Goal: Information Seeking & Learning: Learn about a topic

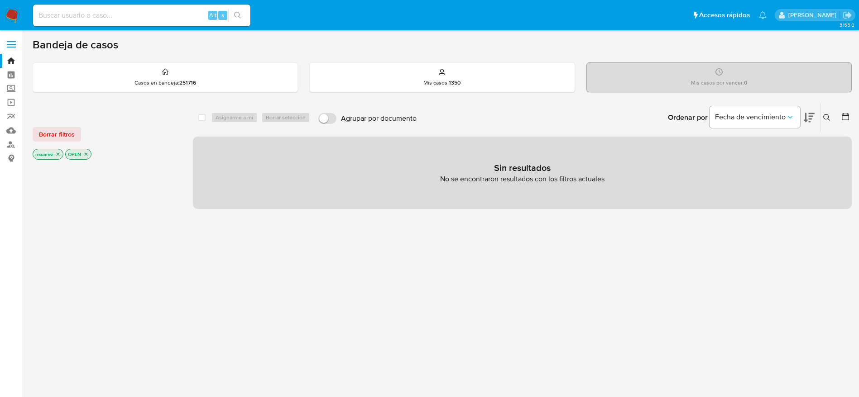
click at [84, 17] on input at bounding box center [141, 16] width 217 height 12
paste input "1129436742"
type input "1129436742"
click at [245, 10] on button "search-icon" at bounding box center [237, 15] width 19 height 13
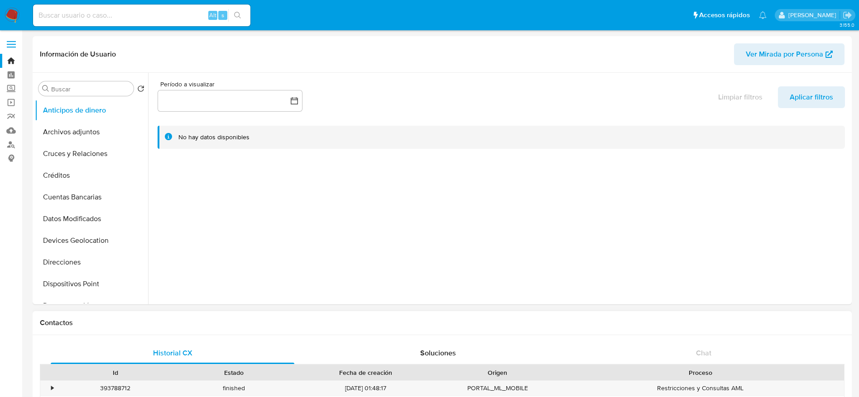
select select "10"
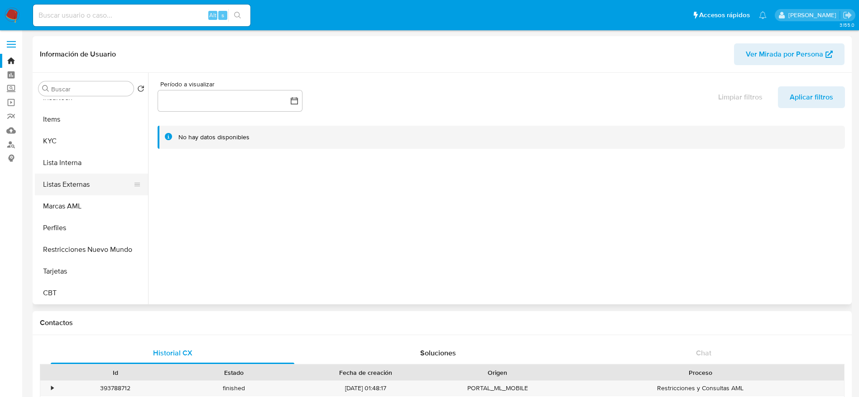
scroll to position [382, 0]
click at [76, 142] on button "KYC" at bounding box center [88, 141] width 106 height 22
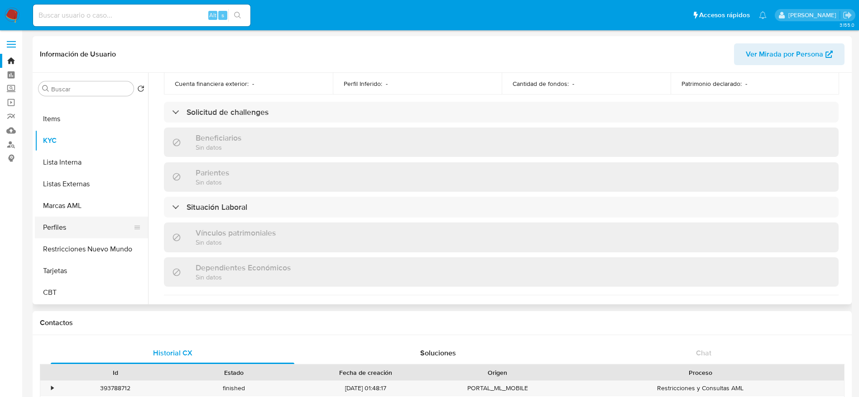
click at [75, 225] on button "Perfiles" at bounding box center [88, 228] width 106 height 22
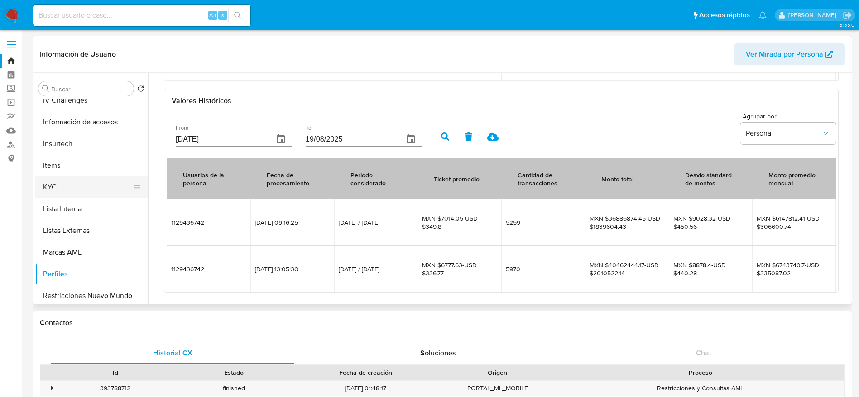
scroll to position [315, 0]
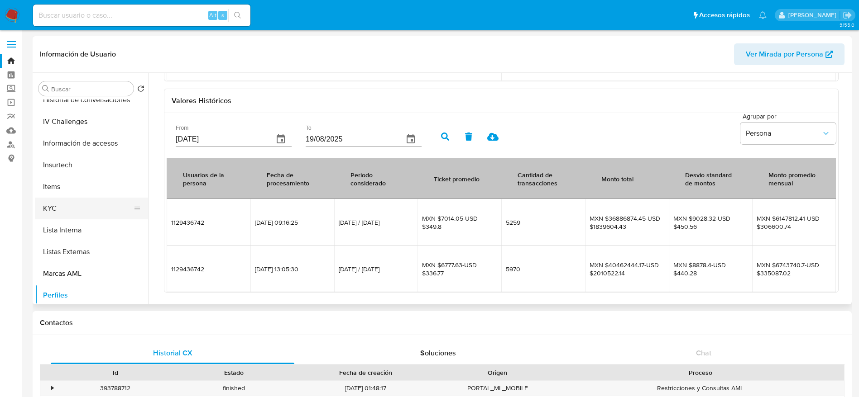
click at [65, 204] on button "KYC" at bounding box center [88, 209] width 106 height 22
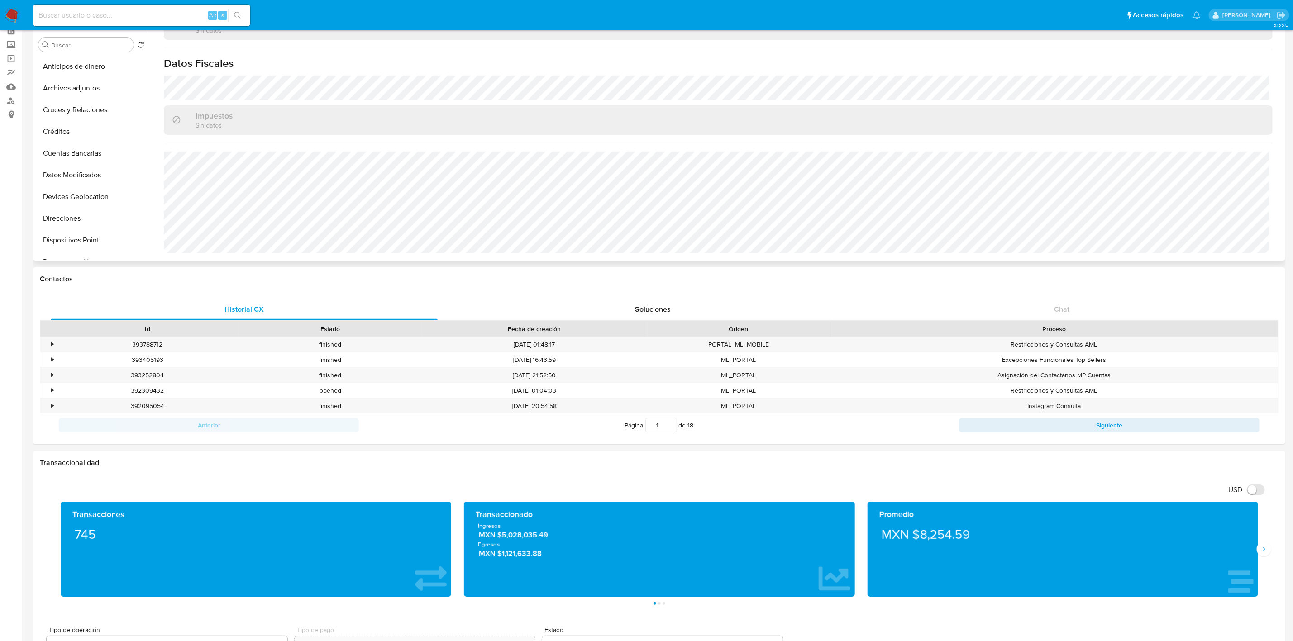
scroll to position [68, 0]
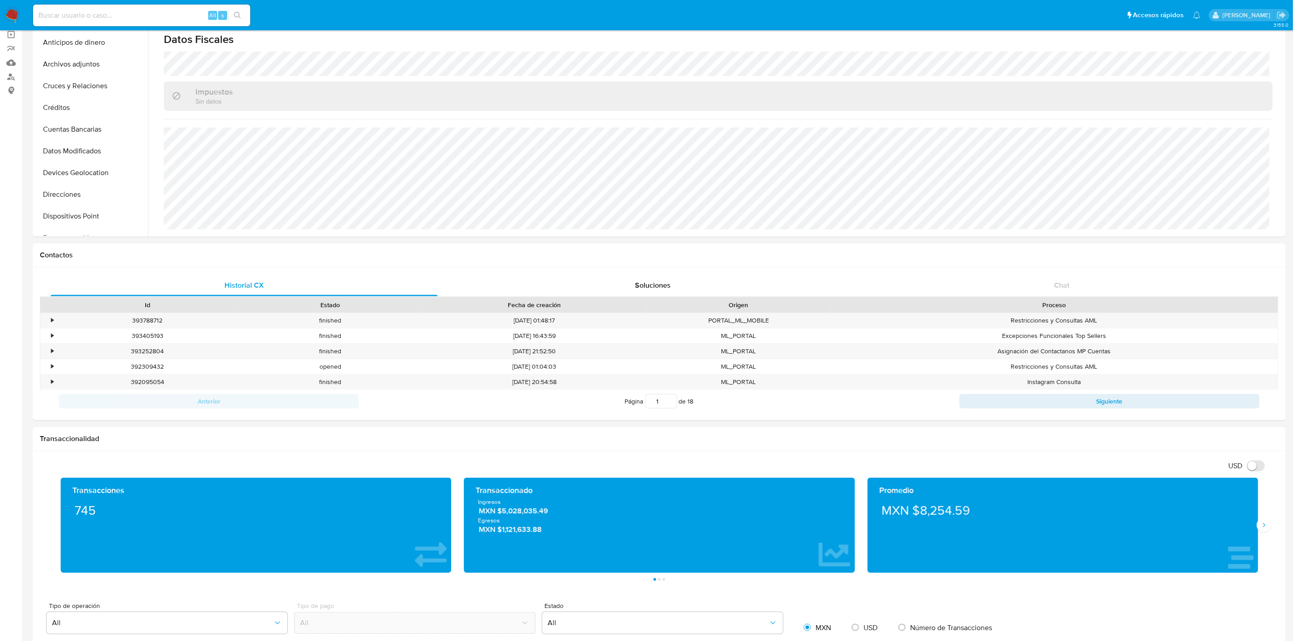
click at [114, 10] on input at bounding box center [141, 16] width 217 height 12
paste input "63389093"
type input "63389093"
click at [239, 18] on icon "search-icon" at bounding box center [237, 15] width 7 height 7
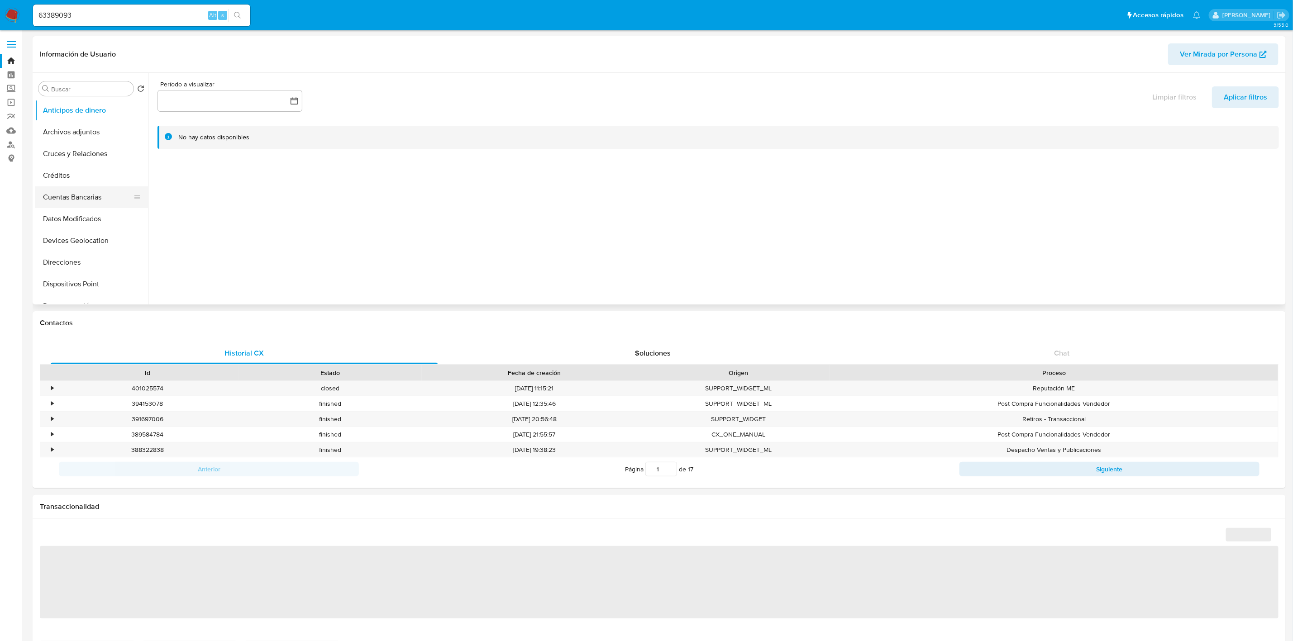
select select "10"
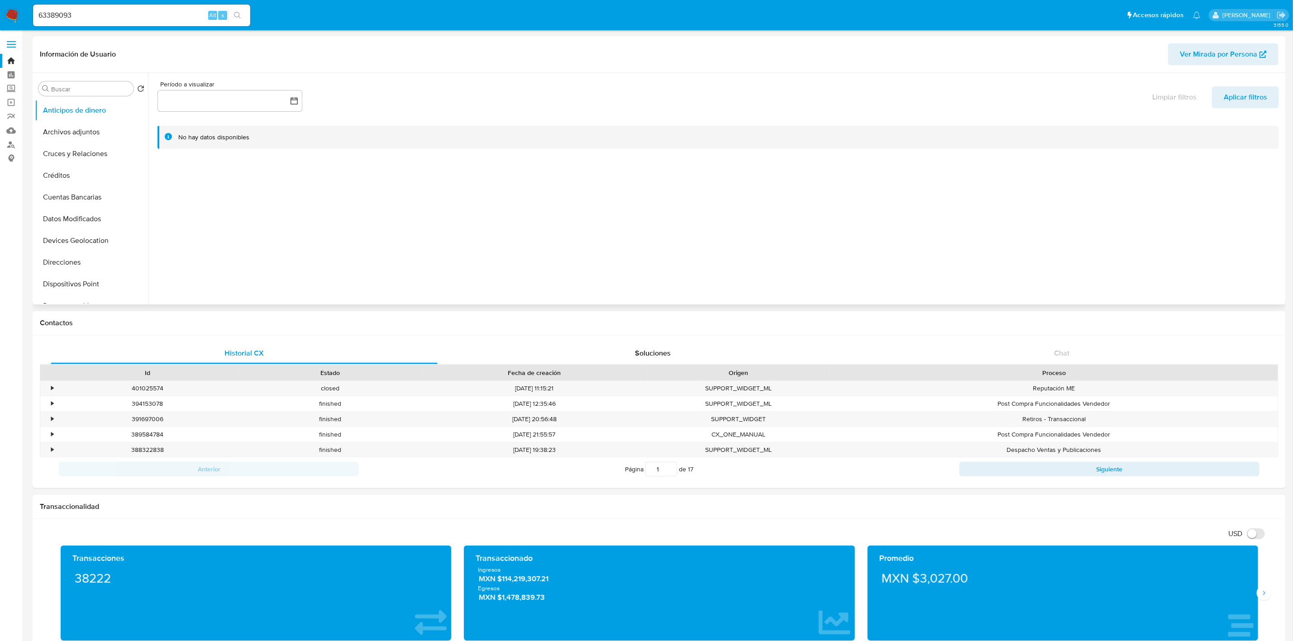
click at [869, 49] on span "Ver Mirada por Persona" at bounding box center [1218, 54] width 77 height 22
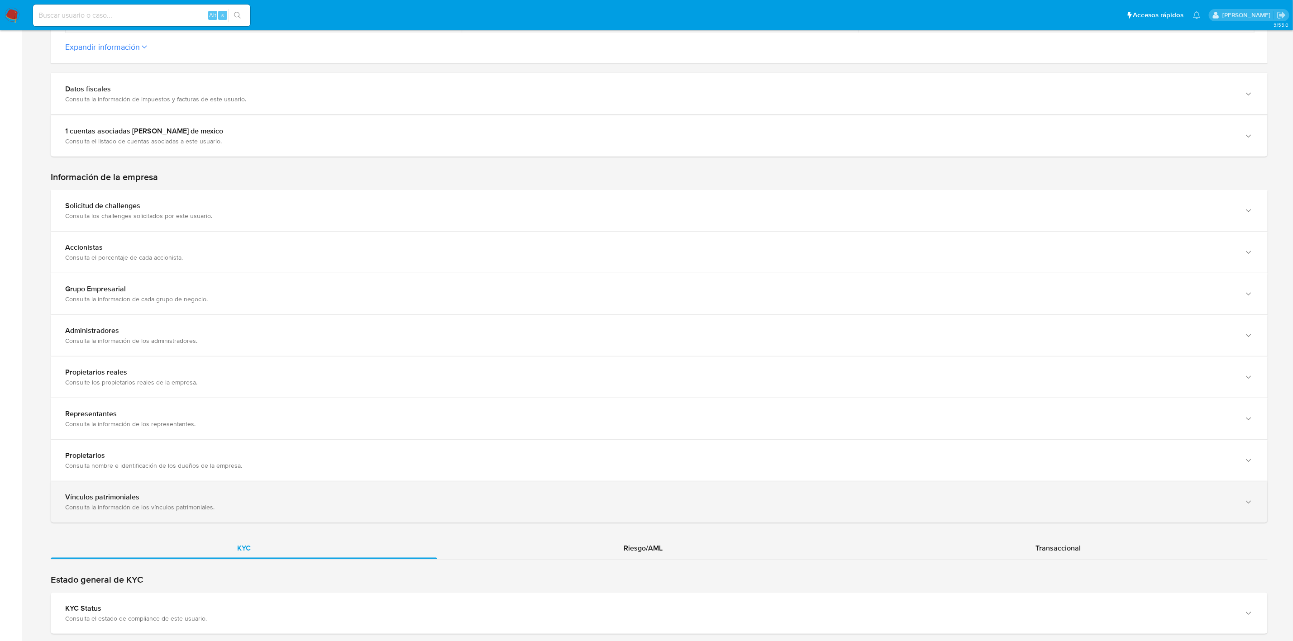
scroll to position [648, 0]
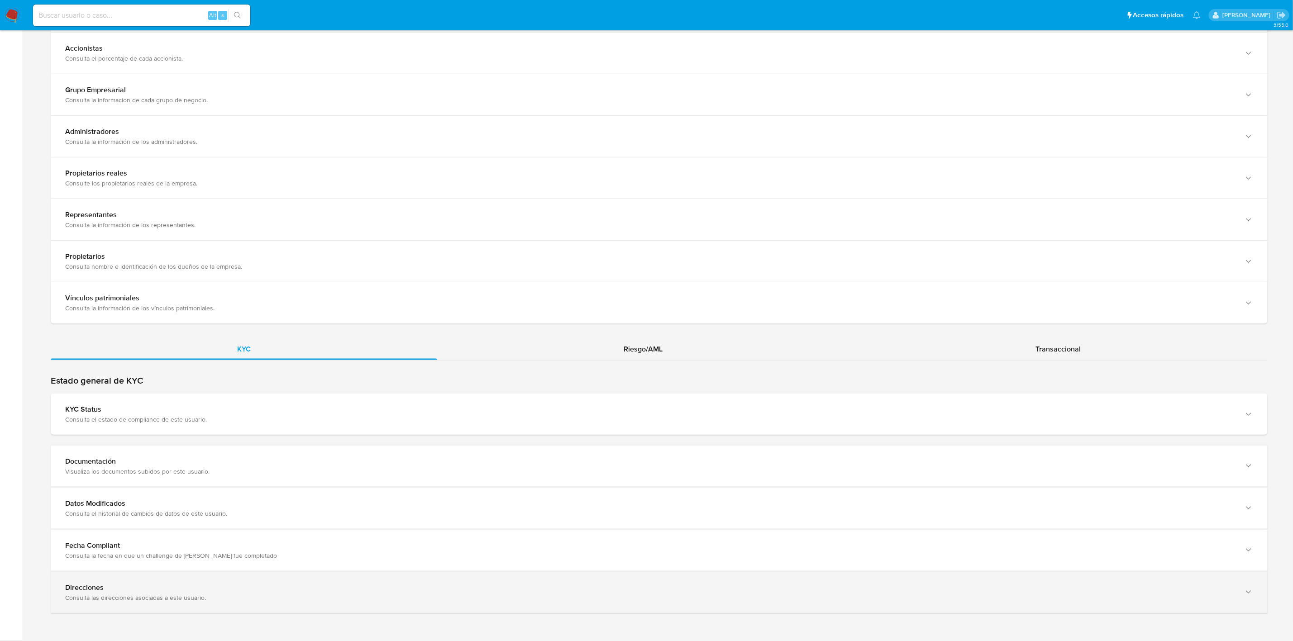
click at [148, 590] on div "Direcciones" at bounding box center [650, 587] width 1170 height 9
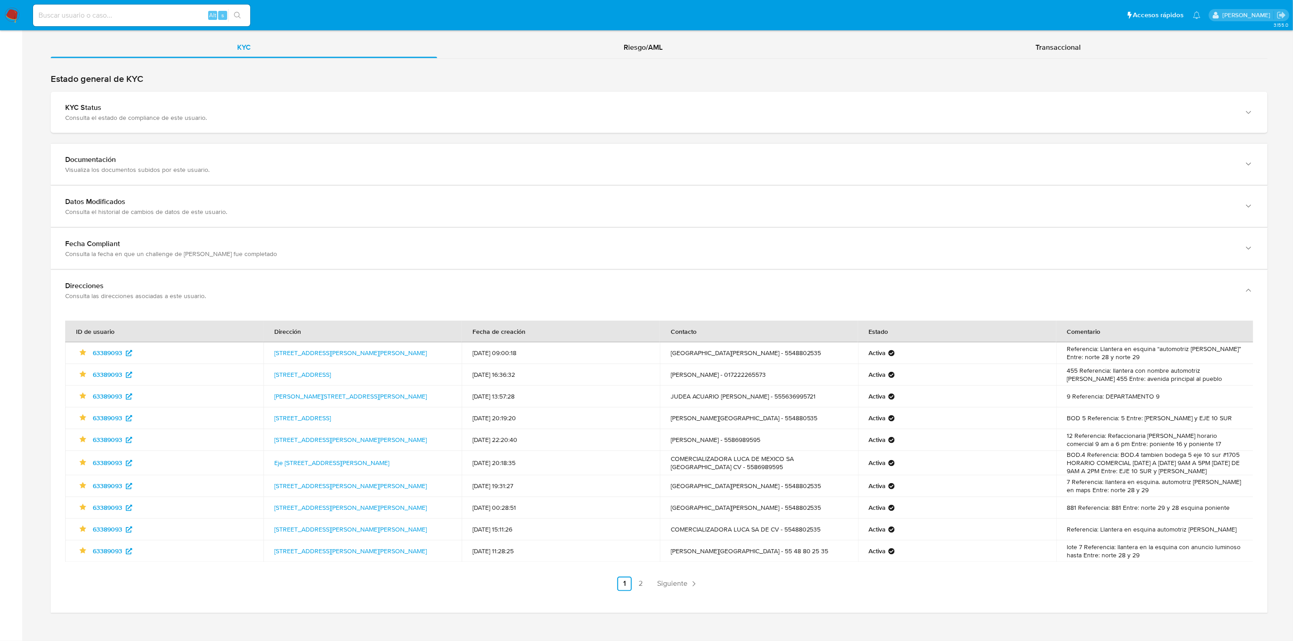
scroll to position [10, 0]
drag, startPoint x: 728, startPoint y: 340, endPoint x: 770, endPoint y: 343, distance: 42.2
click at [770, 343] on td "ISRAEL VILLANUEVA - 5548802535" at bounding box center [759, 354] width 198 height 22
drag, startPoint x: 663, startPoint y: 459, endPoint x: 720, endPoint y: 459, distance: 56.6
click at [720, 459] on td "COMERCIALIZADORA LUCA DE MEXICO SA DE CV - 5586989595" at bounding box center [759, 463] width 198 height 24
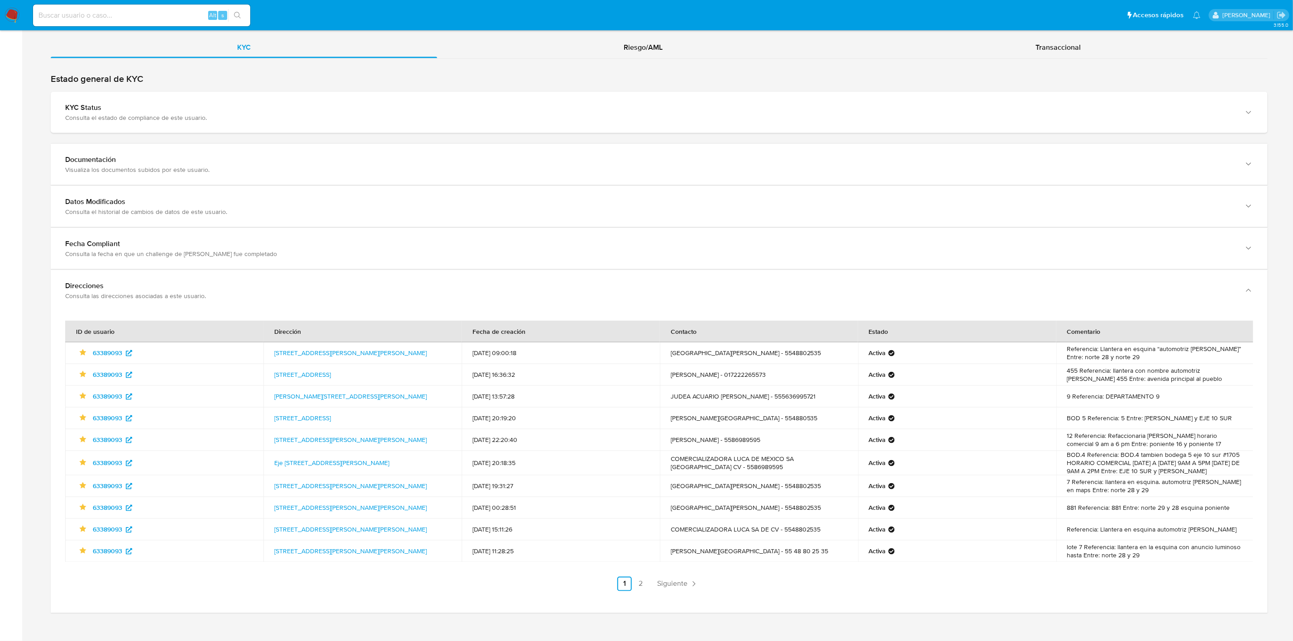
drag, startPoint x: 667, startPoint y: 456, endPoint x: 671, endPoint y: 493, distance: 36.9
click at [671, 493] on td "ISRAEL VILLANUEVA - 5548802535" at bounding box center [759, 487] width 198 height 22
drag, startPoint x: 667, startPoint y: 463, endPoint x: 714, endPoint y: 463, distance: 47.1
click at [714, 463] on td "COMERCIALIZADORA LUCA DE MEXICO SA DE CV - 5586989595" at bounding box center [759, 463] width 198 height 24
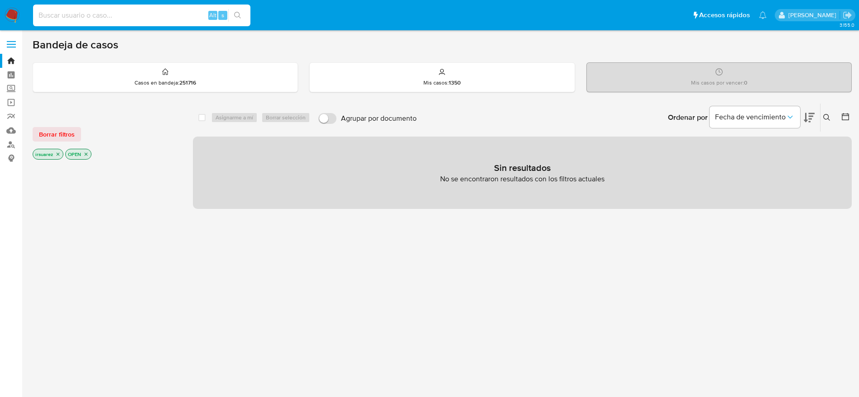
click at [181, 18] on input at bounding box center [141, 16] width 217 height 12
paste input "47011163"
type input "47011163"
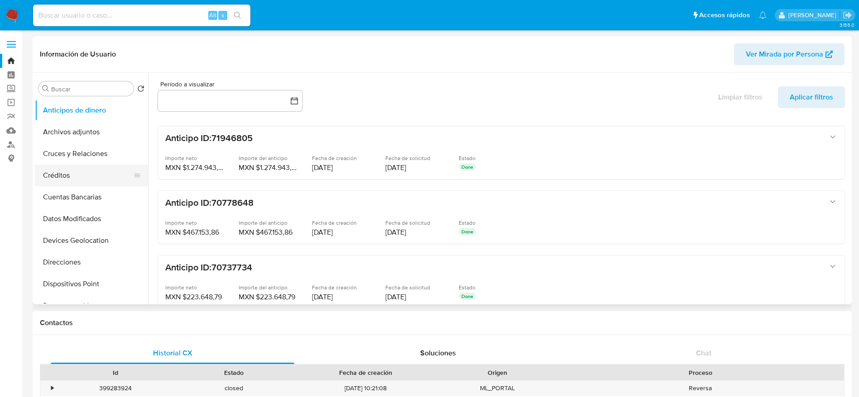
select select "10"
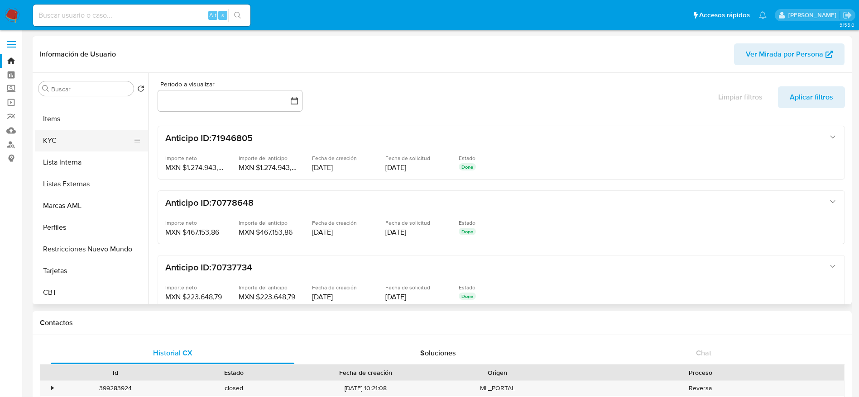
click at [62, 132] on button "KYC" at bounding box center [88, 141] width 106 height 22
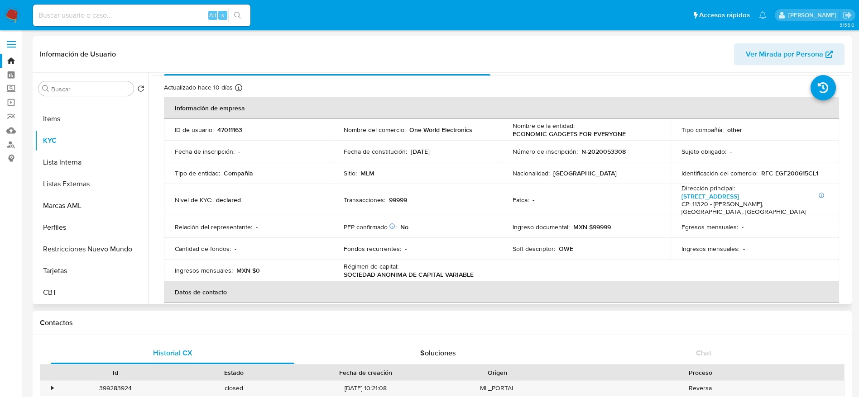
scroll to position [0, 0]
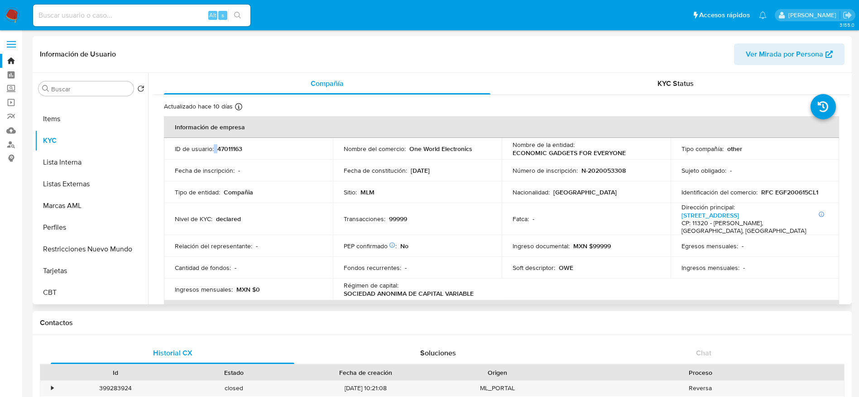
drag, startPoint x: 214, startPoint y: 146, endPoint x: 222, endPoint y: 147, distance: 8.6
click at [218, 147] on div "ID de usuario : 47011163" at bounding box center [248, 149] width 147 height 8
click at [224, 151] on p "47011163" at bounding box center [229, 149] width 25 height 8
drag, startPoint x: 217, startPoint y: 151, endPoint x: 242, endPoint y: 150, distance: 25.4
click at [242, 150] on div "ID de usuario : 47011163" at bounding box center [248, 149] width 147 height 8
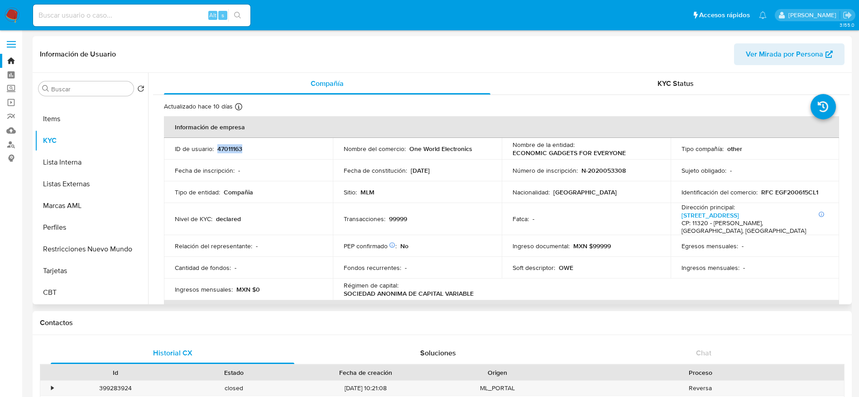
copy p "47011163"
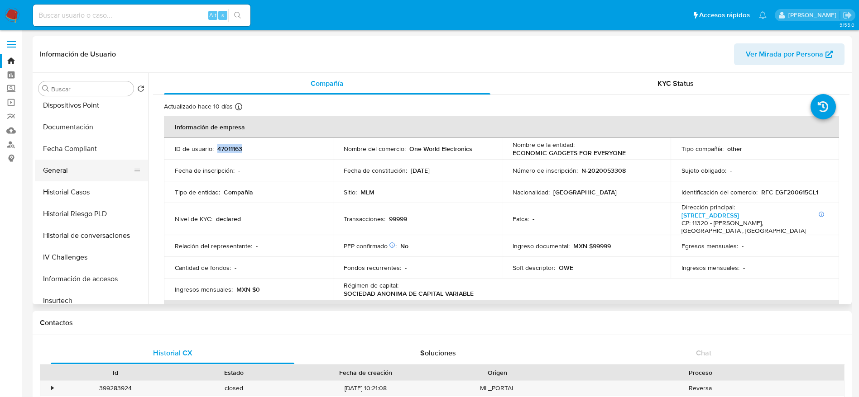
click at [60, 178] on button "General" at bounding box center [88, 171] width 106 height 22
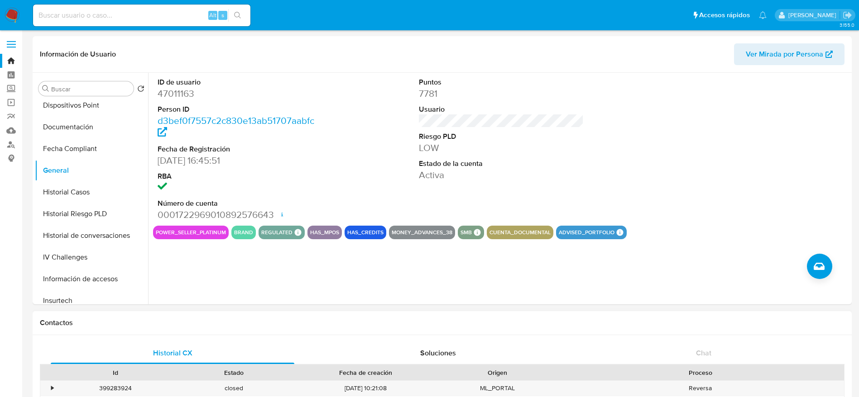
drag, startPoint x: 311, startPoint y: 351, endPoint x: 356, endPoint y: 364, distance: 46.8
drag, startPoint x: 313, startPoint y: 356, endPoint x: 358, endPoint y: 360, distance: 45.4
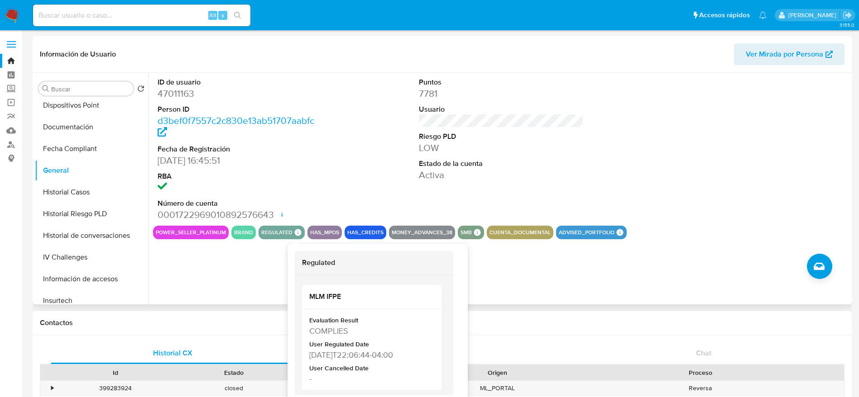
click at [295, 231] on icon at bounding box center [298, 232] width 7 height 7
click at [295, 234] on icon at bounding box center [298, 232] width 7 height 7
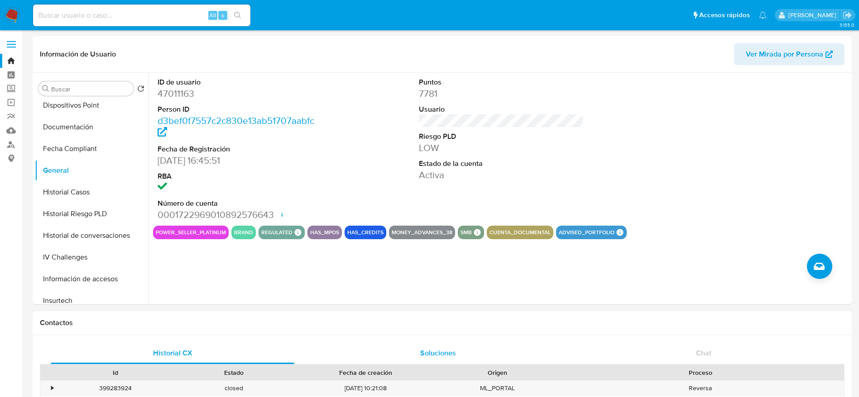
drag, startPoint x: 313, startPoint y: 354, endPoint x: 334, endPoint y: 355, distance: 21.3
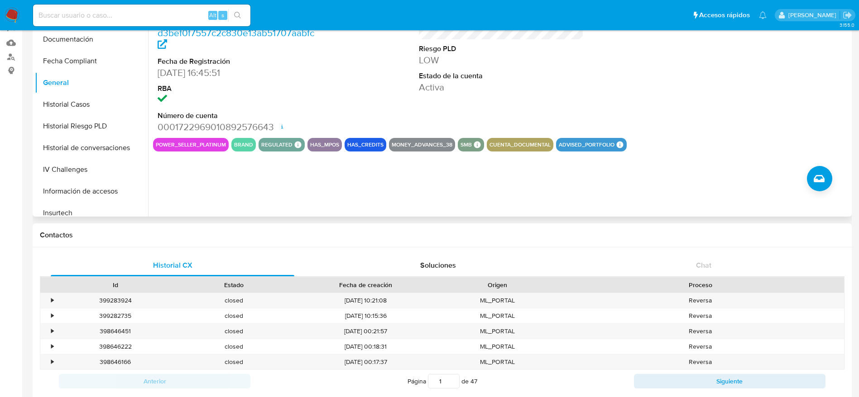
scroll to position [68, 0]
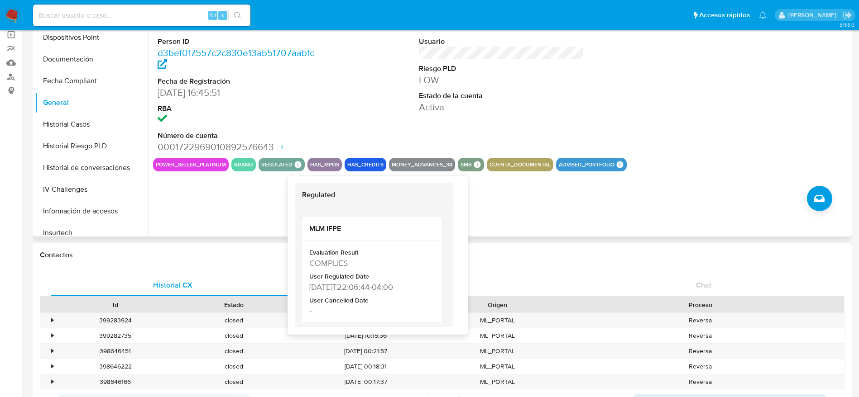
click at [296, 167] on icon at bounding box center [298, 165] width 7 height 7
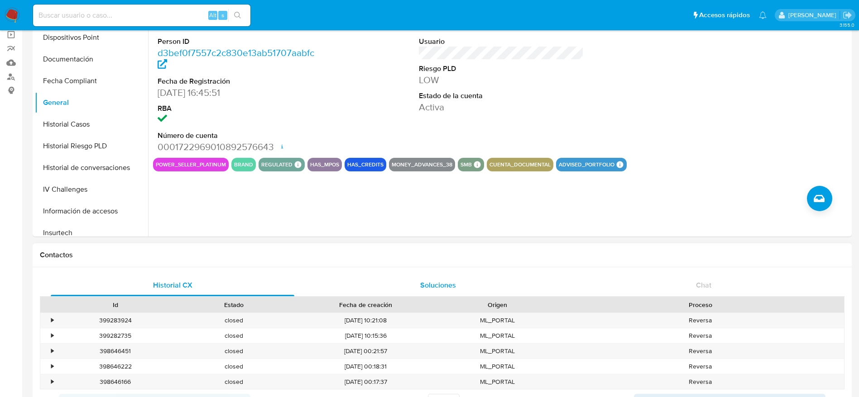
drag, startPoint x: 312, startPoint y: 287, endPoint x: 351, endPoint y: 290, distance: 39.0
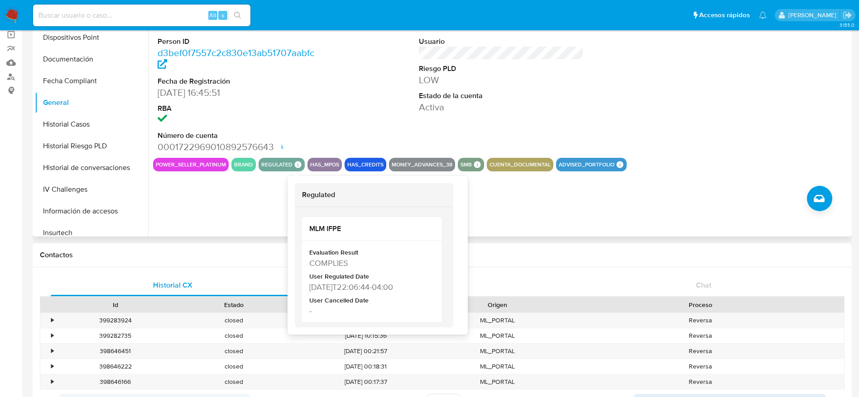
click at [294, 167] on icon at bounding box center [298, 165] width 8 height 8
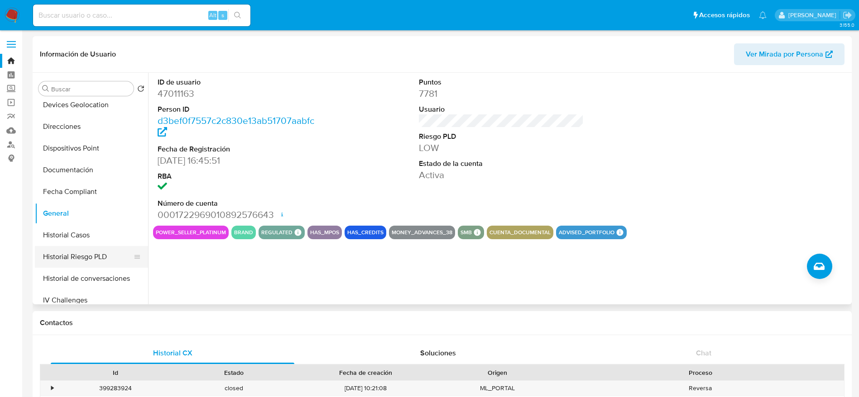
scroll to position [272, 0]
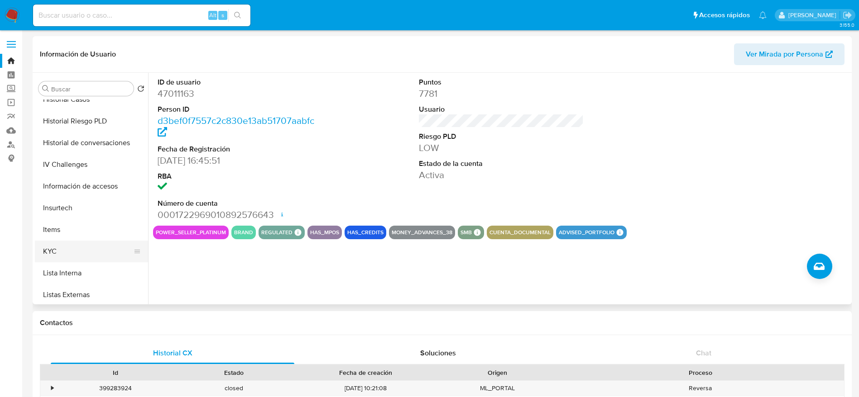
click at [67, 244] on button "KYC" at bounding box center [88, 252] width 106 height 22
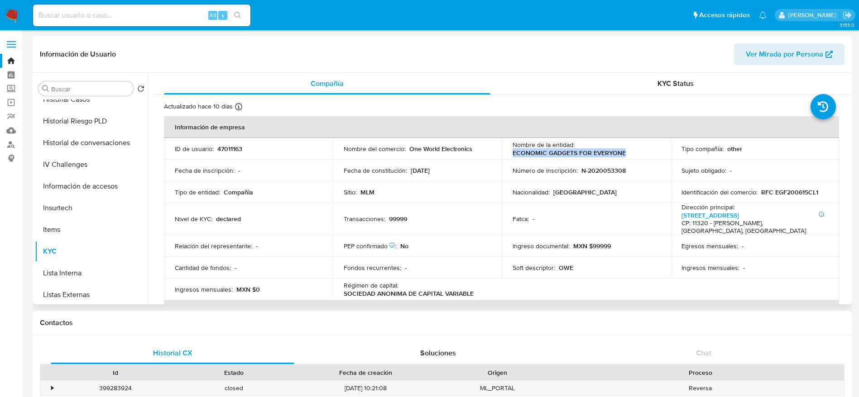
drag, startPoint x: 511, startPoint y: 156, endPoint x: 625, endPoint y: 155, distance: 115.0
click at [625, 155] on div "Nombre de la entidad : ECONOMIC GADGETS FOR EVERYONE" at bounding box center [585, 149] width 147 height 16
copy p "ECONOMIC GADGETS FOR EVERYONE"
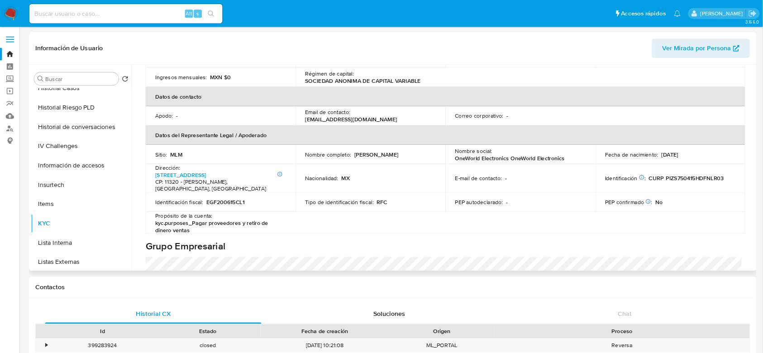
scroll to position [204, 0]
click at [396, 172] on div "Nombre completo : Sergio Pineda Zaldo" at bounding box center [417, 173] width 147 height 8
drag, startPoint x: 398, startPoint y: 172, endPoint x: 458, endPoint y: 176, distance: 59.9
click at [458, 176] on div "Nombre completo : Sergio Pineda Zaldo" at bounding box center [417, 173] width 147 height 8
copy p "Sergio Pineda Zaldo"
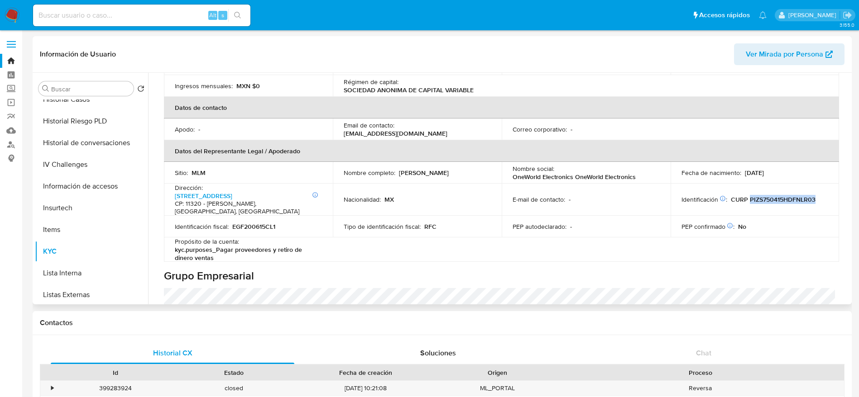
drag, startPoint x: 747, startPoint y: 198, endPoint x: 815, endPoint y: 201, distance: 67.5
click at [815, 201] on div "Identificación CIC: 127396005 : CURP PIZS750415HDFNLR03" at bounding box center [754, 200] width 147 height 8
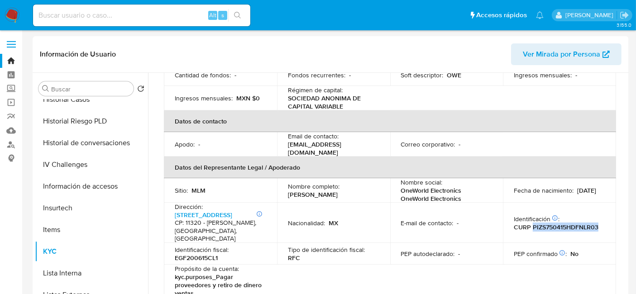
scroll to position [203, 0]
drag, startPoint x: 864, startPoint y: 5, endPoint x: 381, endPoint y: 238, distance: 537.2
click at [381, 238] on td "Nacionalidad : MX" at bounding box center [333, 223] width 113 height 40
drag, startPoint x: 530, startPoint y: 224, endPoint x: 596, endPoint y: 224, distance: 65.6
click at [596, 224] on div "Identificación CIC: 127396005 : CURP PIZS750415HDFNLR03" at bounding box center [559, 223] width 91 height 16
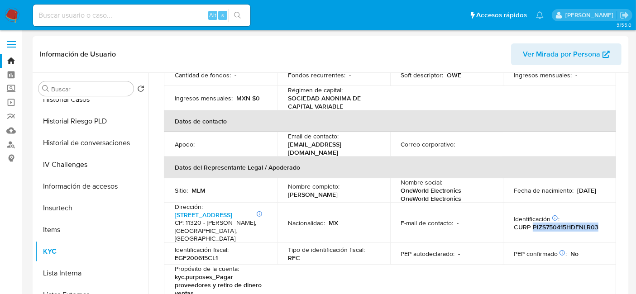
copy p "PIZS750415HDFNLR03"
drag, startPoint x: 512, startPoint y: 189, endPoint x: 547, endPoint y: 195, distance: 34.9
click at [547, 195] on div "Fecha de nacimiento : 15/04/1975" at bounding box center [559, 190] width 91 height 8
click at [511, 192] on td "Fecha de nacimiento : 15/04/1975" at bounding box center [559, 190] width 113 height 24
drag, startPoint x: 512, startPoint y: 189, endPoint x: 548, endPoint y: 191, distance: 35.8
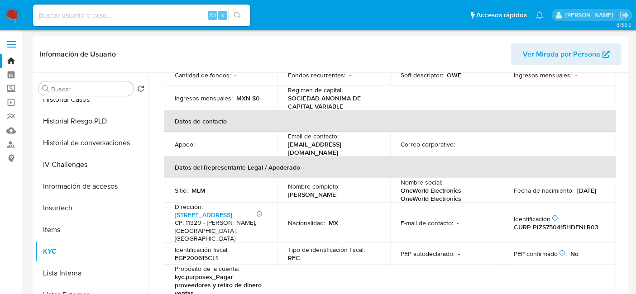
click at [548, 191] on div "Fecha de nacimiento : 15/04/1975" at bounding box center [559, 190] width 91 height 8
copy p "15/04/1975"
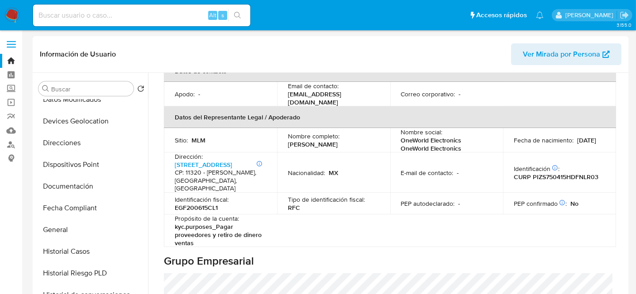
scroll to position [70, 0]
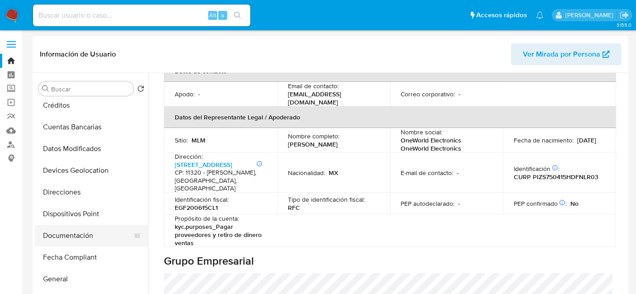
click at [81, 238] on button "Documentación" at bounding box center [88, 236] width 106 height 22
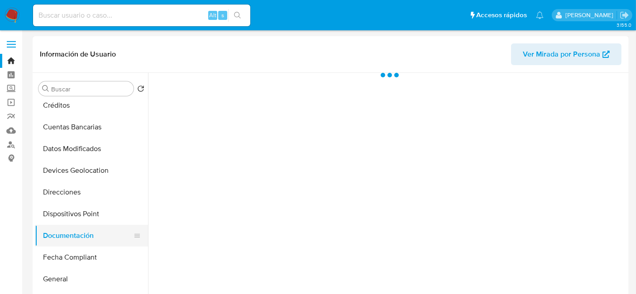
scroll to position [0, 0]
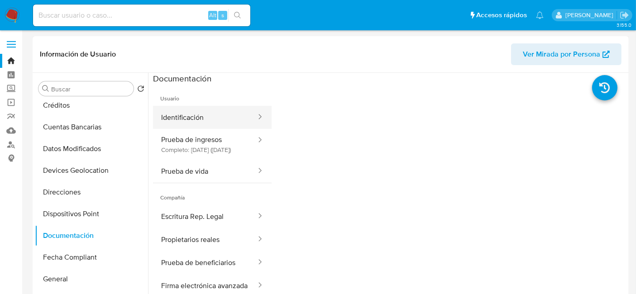
click at [218, 114] on button "Identificación" at bounding box center [205, 117] width 104 height 23
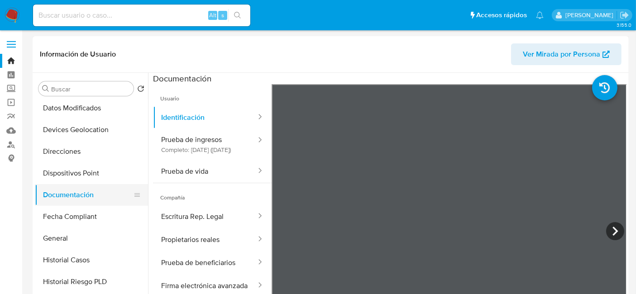
scroll to position [171, 0]
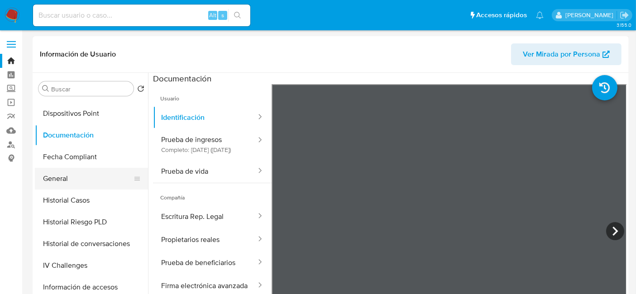
click at [93, 174] on button "General" at bounding box center [88, 179] width 106 height 22
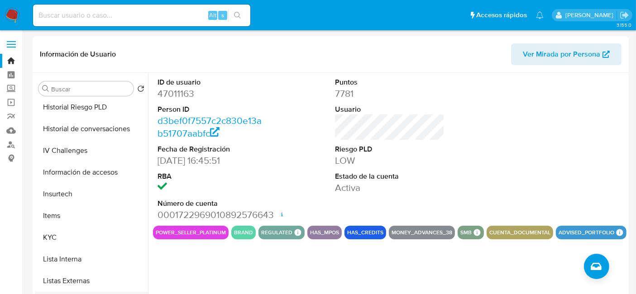
scroll to position [322, 0]
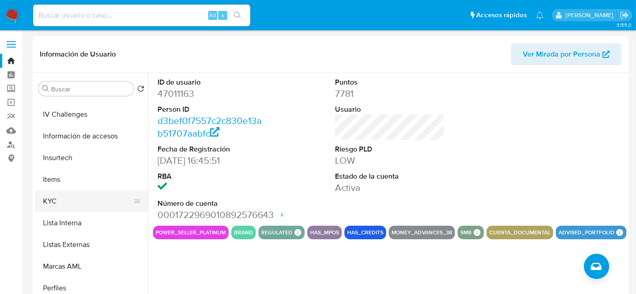
click at [76, 204] on button "KYC" at bounding box center [88, 202] width 106 height 22
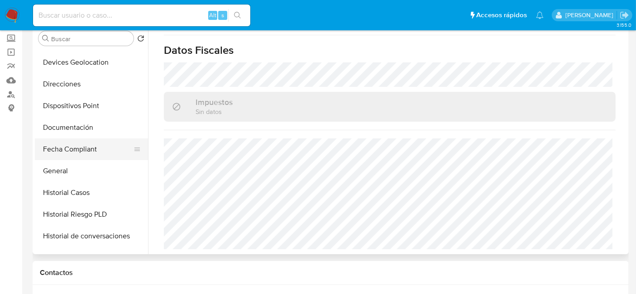
scroll to position [120, 0]
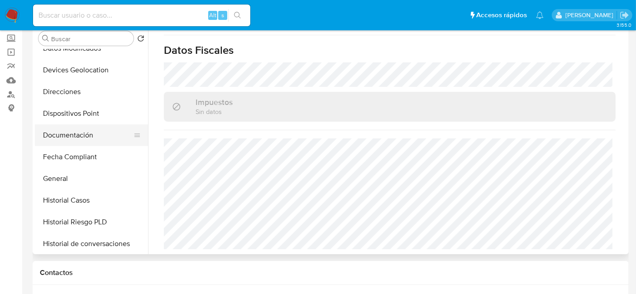
click at [69, 134] on button "Documentación" at bounding box center [88, 135] width 106 height 22
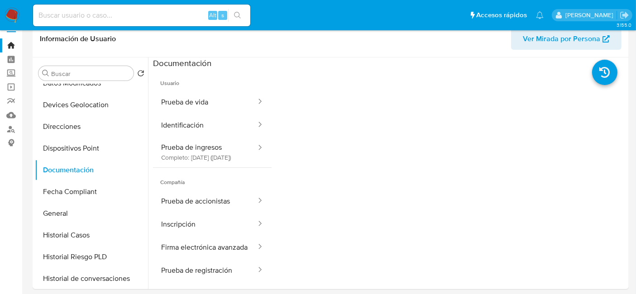
scroll to position [0, 0]
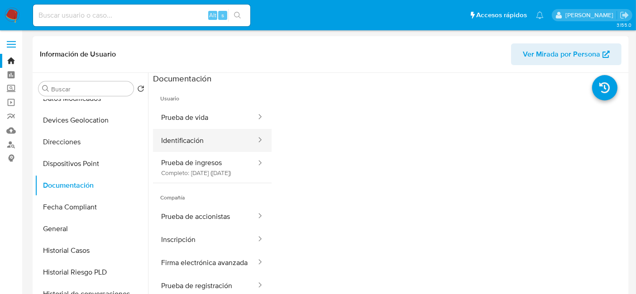
click at [204, 146] on button "Identificación" at bounding box center [205, 140] width 104 height 23
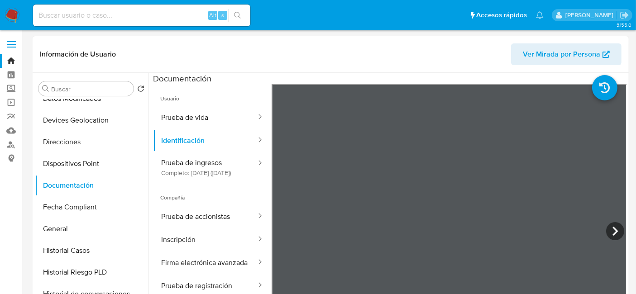
scroll to position [50, 0]
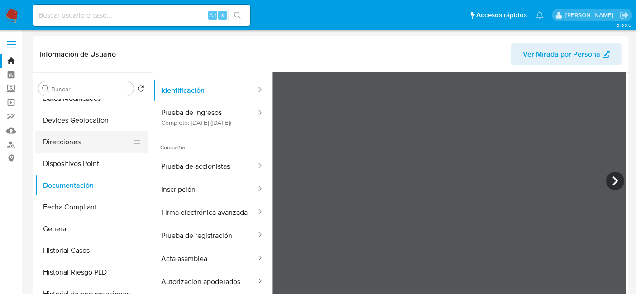
click at [89, 140] on button "Direcciones" at bounding box center [88, 142] width 106 height 22
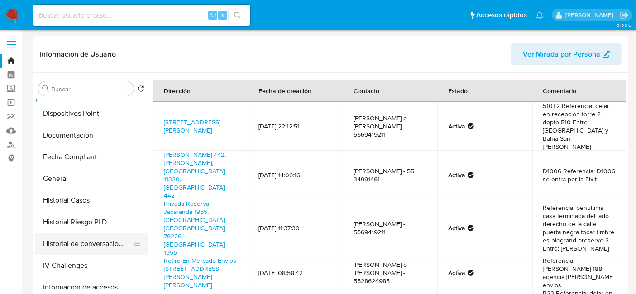
scroll to position [272, 0]
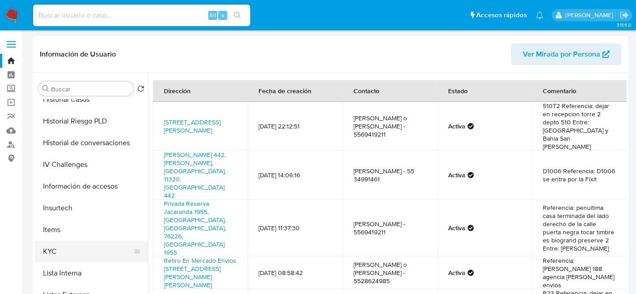
click at [72, 255] on button "KYC" at bounding box center [88, 252] width 106 height 22
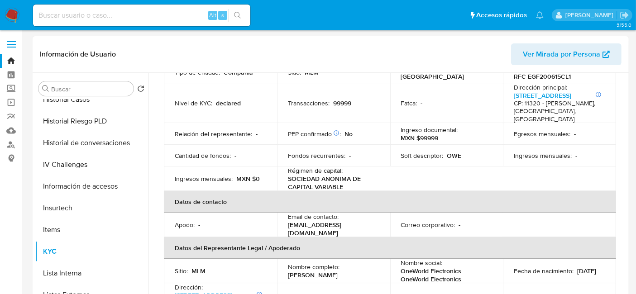
scroll to position [151, 0]
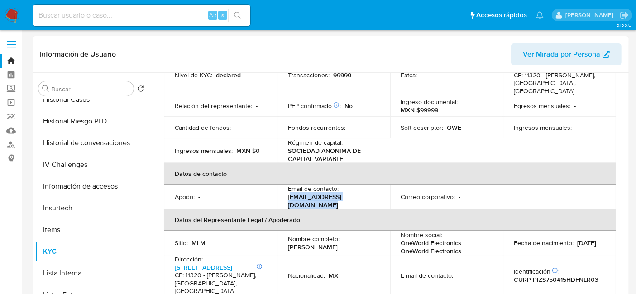
drag, startPoint x: 289, startPoint y: 199, endPoint x: 380, endPoint y: 205, distance: 91.2
click at [380, 205] on td "Email de contacto : serpinza.celulares@gmail.com" at bounding box center [333, 197] width 113 height 24
click at [286, 199] on td "Email de contacto : serpinza.celulares@gmail.com" at bounding box center [333, 197] width 113 height 24
drag, startPoint x: 287, startPoint y: 199, endPoint x: 373, endPoint y: 201, distance: 86.5
click at [373, 201] on div "Email de contacto : serpinza.celulares@gmail.com" at bounding box center [333, 197] width 91 height 24
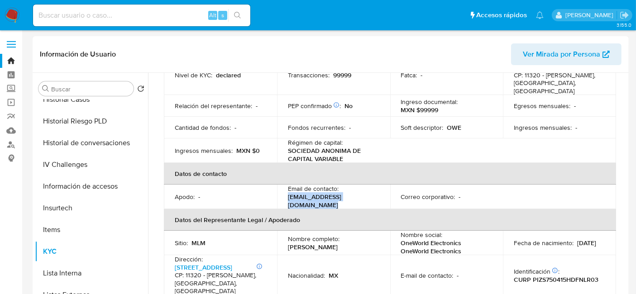
copy p "serpinza.celulares@gmail.com"
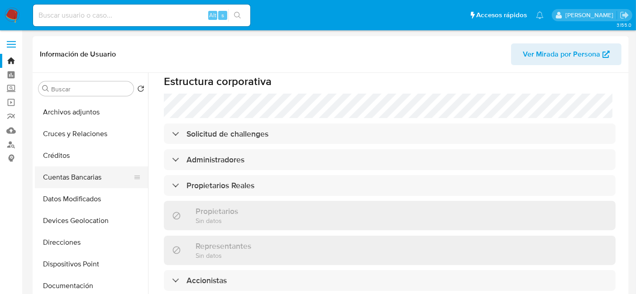
scroll to position [0, 0]
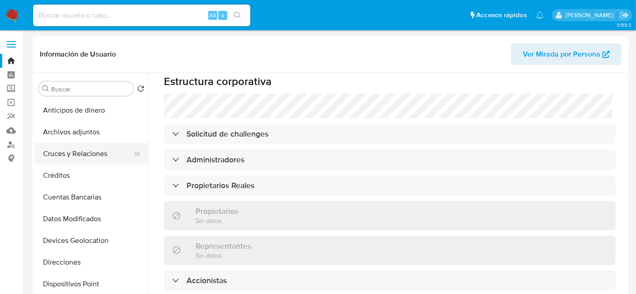
click at [95, 155] on button "Cruces y Relaciones" at bounding box center [88, 154] width 106 height 22
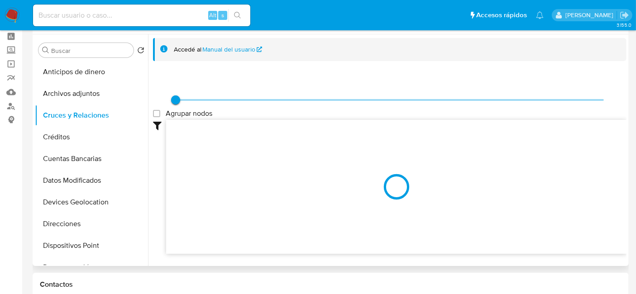
scroll to position [50, 0]
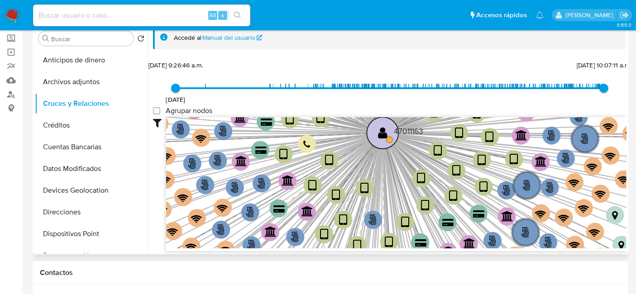
click at [391, 130] on circle at bounding box center [383, 133] width 32 height 32
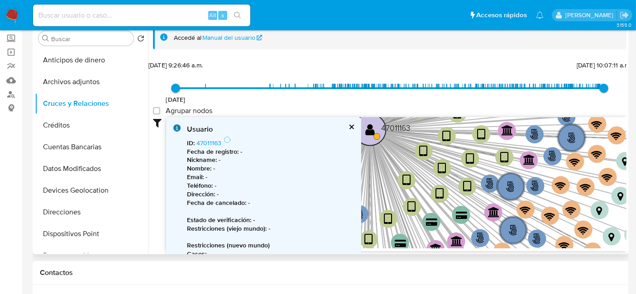
click at [370, 128] on text "" at bounding box center [370, 129] width 10 height 13
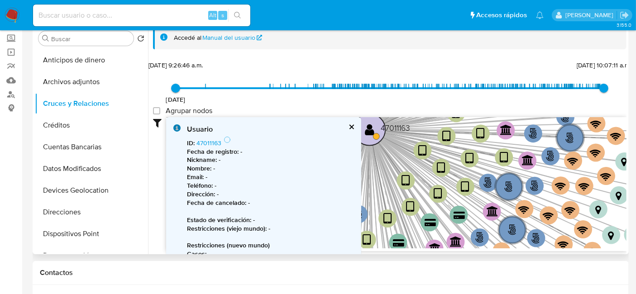
click at [370, 128] on text "" at bounding box center [370, 129] width 10 height 13
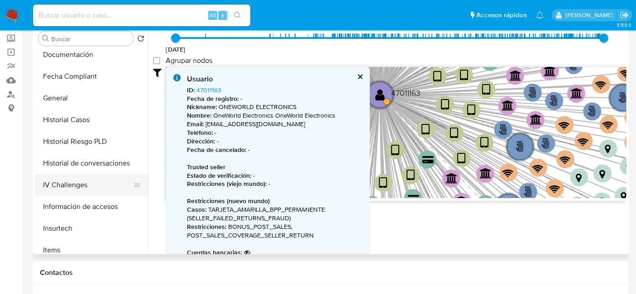
scroll to position [251, 0]
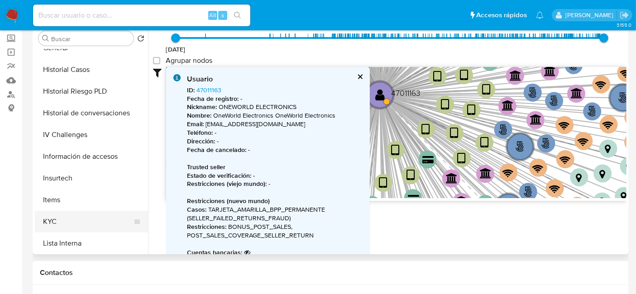
click at [53, 212] on button "KYC" at bounding box center [88, 222] width 106 height 22
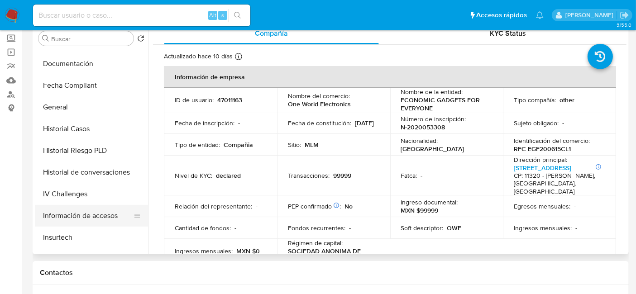
scroll to position [151, 0]
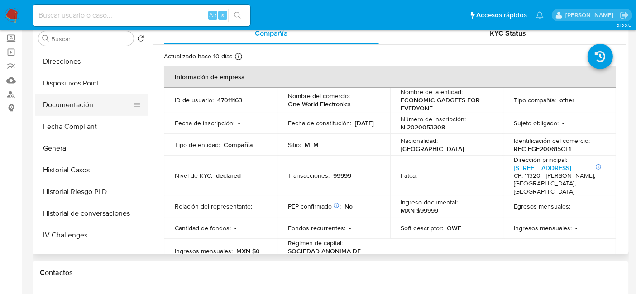
click at [91, 105] on button "Documentación" at bounding box center [88, 105] width 106 height 22
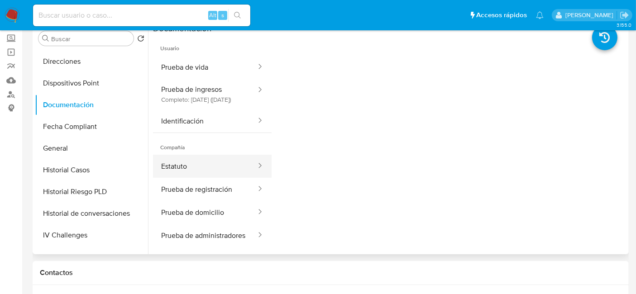
scroll to position [50, 0]
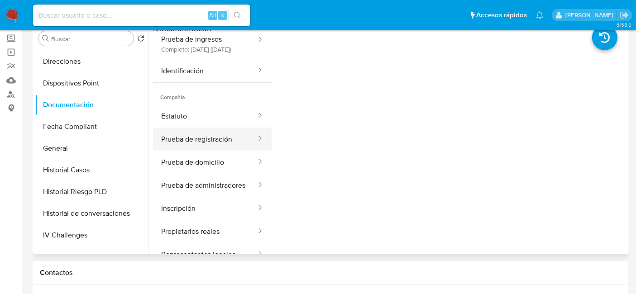
click at [213, 141] on button "Prueba de registración" at bounding box center [205, 139] width 104 height 23
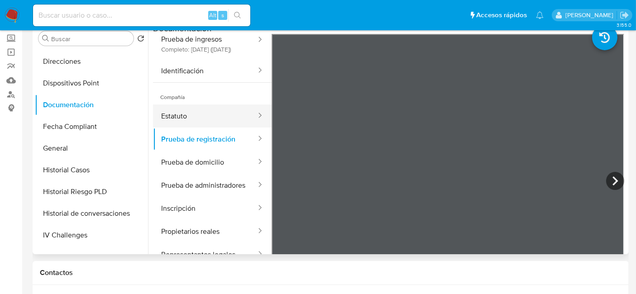
click at [217, 128] on button "Estatuto" at bounding box center [205, 116] width 104 height 23
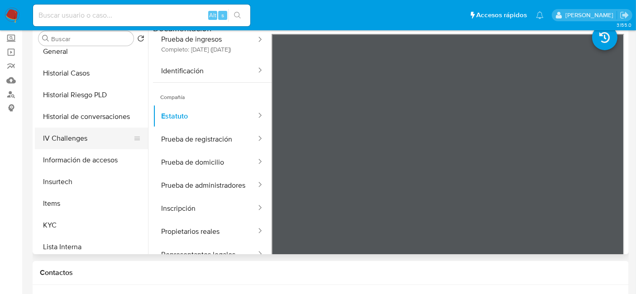
scroll to position [251, 0]
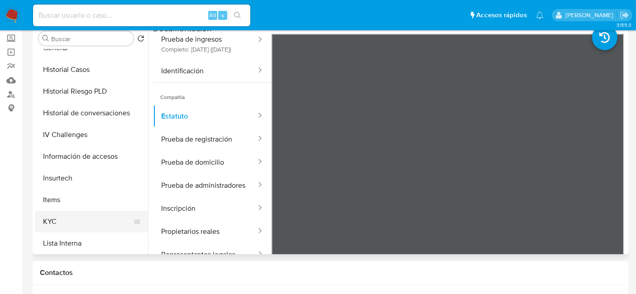
click at [58, 217] on button "KYC" at bounding box center [88, 222] width 106 height 22
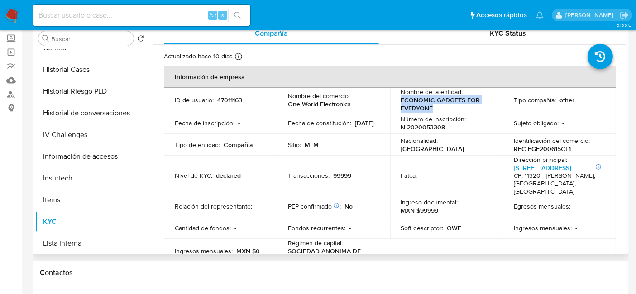
drag, startPoint x: 400, startPoint y: 100, endPoint x: 432, endPoint y: 109, distance: 32.9
click at [432, 109] on p "ECONOMIC GADGETS FOR EVERYONE" at bounding box center [445, 104] width 88 height 16
copy p "ECONOMIC GADGETS FOR EVERYONE"
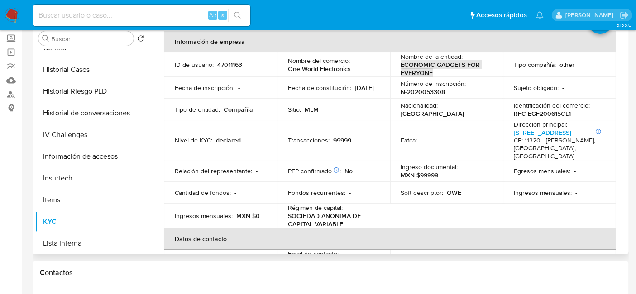
scroll to position [50, 0]
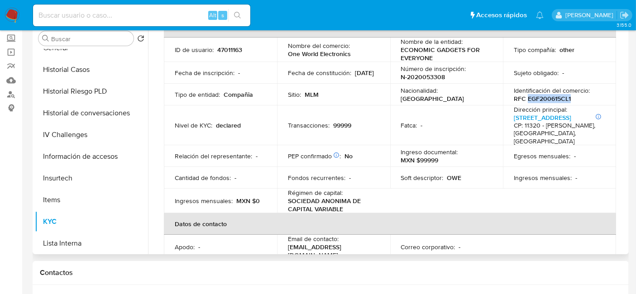
drag, startPoint x: 525, startPoint y: 97, endPoint x: 588, endPoint y: 99, distance: 62.9
click at [588, 99] on div "Identificación del comercio : RFC EGF200615CL1" at bounding box center [559, 94] width 91 height 16
copy p "EGF200615CL1"
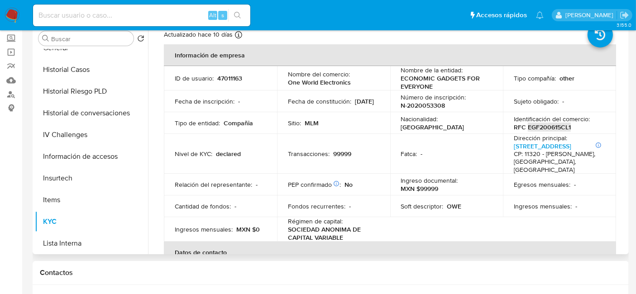
scroll to position [13, 0]
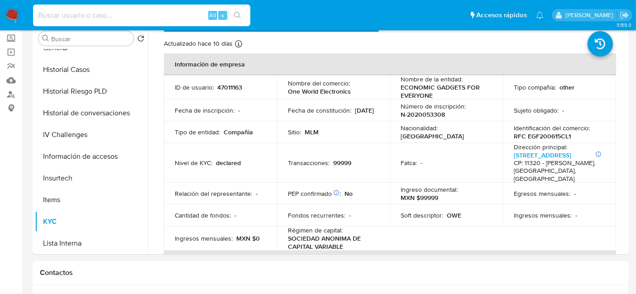
click at [109, 14] on input at bounding box center [141, 16] width 217 height 12
paste input "2217973834"
type input "2217973834"
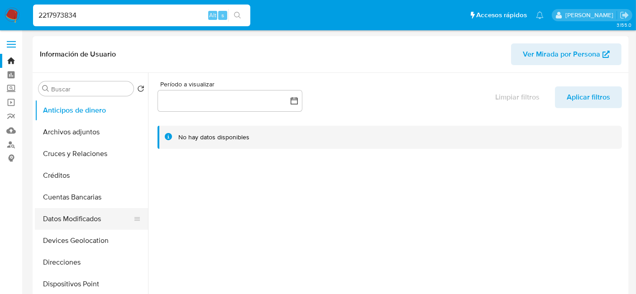
select select "10"
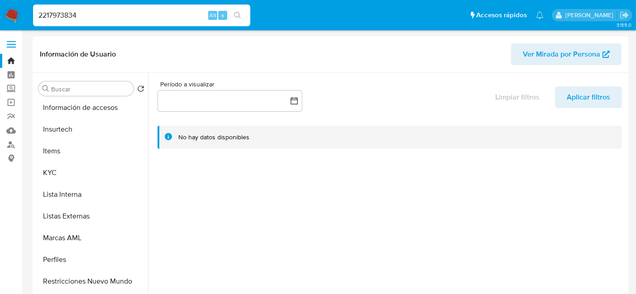
scroll to position [352, 0]
click at [74, 171] on button "KYC" at bounding box center [88, 172] width 106 height 22
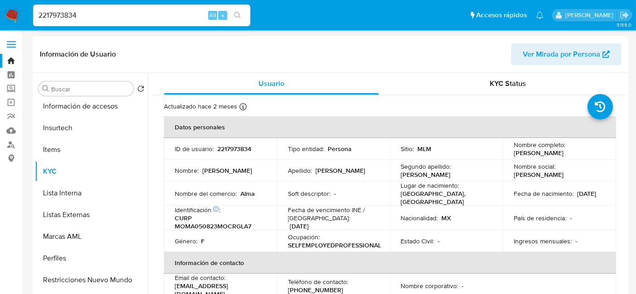
click at [217, 147] on p "2217973834" at bounding box center [234, 149] width 34 height 8
drag, startPoint x: 217, startPoint y: 149, endPoint x: 267, endPoint y: 153, distance: 50.8
click at [267, 153] on td "ID de usuario : 2217973834" at bounding box center [220, 149] width 113 height 22
copy p "2217973834"
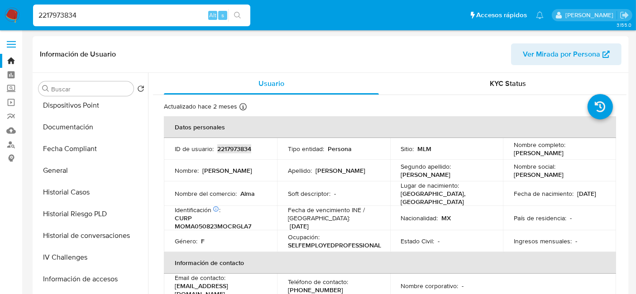
scroll to position [151, 0]
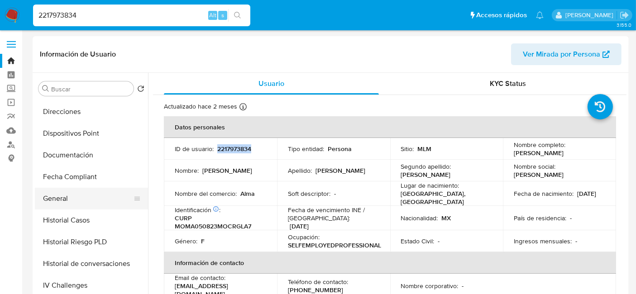
drag, startPoint x: 54, startPoint y: 196, endPoint x: 60, endPoint y: 195, distance: 6.0
click at [54, 196] on button "General" at bounding box center [88, 199] width 106 height 22
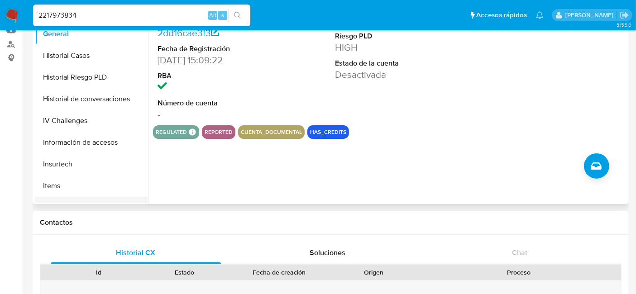
scroll to position [251, 0]
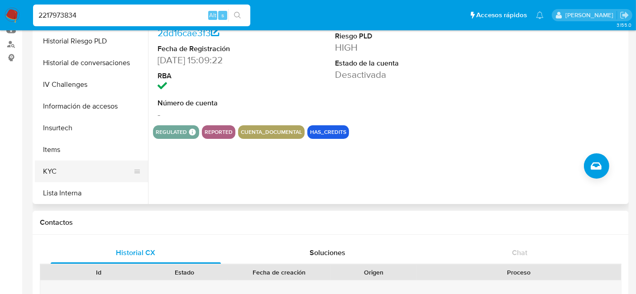
click at [61, 167] on button "KYC" at bounding box center [88, 172] width 106 height 22
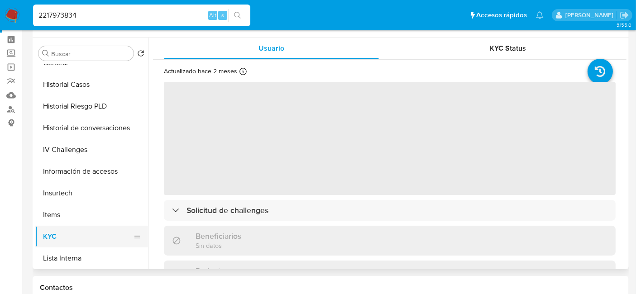
scroll to position [50, 0]
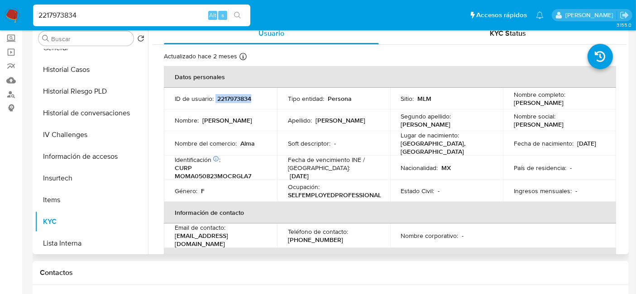
drag, startPoint x: 215, startPoint y: 99, endPoint x: 253, endPoint y: 96, distance: 37.7
click at [253, 96] on div "ID de usuario : 2217973834" at bounding box center [220, 99] width 91 height 8
copy div "2217973834"
drag, startPoint x: 512, startPoint y: 101, endPoint x: 605, endPoint y: 101, distance: 93.2
click at [605, 101] on td "Nombre completo : Alma Rosa Morales Miguel" at bounding box center [559, 99] width 113 height 22
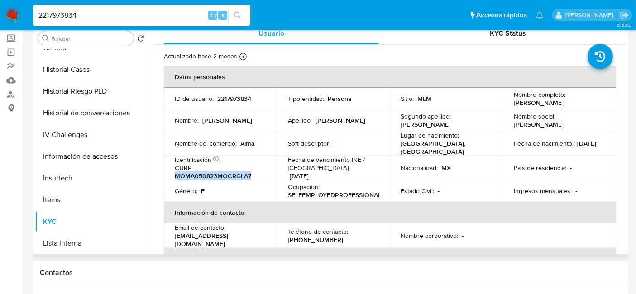
drag, startPoint x: 175, startPoint y: 172, endPoint x: 262, endPoint y: 172, distance: 86.9
click at [262, 172] on div "Identificación CIC: 251786094 : CURP MOMA050823MOCRGLA7" at bounding box center [220, 168] width 91 height 24
drag, startPoint x: 511, startPoint y: 145, endPoint x: 549, endPoint y: 145, distance: 37.6
click at [549, 145] on td "Fecha de nacimiento : 23/08/2005" at bounding box center [559, 143] width 113 height 24
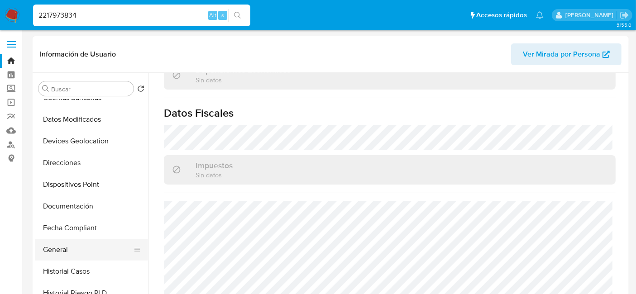
scroll to position [100, 0]
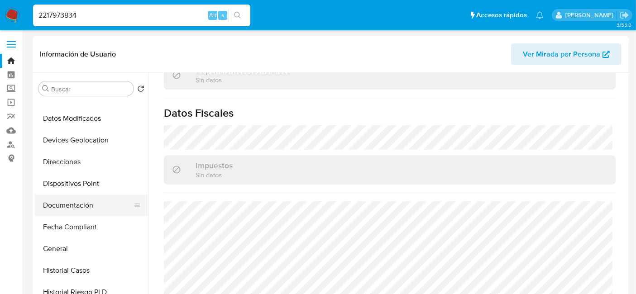
click at [72, 198] on button "Documentación" at bounding box center [88, 206] width 106 height 22
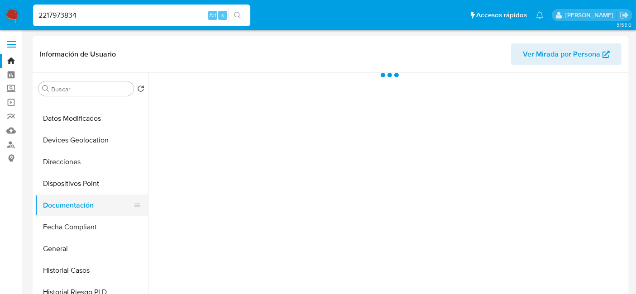
scroll to position [0, 0]
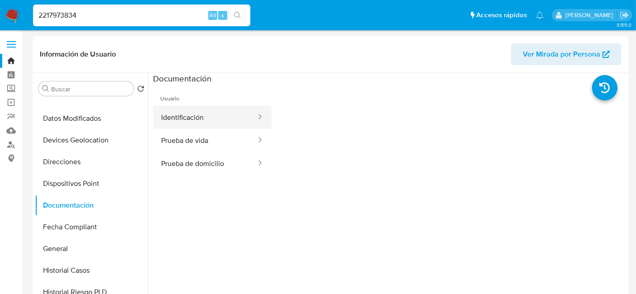
click at [230, 123] on button "Identificación" at bounding box center [205, 117] width 104 height 23
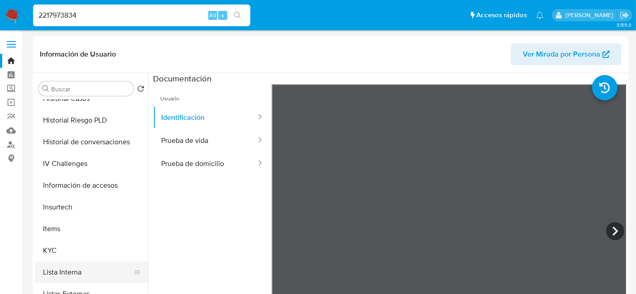
scroll to position [301, 0]
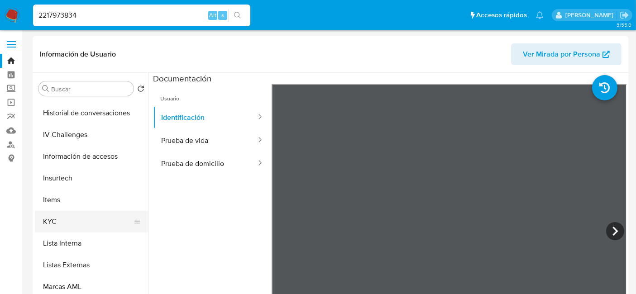
click at [70, 223] on button "KYC" at bounding box center [88, 222] width 106 height 22
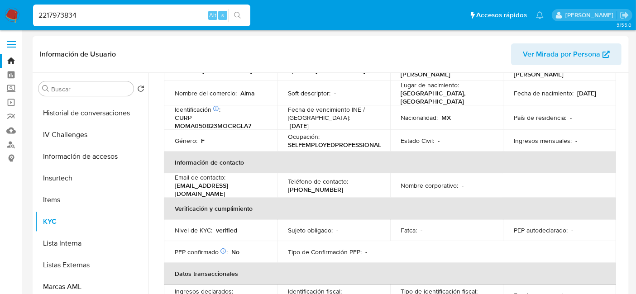
scroll to position [151, 0]
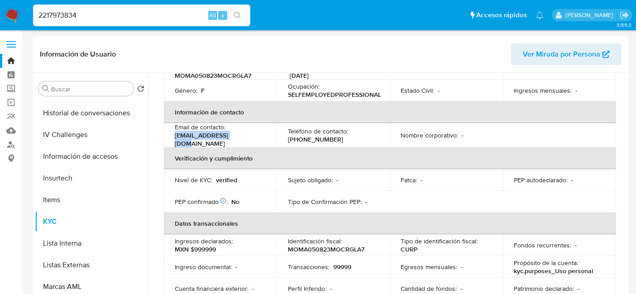
drag, startPoint x: 174, startPoint y: 134, endPoint x: 245, endPoint y: 137, distance: 71.2
click at [245, 137] on div "Email de contacto : almamm08@icloud.com" at bounding box center [220, 135] width 91 height 24
drag, startPoint x: 287, startPoint y: 135, endPoint x: 331, endPoint y: 135, distance: 43.9
click at [331, 135] on div "Teléfono de contacto : (961) 2470245" at bounding box center [333, 135] width 91 height 16
drag, startPoint x: 320, startPoint y: 135, endPoint x: 334, endPoint y: 140, distance: 14.6
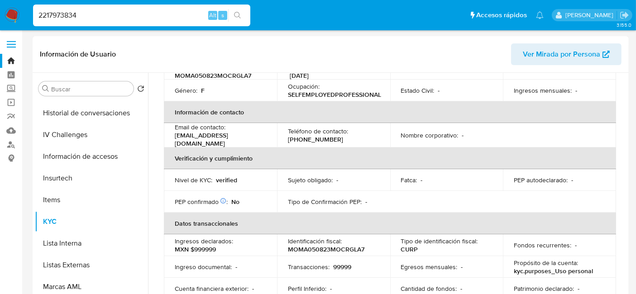
click at [334, 140] on td "Teléfono de contacto : (961) 2470245" at bounding box center [333, 135] width 113 height 24
drag, startPoint x: 287, startPoint y: 134, endPoint x: 331, endPoint y: 134, distance: 43.9
click at [331, 134] on div "Teléfono de contacto : (961) 2470245" at bounding box center [333, 135] width 91 height 16
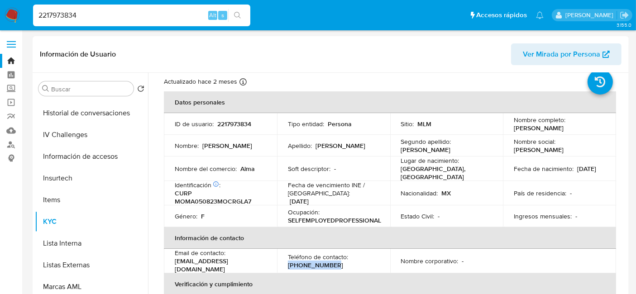
scroll to position [0, 0]
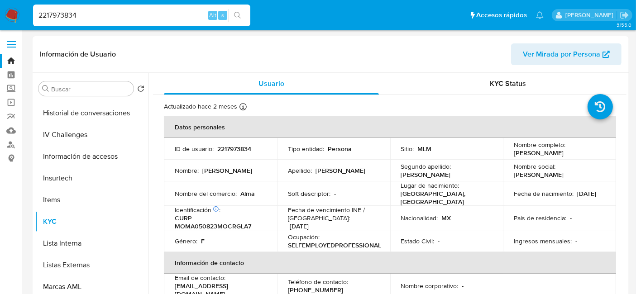
drag, startPoint x: 91, startPoint y: 14, endPoint x: 21, endPoint y: 14, distance: 70.6
click at [21, 14] on nav "Pausado Ver notificaciones 2217973834 Alt s Accesos rápidos Presiona las siguie…" at bounding box center [318, 15] width 636 height 30
paste input "1479695672"
type input "1479695672"
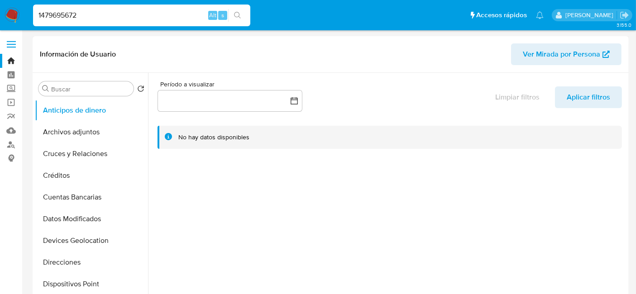
select select "10"
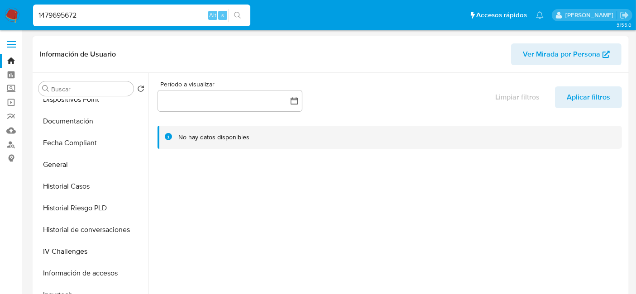
scroll to position [201, 0]
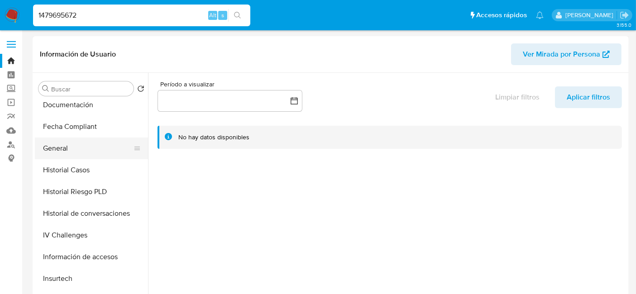
click at [73, 147] on button "General" at bounding box center [88, 149] width 106 height 22
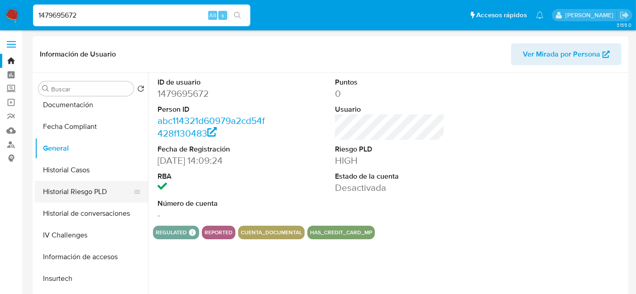
scroll to position [251, 0]
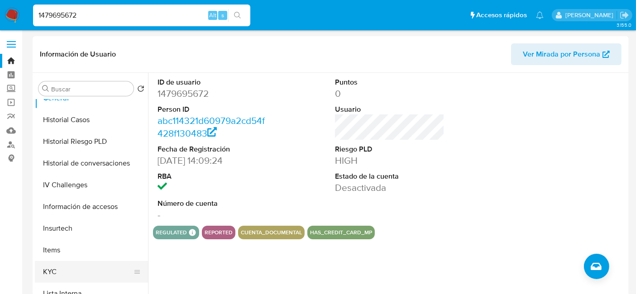
click at [59, 277] on button "KYC" at bounding box center [88, 272] width 106 height 22
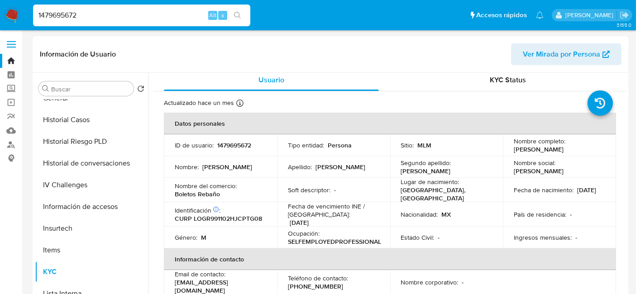
scroll to position [0, 0]
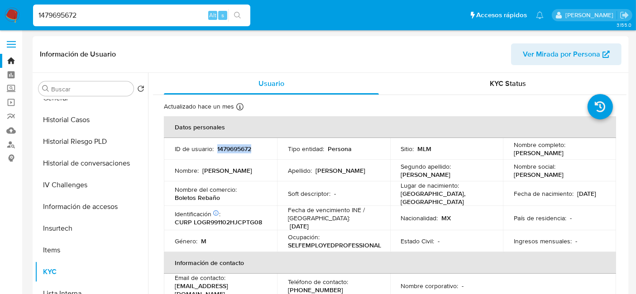
drag, startPoint x: 216, startPoint y: 148, endPoint x: 259, endPoint y: 147, distance: 43.0
click at [259, 147] on div "ID de usuario : 1479695672" at bounding box center [220, 149] width 91 height 8
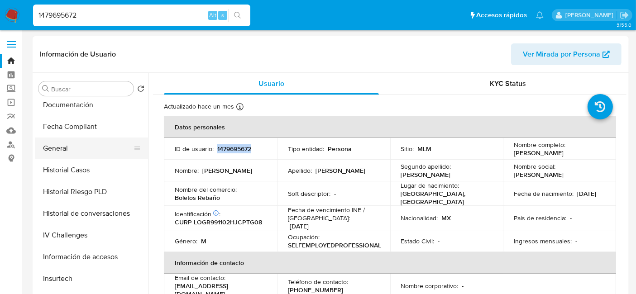
click at [81, 150] on button "General" at bounding box center [88, 149] width 106 height 22
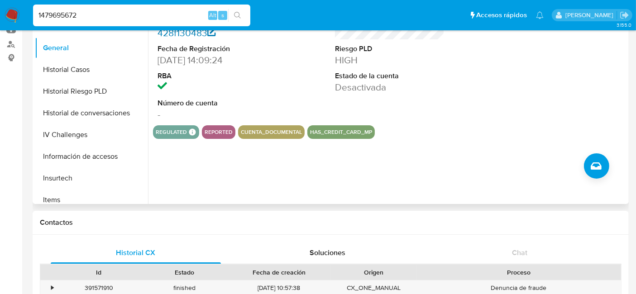
scroll to position [0, 0]
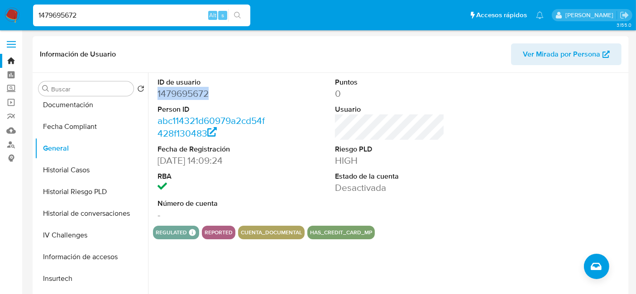
drag, startPoint x: 157, startPoint y: 91, endPoint x: 220, endPoint y: 96, distance: 63.6
click at [220, 96] on div "ID de usuario 1479695672 Person ID abc114321d60979a2cd54f428f130483 Fecha de Re…" at bounding box center [212, 149] width 119 height 153
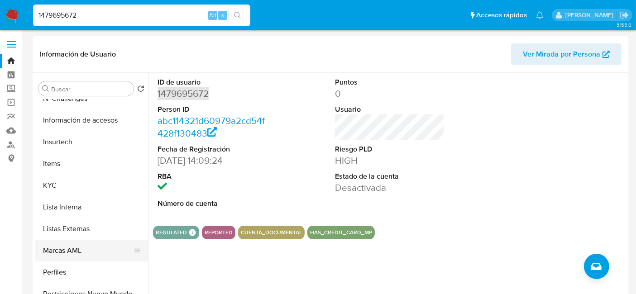
scroll to position [352, 0]
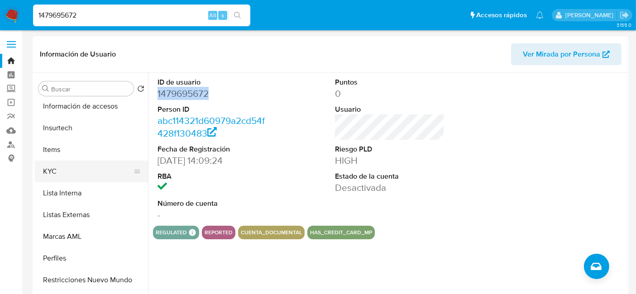
click at [79, 173] on button "KYC" at bounding box center [88, 172] width 106 height 22
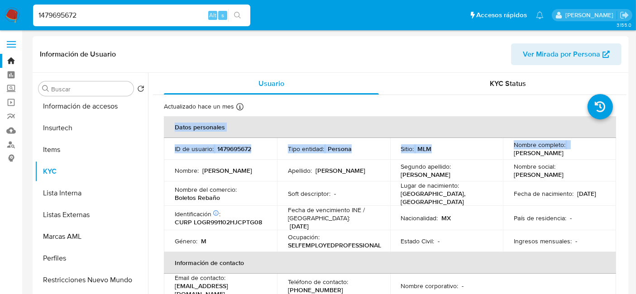
drag, startPoint x: 512, startPoint y: 153, endPoint x: 613, endPoint y: 155, distance: 101.4
click at [556, 157] on p "Rogelio Lopez Gutierrez" at bounding box center [539, 153] width 50 height 8
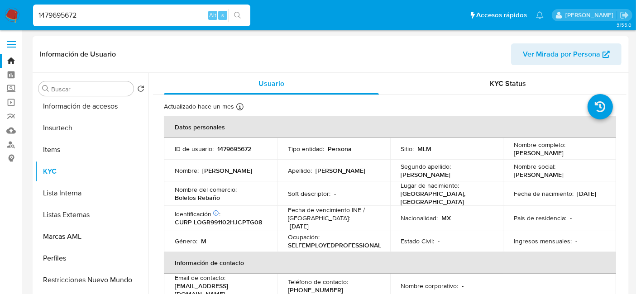
drag, startPoint x: 511, startPoint y: 154, endPoint x: 586, endPoint y: 153, distance: 74.2
click at [586, 153] on div "Nombre completo : Rogelio Lopez Gutierrez" at bounding box center [559, 149] width 91 height 16
drag, startPoint x: 194, startPoint y: 217, endPoint x: 268, endPoint y: 222, distance: 74.4
click at [268, 222] on td "Identificación CIC: 170506859 : CURP LOGR991102HJCPTG08" at bounding box center [220, 218] width 113 height 24
drag, startPoint x: 511, startPoint y: 197, endPoint x: 549, endPoint y: 197, distance: 38.0
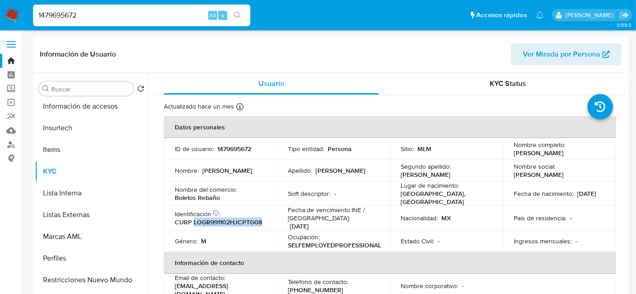
click at [549, 197] on div "Fecha de nacimiento : 02/11/1999" at bounding box center [559, 194] width 91 height 8
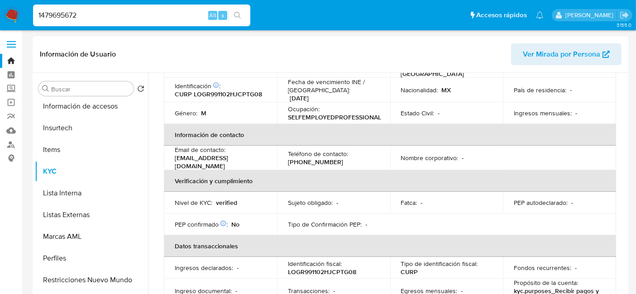
scroll to position [112, 0]
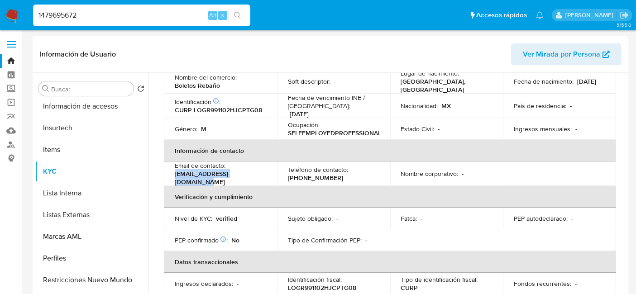
drag, startPoint x: 175, startPoint y: 174, endPoint x: 257, endPoint y: 172, distance: 81.5
click at [257, 172] on div "Email de contacto : rogeliolopezgmx@gmail.com" at bounding box center [220, 174] width 91 height 24
click at [300, 177] on p "(33) 16015281" at bounding box center [315, 178] width 55 height 8
drag, startPoint x: 287, startPoint y: 174, endPoint x: 326, endPoint y: 171, distance: 39.1
click at [326, 171] on div "Teléfono de contacto : (33) 16015281" at bounding box center [333, 174] width 91 height 16
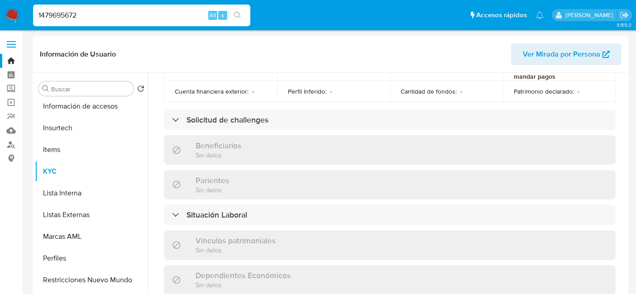
scroll to position [301, 0]
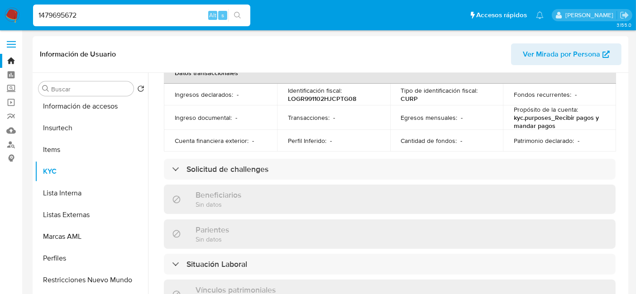
drag, startPoint x: 97, startPoint y: 10, endPoint x: 0, endPoint y: 10, distance: 96.9
click at [0, 10] on nav "Pausado Ver notificaciones 1479695672 Alt s Accesos rápidos Presiona las siguie…" at bounding box center [318, 15] width 636 height 30
paste input "522392127"
type input "522392127"
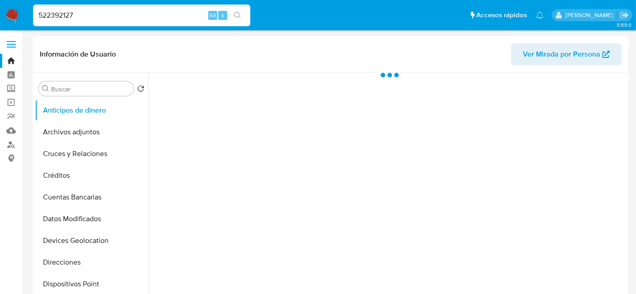
scroll to position [201, 0]
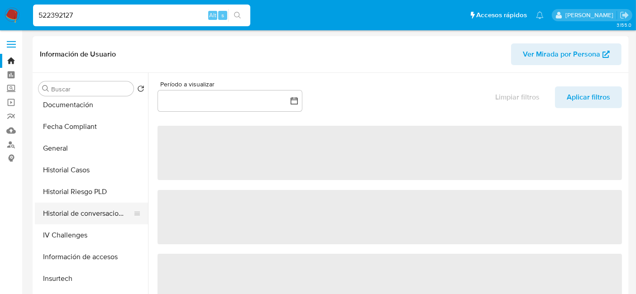
select select "10"
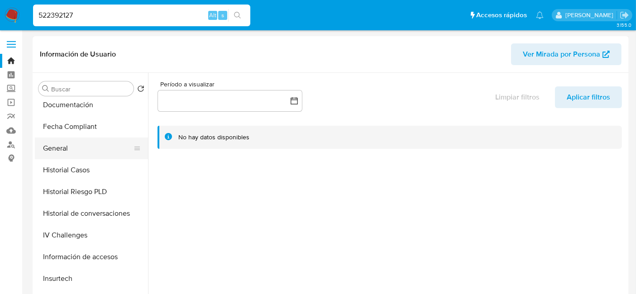
click at [63, 150] on button "General" at bounding box center [88, 149] width 106 height 22
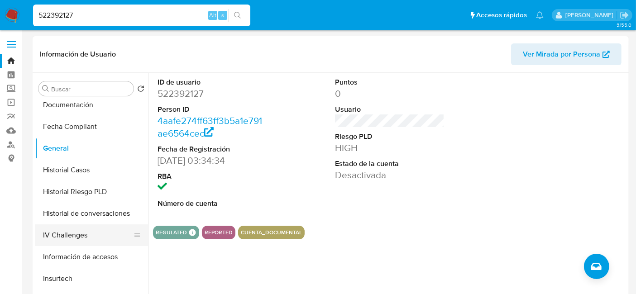
scroll to position [301, 0]
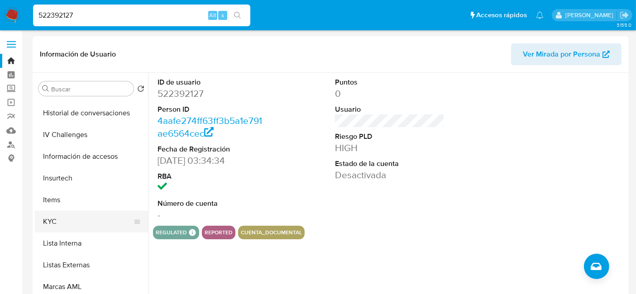
click at [76, 216] on button "KYC" at bounding box center [88, 222] width 106 height 22
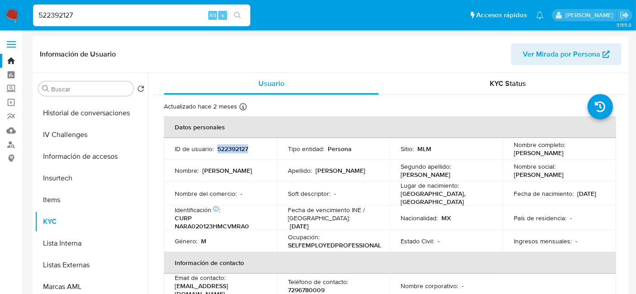
drag, startPoint x: 217, startPoint y: 146, endPoint x: 250, endPoint y: 149, distance: 33.2
click at [250, 149] on div "ID de usuario : 522392127" at bounding box center [220, 149] width 91 height 8
drag, startPoint x: 222, startPoint y: 134, endPoint x: 220, endPoint y: 149, distance: 15.6
click at [220, 149] on p "522392127" at bounding box center [232, 149] width 31 height 8
drag, startPoint x: 216, startPoint y: 147, endPoint x: 250, endPoint y: 145, distance: 33.5
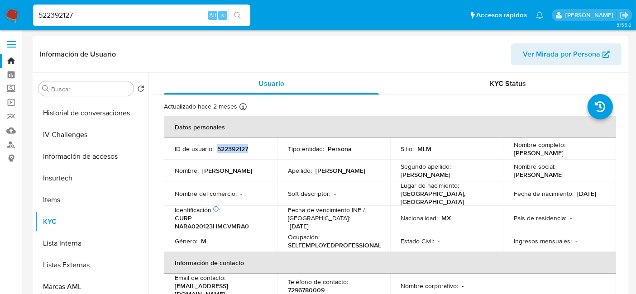
click at [250, 145] on div "ID de usuario : 522392127" at bounding box center [220, 149] width 91 height 8
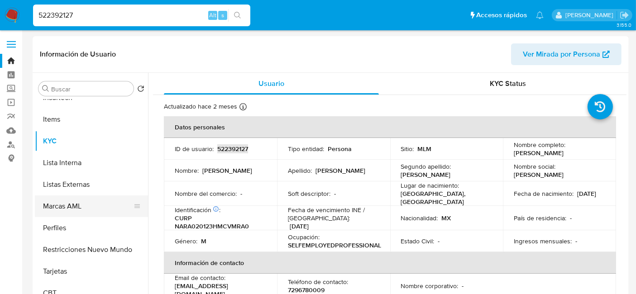
scroll to position [181, 0]
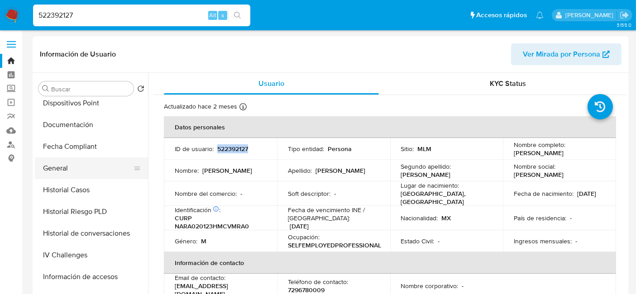
click at [76, 172] on button "General" at bounding box center [88, 169] width 106 height 22
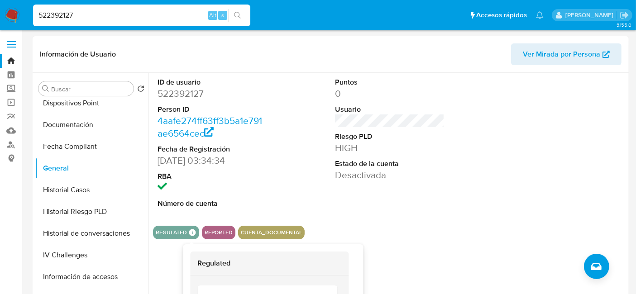
click at [194, 233] on icon at bounding box center [192, 232] width 7 height 7
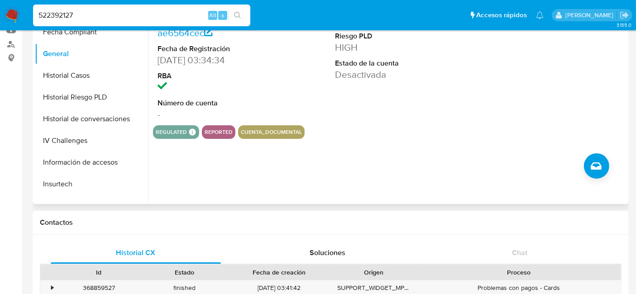
scroll to position [282, 0]
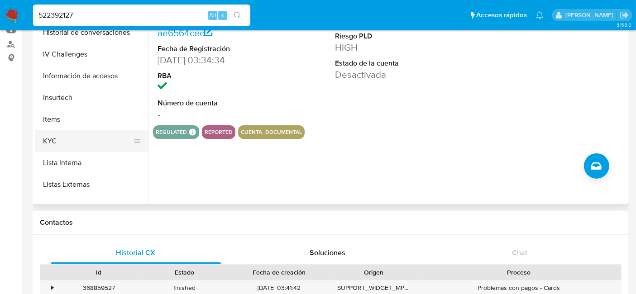
click at [61, 141] on button "KYC" at bounding box center [88, 141] width 106 height 22
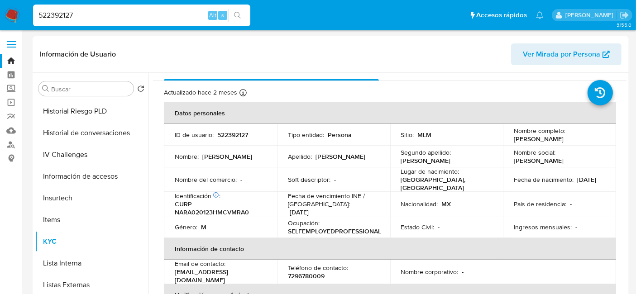
scroll to position [0, 0]
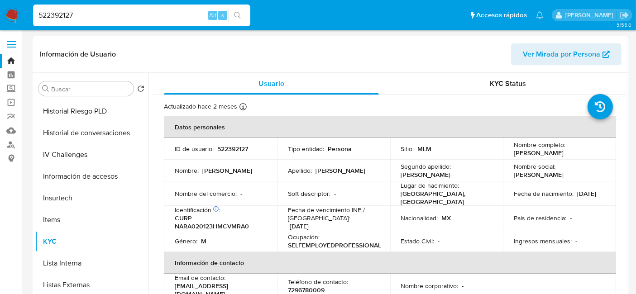
drag, startPoint x: 511, startPoint y: 153, endPoint x: 586, endPoint y: 154, distance: 74.7
click at [586, 154] on div "Nombre completo : Arturo Navarrete Ramirez" at bounding box center [559, 149] width 91 height 16
drag, startPoint x: 175, startPoint y: 221, endPoint x: 258, endPoint y: 224, distance: 83.8
click at [258, 224] on p "CURP NARA020123HMCVMRA0" at bounding box center [219, 222] width 88 height 16
drag, startPoint x: 512, startPoint y: 195, endPoint x: 544, endPoint y: 196, distance: 31.7
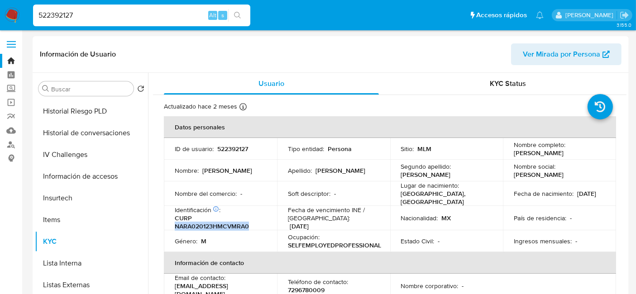
click at [577, 196] on p "23/01/2002" at bounding box center [586, 194] width 19 height 8
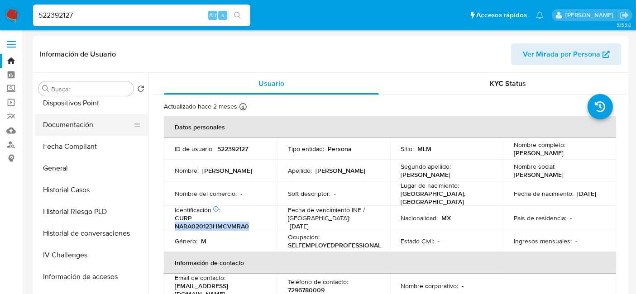
click at [86, 127] on button "Documentación" at bounding box center [88, 125] width 106 height 22
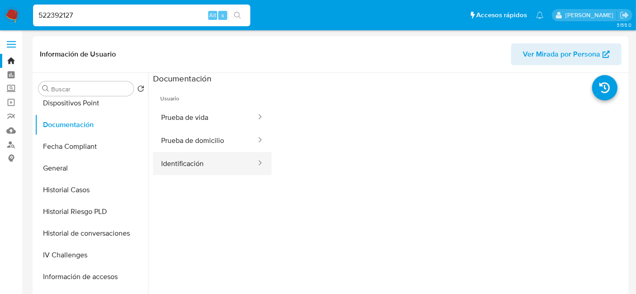
click at [205, 167] on button "Identificación" at bounding box center [205, 163] width 104 height 23
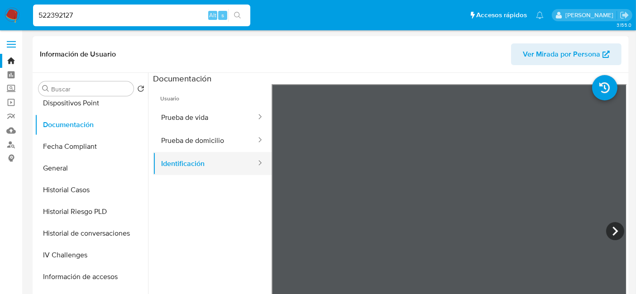
click at [205, 167] on button "Identificación" at bounding box center [205, 163] width 104 height 23
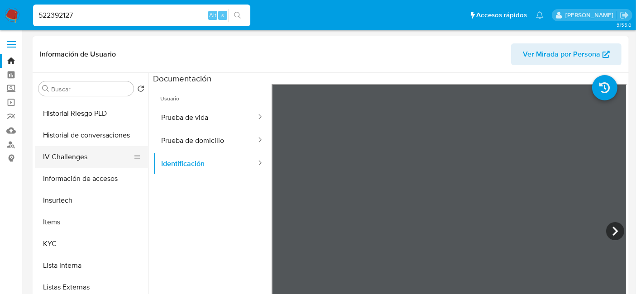
scroll to position [282, 0]
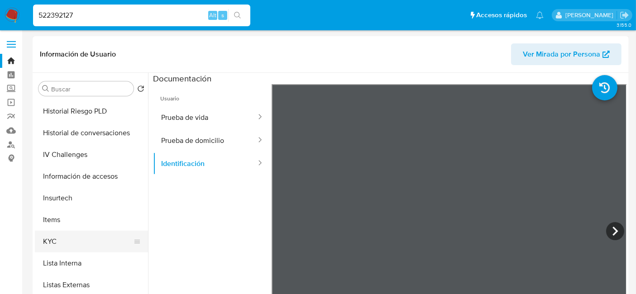
click at [92, 247] on button "KYC" at bounding box center [88, 242] width 106 height 22
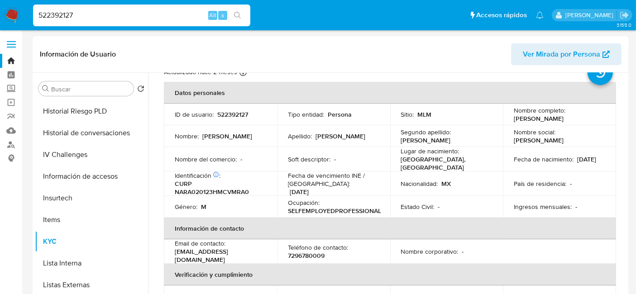
scroll to position [50, 0]
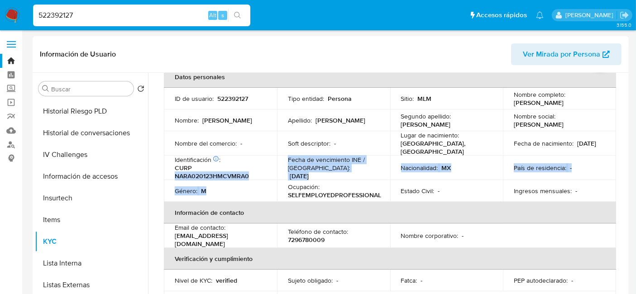
drag, startPoint x: 176, startPoint y: 172, endPoint x: 255, endPoint y: 174, distance: 79.7
click at [258, 177] on p "CURP NARA020123HMCVMRA0" at bounding box center [219, 172] width 88 height 16
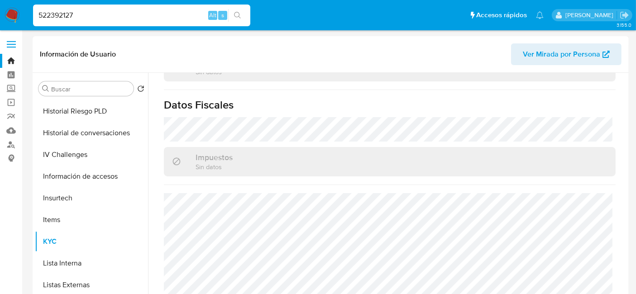
scroll to position [562, 0]
click at [257, 158] on div "Impuestos Sin datos" at bounding box center [390, 160] width 452 height 29
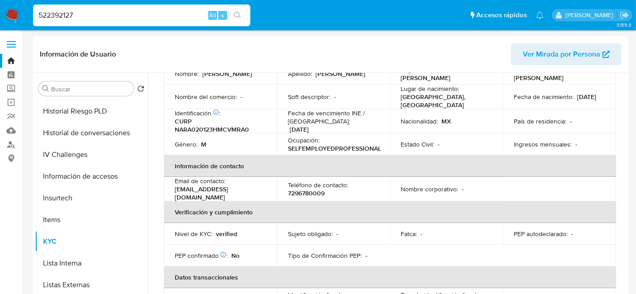
scroll to position [110, 0]
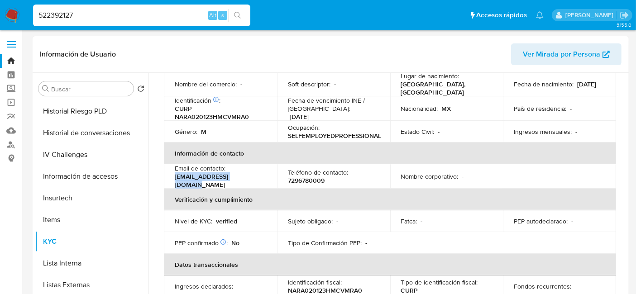
drag, startPoint x: 175, startPoint y: 176, endPoint x: 251, endPoint y: 178, distance: 76.5
click at [251, 178] on div "Email de contacto : artux10navas@gmail.com" at bounding box center [220, 176] width 91 height 24
drag, startPoint x: 287, startPoint y: 177, endPoint x: 329, endPoint y: 177, distance: 41.2
click at [329, 177] on div "Teléfono de contacto : 7296780009" at bounding box center [333, 176] width 91 height 16
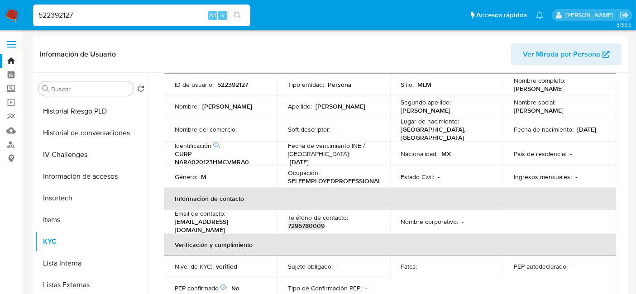
scroll to position [0, 0]
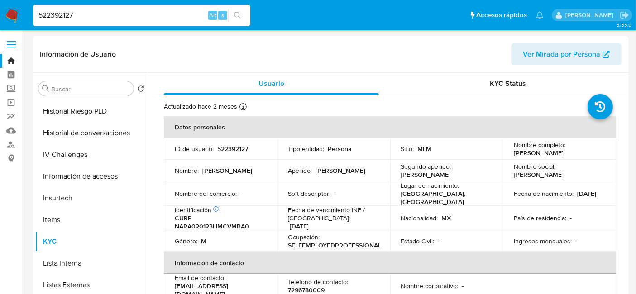
drag, startPoint x: 125, startPoint y: 18, endPoint x: 22, endPoint y: 16, distance: 103.2
click at [22, 16] on nav "Pausado Ver notificaciones 522392127 Alt s Accesos rápidos Presiona las siguien…" at bounding box center [318, 15] width 636 height 30
paste input "251552320"
type input "251552320"
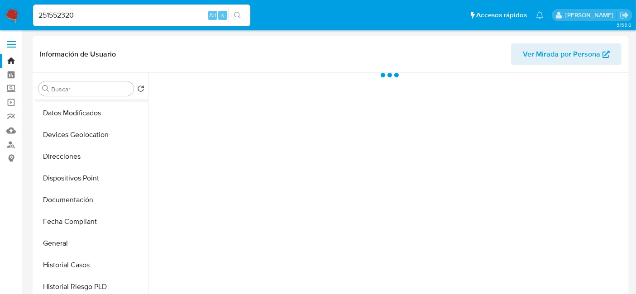
scroll to position [151, 0]
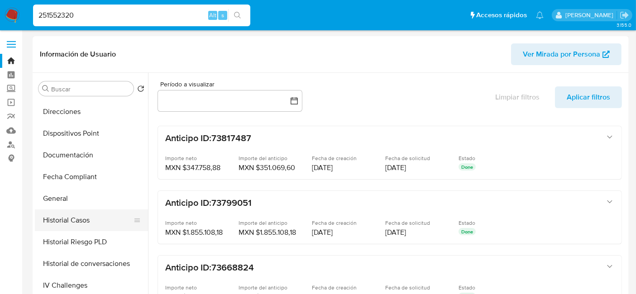
select select "10"
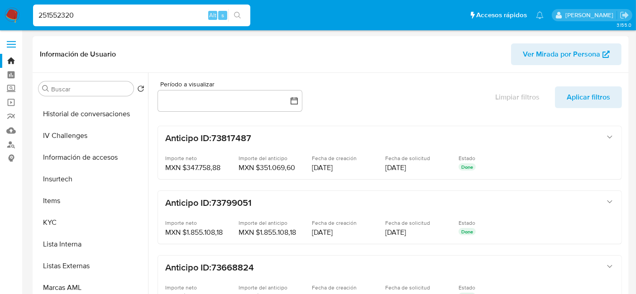
scroll to position [301, 0]
click at [72, 221] on button "KYC" at bounding box center [88, 222] width 106 height 22
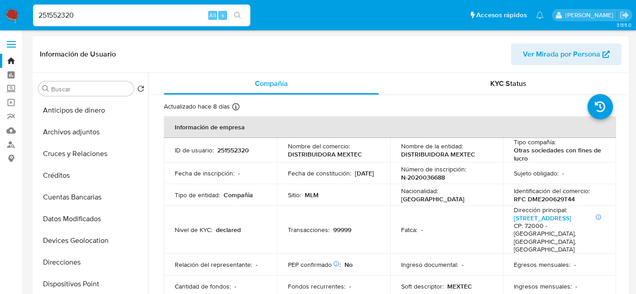
select select "10"
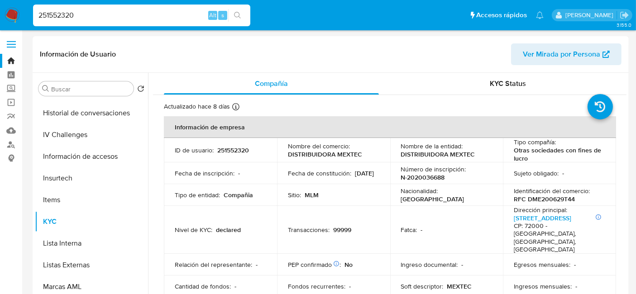
click at [219, 149] on p "251552320" at bounding box center [233, 150] width 32 height 8
drag, startPoint x: 218, startPoint y: 149, endPoint x: 250, endPoint y: 148, distance: 32.6
click at [250, 148] on div "ID de usuario : 251552320" at bounding box center [220, 150] width 91 height 8
copy p "251552320"
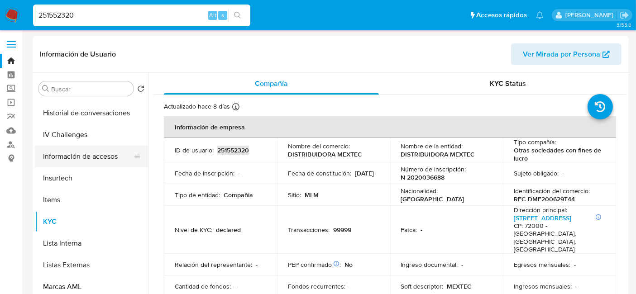
scroll to position [151, 0]
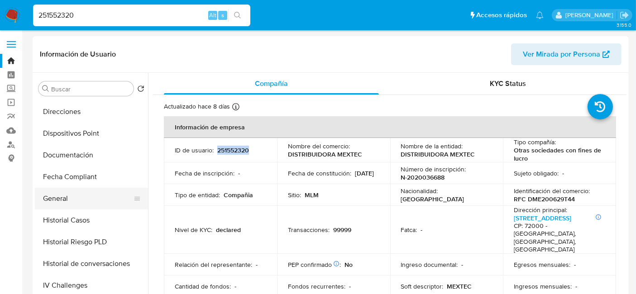
click at [73, 196] on button "General" at bounding box center [88, 199] width 106 height 22
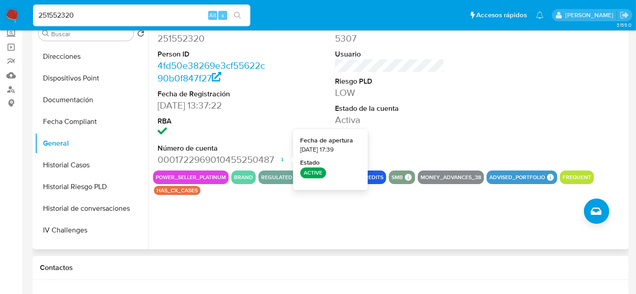
scroll to position [100, 0]
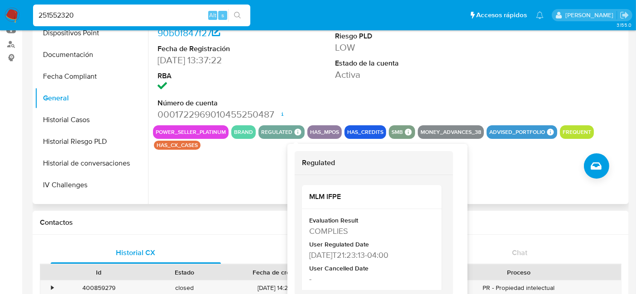
click at [296, 130] on icon at bounding box center [298, 132] width 7 height 7
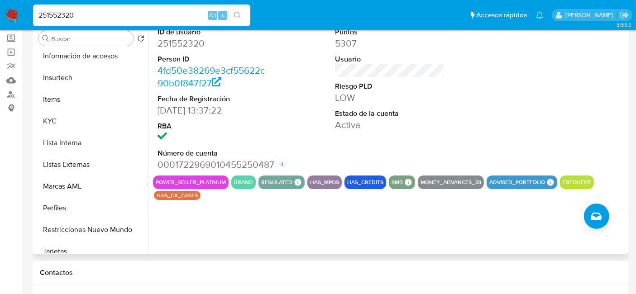
scroll to position [382, 0]
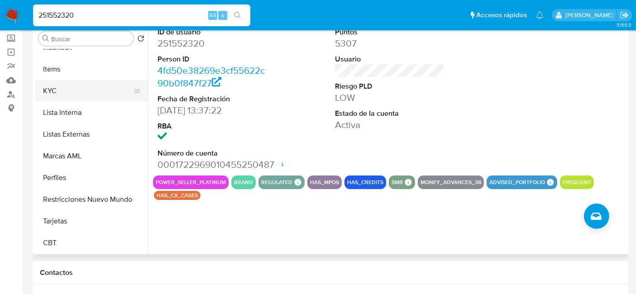
click at [72, 97] on button "KYC" at bounding box center [88, 91] width 106 height 22
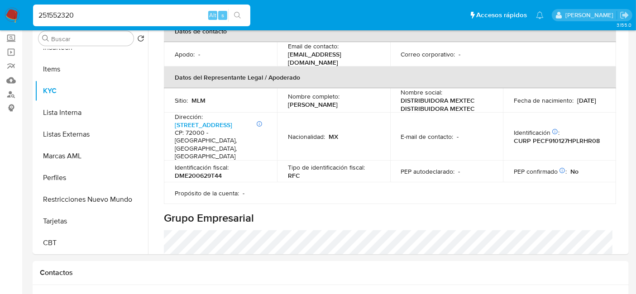
scroll to position [201, 0]
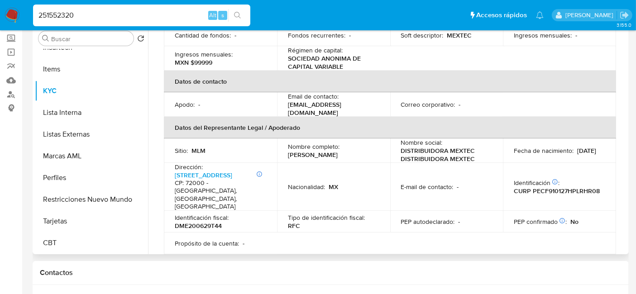
drag, startPoint x: 287, startPoint y: 136, endPoint x: 384, endPoint y: 140, distance: 97.0
click at [384, 140] on td "Nombre completo : [PERSON_NAME]" at bounding box center [333, 150] width 113 height 24
copy p "[PERSON_NAME]"
drag, startPoint x: 531, startPoint y: 164, endPoint x: 602, endPoint y: 163, distance: 70.6
click at [602, 179] on div "Identificación CIC: 217478047 : CURP PECF910127HPLRHR08" at bounding box center [559, 187] width 91 height 16
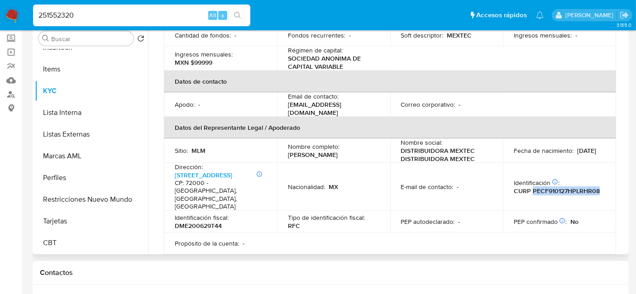
copy p "PECF910127HPLRHR08"
drag, startPoint x: 512, startPoint y: 135, endPoint x: 586, endPoint y: 141, distance: 74.0
click at [586, 141] on td "Fecha de nacimiento : [DEMOGRAPHIC_DATA]" at bounding box center [559, 150] width 113 height 24
copy p "[DATE]"
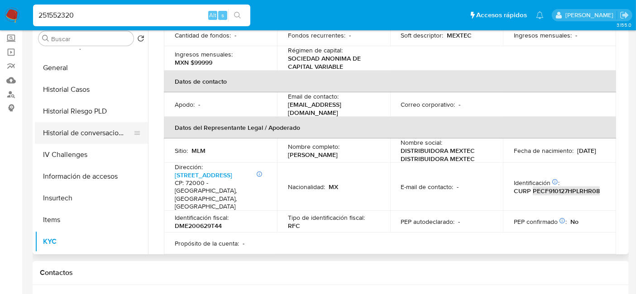
scroll to position [181, 0]
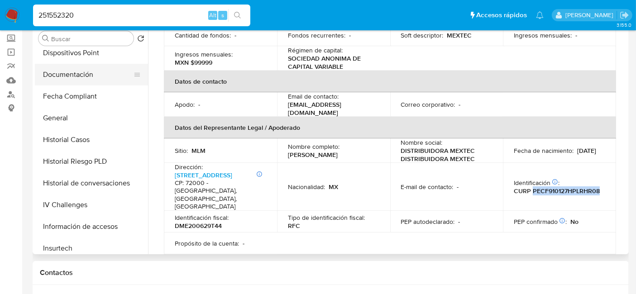
click at [95, 73] on button "Documentación" at bounding box center [88, 75] width 106 height 22
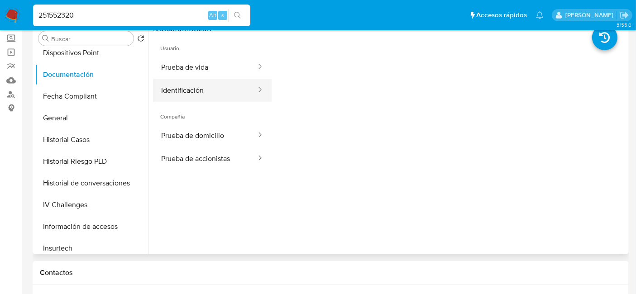
drag, startPoint x: 203, startPoint y: 92, endPoint x: 194, endPoint y: 97, distance: 10.6
click at [194, 97] on button "Identificación" at bounding box center [205, 90] width 104 height 23
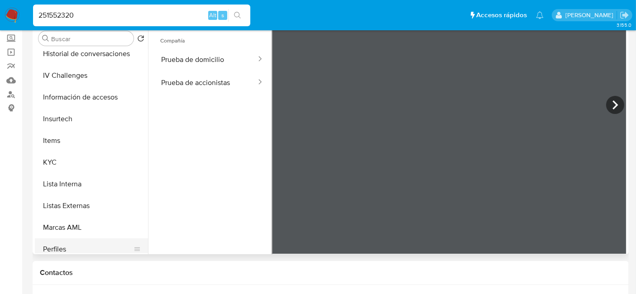
scroll to position [382, 0]
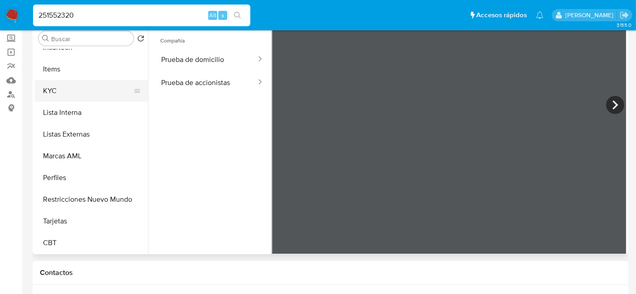
click at [50, 89] on button "KYC" at bounding box center [88, 91] width 106 height 22
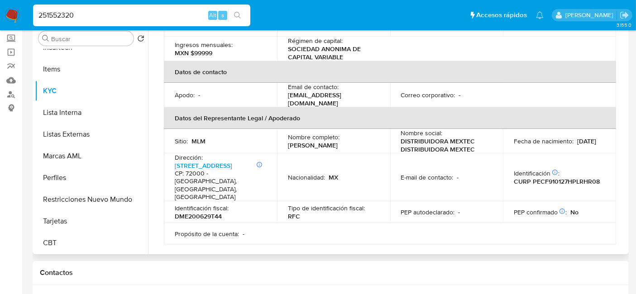
scroll to position [225, 0]
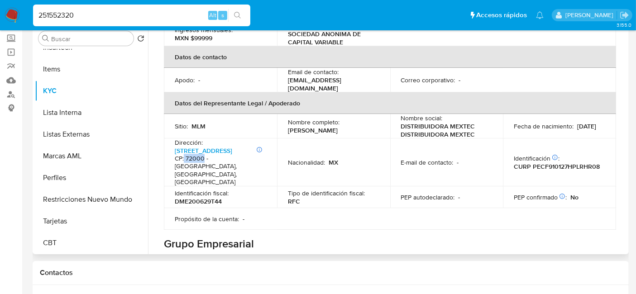
drag, startPoint x: 185, startPoint y: 140, endPoint x: 203, endPoint y: 140, distance: 18.6
click at [203, 155] on h4 "CP: 72000 - Puebla, Puebla, Mexico" at bounding box center [219, 171] width 88 height 32
copy h4 "72000"
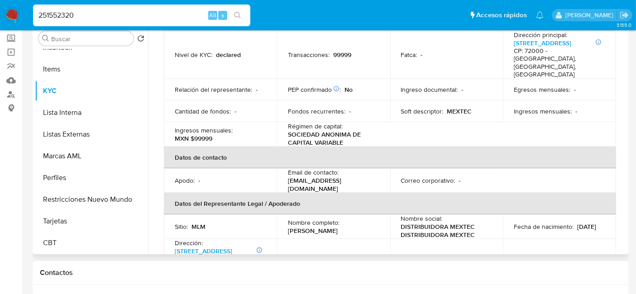
scroll to position [175, 0]
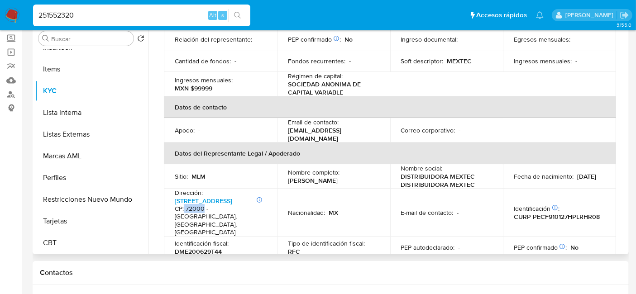
drag, startPoint x: 287, startPoint y: 115, endPoint x: 376, endPoint y: 113, distance: 89.2
click at [376, 126] on p "fernandochavarria@live.com.mx" at bounding box center [332, 134] width 88 height 16
copy p "fernandochavarria@live.com.mx"
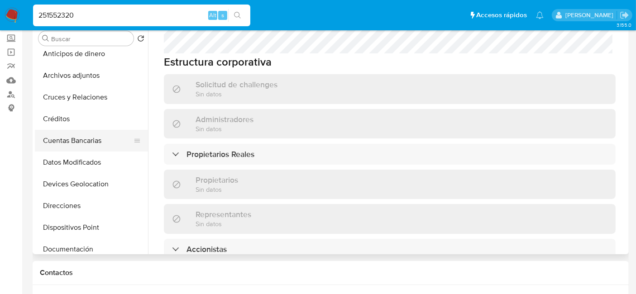
scroll to position [0, 0]
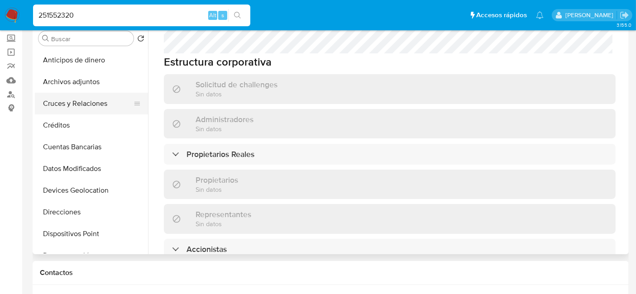
click at [89, 100] on button "Cruces y Relaciones" at bounding box center [88, 104] width 106 height 22
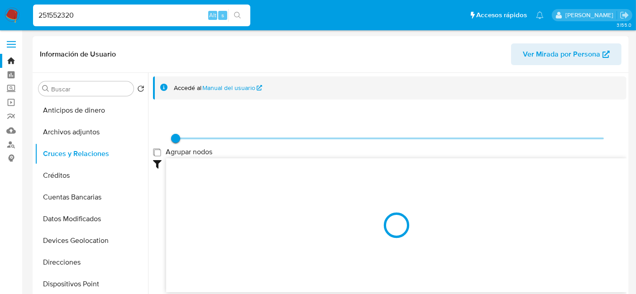
scroll to position [100, 0]
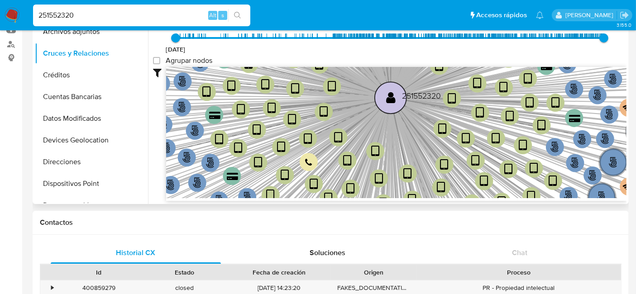
click at [385, 95] on circle at bounding box center [391, 98] width 32 height 32
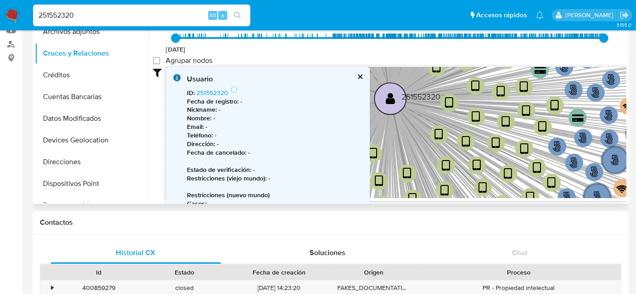
click at [385, 95] on circle at bounding box center [390, 99] width 32 height 32
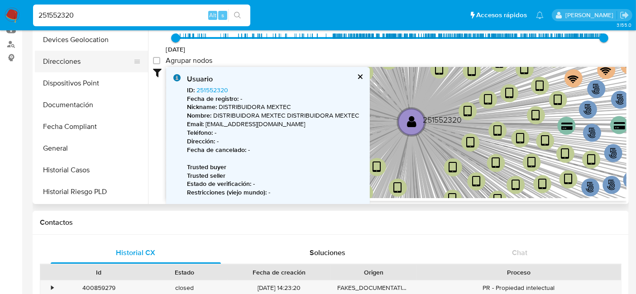
click at [68, 61] on button "Direcciones" at bounding box center [88, 62] width 106 height 22
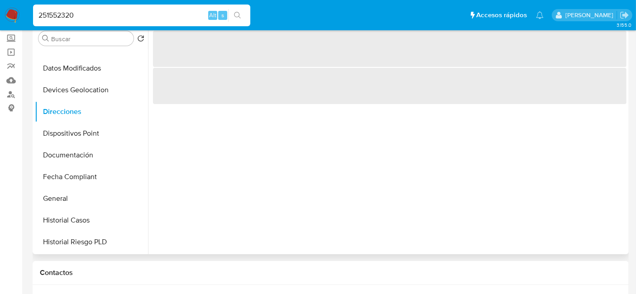
scroll to position [0, 0]
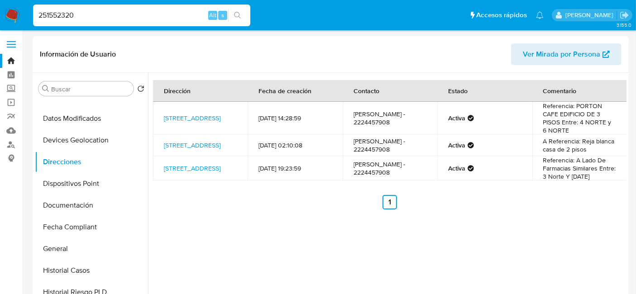
drag, startPoint x: 352, startPoint y: 124, endPoint x: 392, endPoint y: 126, distance: 39.4
click at [392, 126] on td "FERNANDO PEREZ CHAVARRIA - 2224457908" at bounding box center [390, 118] width 95 height 33
copy td "2224457908"
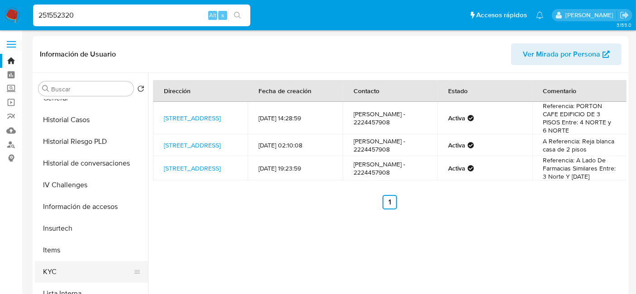
click at [53, 270] on button "KYC" at bounding box center [88, 272] width 106 height 22
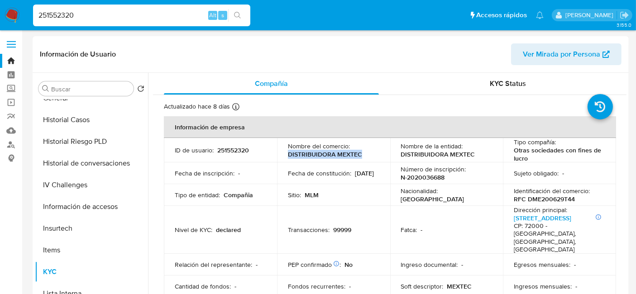
drag, startPoint x: 289, startPoint y: 152, endPoint x: 361, endPoint y: 157, distance: 72.1
click at [361, 157] on div "Nombre del comercio : DISTRIBUIDORA MEXTEC" at bounding box center [333, 150] width 91 height 16
copy p "DISTRIBUIDORA MEXTEC"
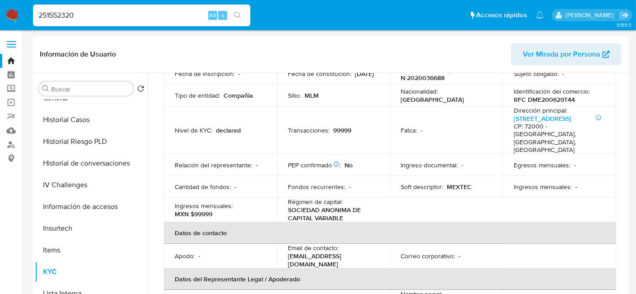
scroll to position [100, 0]
drag, startPoint x: 525, startPoint y: 97, endPoint x: 574, endPoint y: 101, distance: 49.0
click at [574, 101] on div "Identificación del comercio : RFC DME200629T44" at bounding box center [559, 94] width 91 height 16
drag, startPoint x: 573, startPoint y: 95, endPoint x: 595, endPoint y: 98, distance: 22.8
click at [595, 98] on div "Identificación del comercio : RFC DME200629T44" at bounding box center [559, 94] width 91 height 16
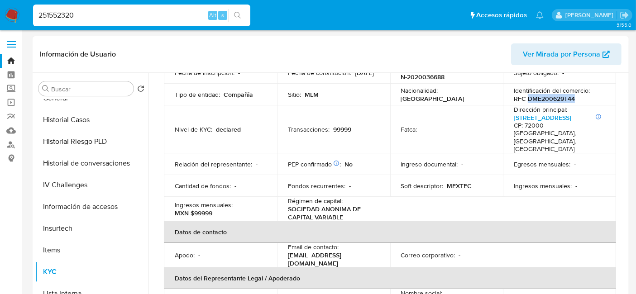
drag, startPoint x: 525, startPoint y: 100, endPoint x: 578, endPoint y: 100, distance: 53.0
click at [578, 100] on div "Identificación del comercio : RFC DME200629T44" at bounding box center [559, 94] width 91 height 16
copy p "DME200629T44"
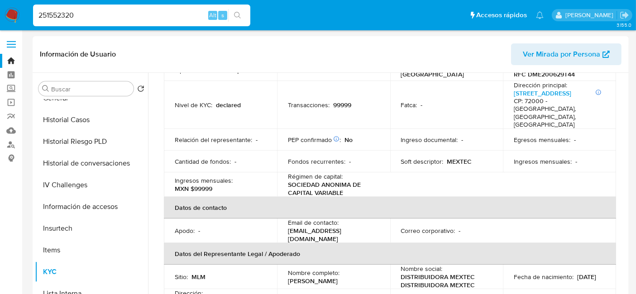
scroll to position [0, 0]
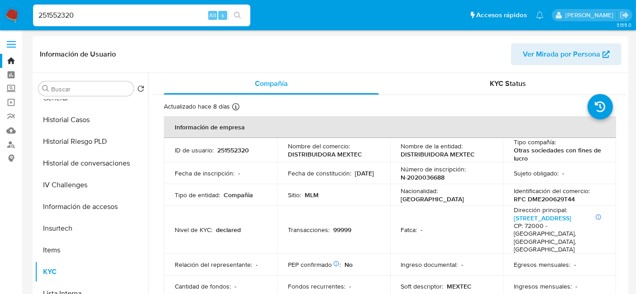
drag, startPoint x: 131, startPoint y: 19, endPoint x: 14, endPoint y: 10, distance: 117.5
click at [14, 10] on nav "Pausado Ver notificaciones 251552320 Alt s Accesos rápidos Presiona las siguien…" at bounding box center [318, 15] width 636 height 30
paste input "116422295"
type input "1164222950"
click at [237, 21] on div "1164222950 Alt s" at bounding box center [141, 16] width 217 height 22
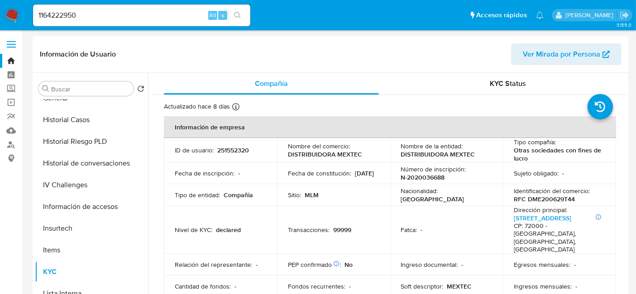
click at [242, 13] on button "search-icon" at bounding box center [237, 15] width 19 height 13
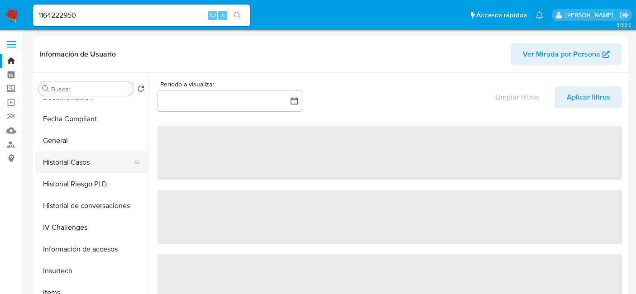
scroll to position [251, 0]
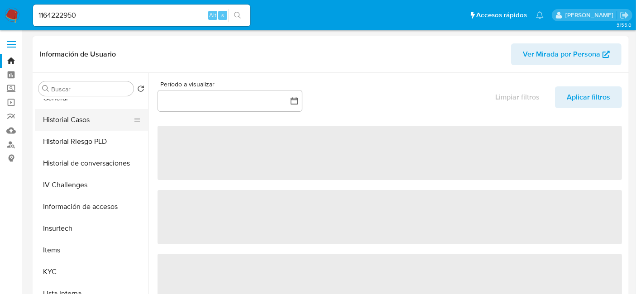
select select "10"
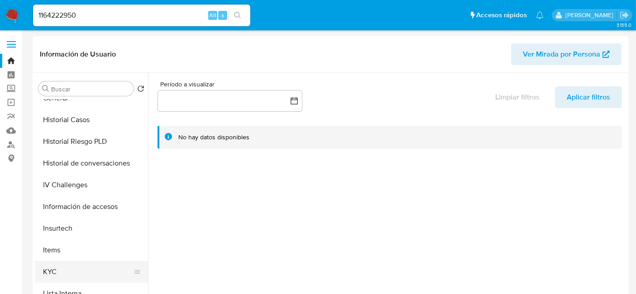
click at [41, 267] on button "KYC" at bounding box center [88, 272] width 106 height 22
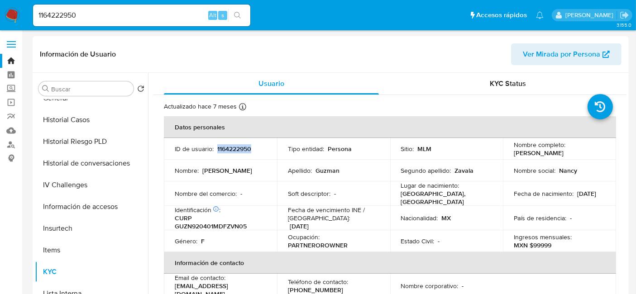
drag, startPoint x: 216, startPoint y: 148, endPoint x: 252, endPoint y: 148, distance: 35.3
click at [252, 148] on div "ID de usuario : 1164222950" at bounding box center [220, 149] width 91 height 8
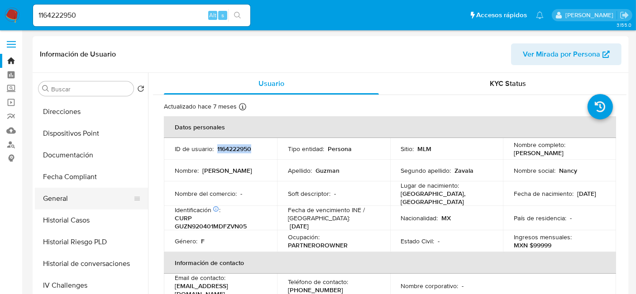
click at [63, 198] on button "General" at bounding box center [88, 199] width 106 height 22
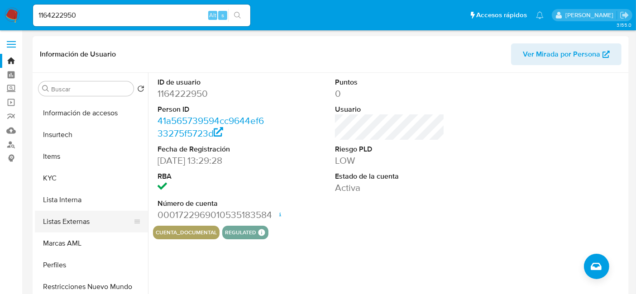
scroll to position [352, 0]
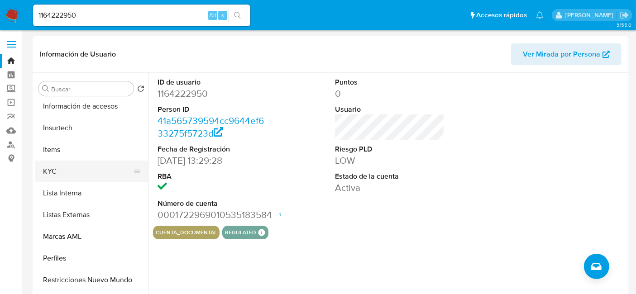
click at [76, 175] on button "KYC" at bounding box center [88, 172] width 106 height 22
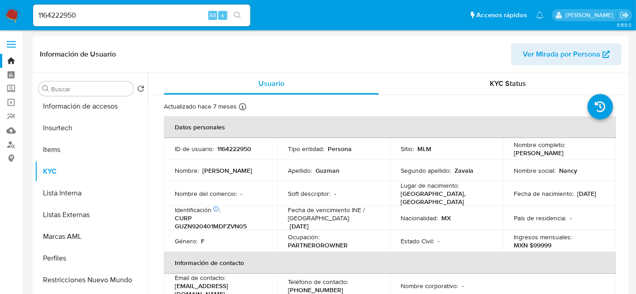
drag, startPoint x: 512, startPoint y: 151, endPoint x: 607, endPoint y: 154, distance: 94.7
click at [607, 154] on td "Nombre completo : Nancy Yunuen Guzman Zavala" at bounding box center [559, 149] width 113 height 22
drag, startPoint x: 176, startPoint y: 223, endPoint x: 253, endPoint y: 224, distance: 77.0
click at [253, 224] on p "CURP GUZN920401MDFZVN05" at bounding box center [219, 222] width 88 height 16
drag, startPoint x: 512, startPoint y: 197, endPoint x: 549, endPoint y: 195, distance: 36.3
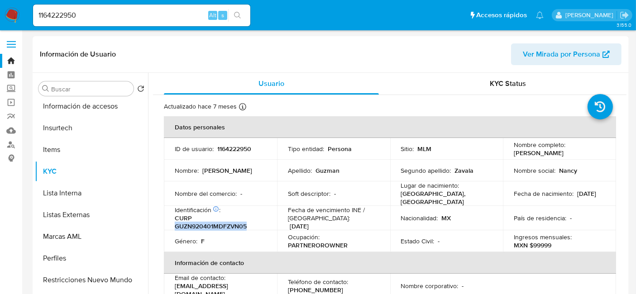
click at [549, 195] on div "Fecha de nacimiento : 01/04/1992" at bounding box center [559, 194] width 91 height 8
drag, startPoint x: 425, startPoint y: 197, endPoint x: 490, endPoint y: 193, distance: 64.9
click at [490, 193] on td "Lugar de nacimiento : MEXICO, DISTRITO FEDERAL" at bounding box center [446, 193] width 113 height 24
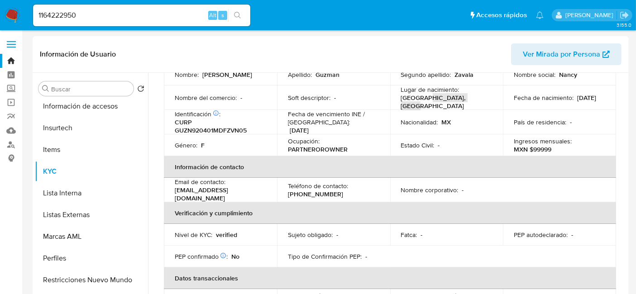
scroll to position [100, 0]
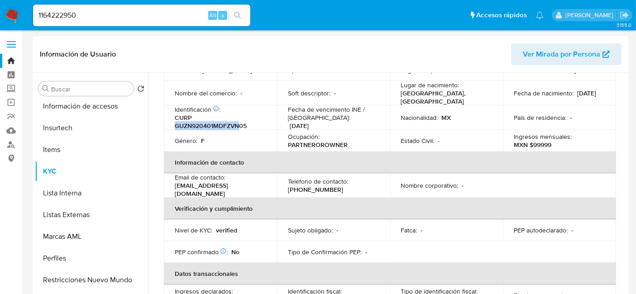
drag, startPoint x: 175, startPoint y: 121, endPoint x: 239, endPoint y: 119, distance: 64.3
click at [239, 119] on p "CURP GUZN920401MDFZVN05" at bounding box center [219, 122] width 88 height 16
click at [245, 114] on p "CURP GUZN920401MDFZVN05" at bounding box center [219, 122] width 88 height 16
drag, startPoint x: 176, startPoint y: 122, endPoint x: 254, endPoint y: 122, distance: 78.3
click at [254, 122] on p "CURP GUZN920401MDFZVN05" at bounding box center [219, 122] width 88 height 16
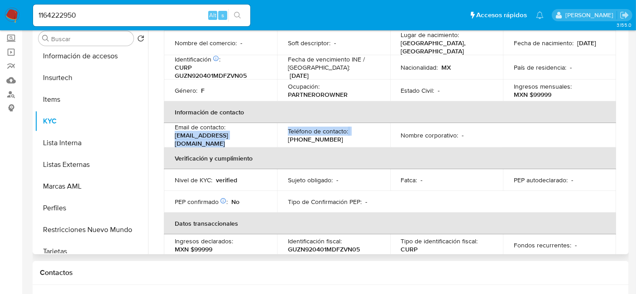
drag, startPoint x: 175, startPoint y: 136, endPoint x: 280, endPoint y: 135, distance: 105.0
click at [280, 135] on tr "Email de contacto : nancy_guzman_zavala@outlook.es Teléfono de contacto : (55) …" at bounding box center [390, 135] width 452 height 24
drag, startPoint x: 280, startPoint y: 135, endPoint x: 272, endPoint y: 136, distance: 8.2
click at [272, 136] on tr "Email de contacto : nancy_guzman_zavala@outlook.es Teléfono de contacto : (55) …" at bounding box center [390, 135] width 452 height 24
drag, startPoint x: 175, startPoint y: 135, endPoint x: 275, endPoint y: 135, distance: 100.5
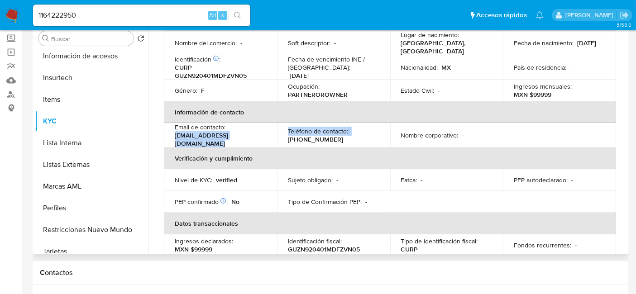
click at [275, 135] on td "Email de contacto : nancy_guzman_zavala@outlook.es" at bounding box center [220, 135] width 113 height 24
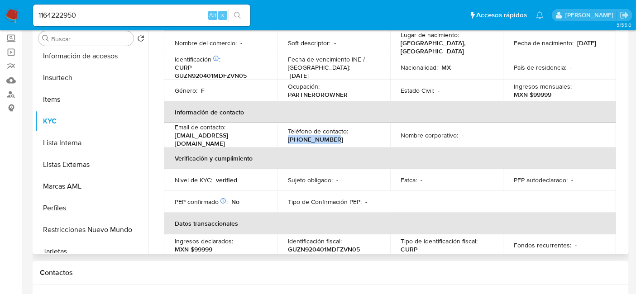
drag, startPoint x: 287, startPoint y: 135, endPoint x: 331, endPoint y: 137, distance: 44.4
click at [331, 137] on div "Teléfono de contacto : (55) 37078613" at bounding box center [333, 135] width 91 height 16
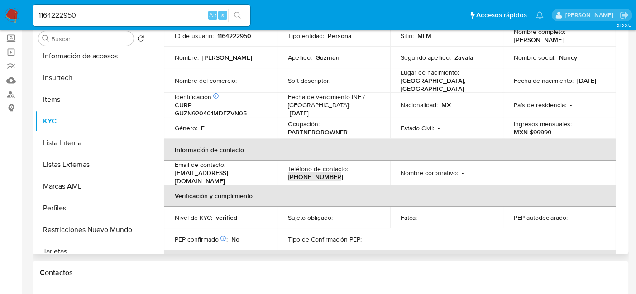
scroll to position [0, 0]
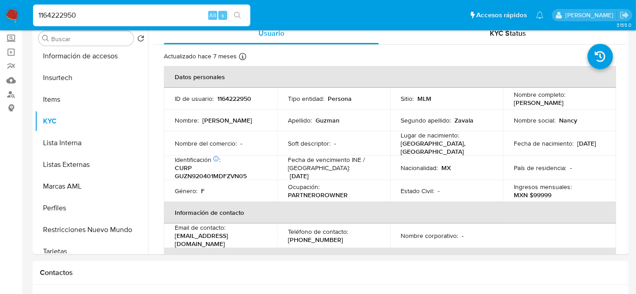
drag, startPoint x: 82, startPoint y: 19, endPoint x: 26, endPoint y: 14, distance: 56.8
click at [26, 14] on nav "Pausado Ver notificaciones 1164222950 Alt s Accesos rápidos Presiona las siguie…" at bounding box center [318, 15] width 636 height 30
paste input "51605175"
type input "151605175"
click at [240, 16] on icon "search-icon" at bounding box center [237, 15] width 7 height 7
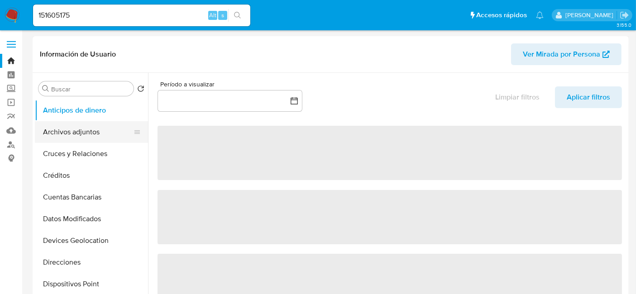
select select "10"
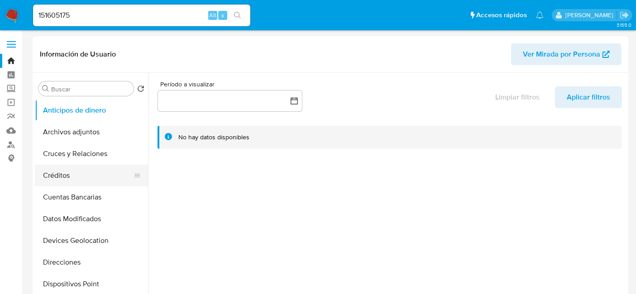
scroll to position [151, 0]
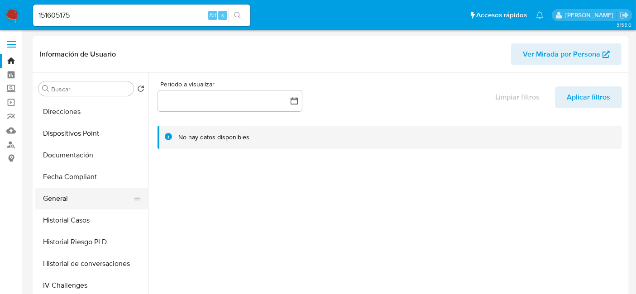
click at [63, 196] on button "General" at bounding box center [88, 199] width 106 height 22
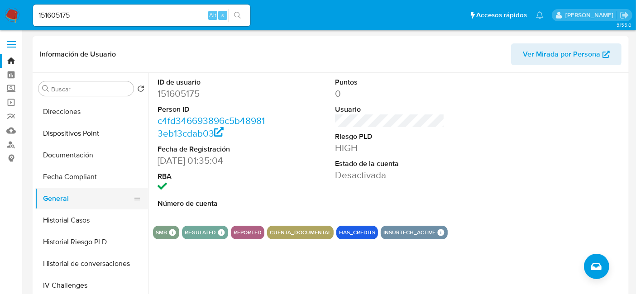
scroll to position [251, 0]
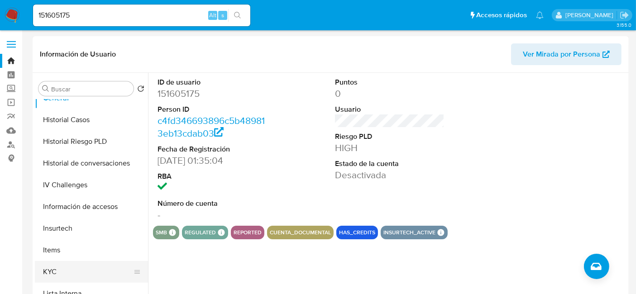
click at [55, 269] on button "KYC" at bounding box center [88, 272] width 106 height 22
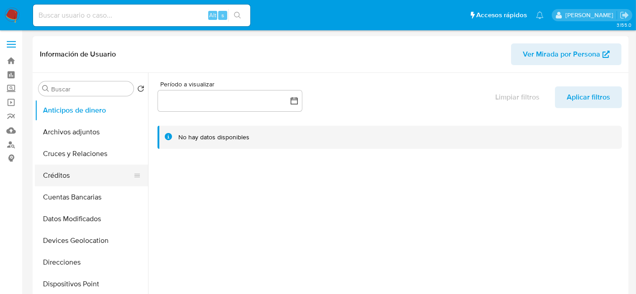
select select "10"
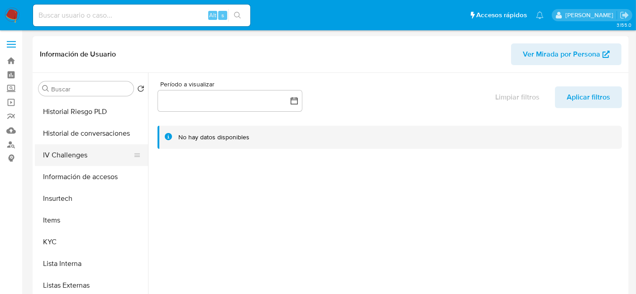
scroll to position [352, 0]
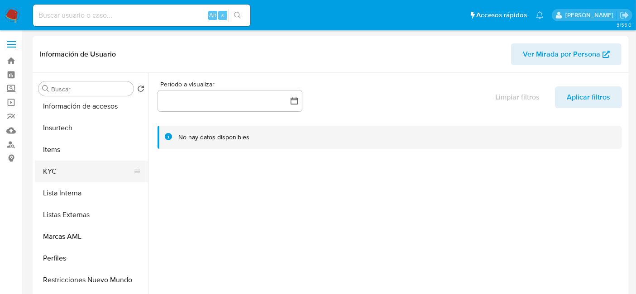
click at [73, 172] on button "KYC" at bounding box center [88, 172] width 106 height 22
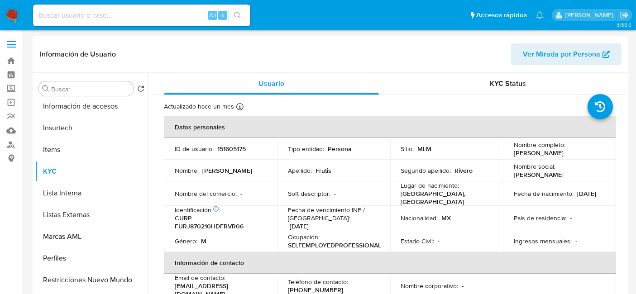
scroll to position [0, 0]
drag, startPoint x: 216, startPoint y: 145, endPoint x: 251, endPoint y: 148, distance: 34.5
click at [251, 148] on div "ID de usuario : 151605175" at bounding box center [220, 149] width 91 height 8
copy p "151605175"
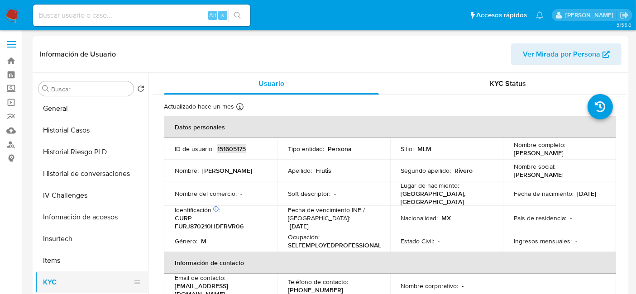
scroll to position [201, 0]
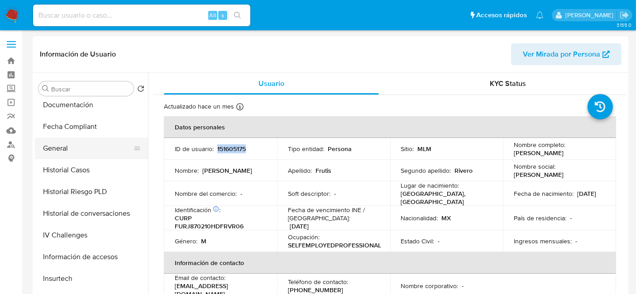
click at [70, 151] on button "General" at bounding box center [88, 149] width 106 height 22
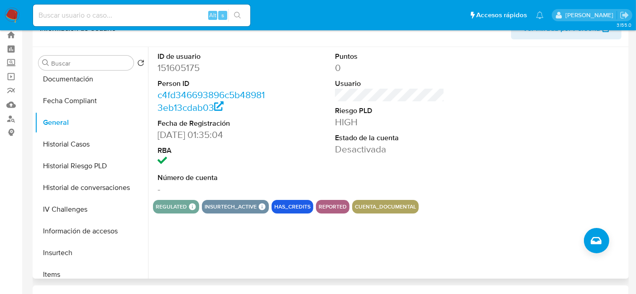
scroll to position [0, 0]
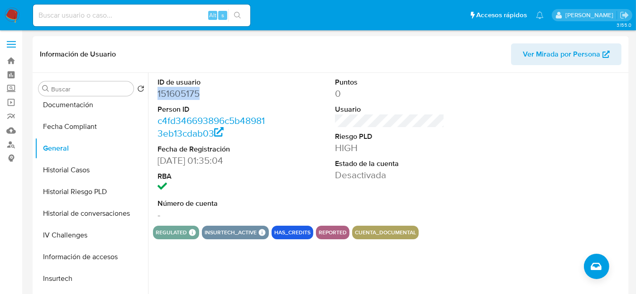
drag, startPoint x: 158, startPoint y: 92, endPoint x: 201, endPoint y: 94, distance: 43.5
click at [201, 94] on dd "151605175" at bounding box center [213, 93] width 110 height 13
copy dd "151605175"
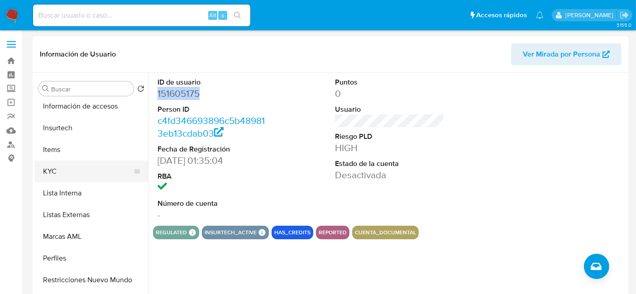
click at [69, 172] on button "KYC" at bounding box center [88, 172] width 106 height 22
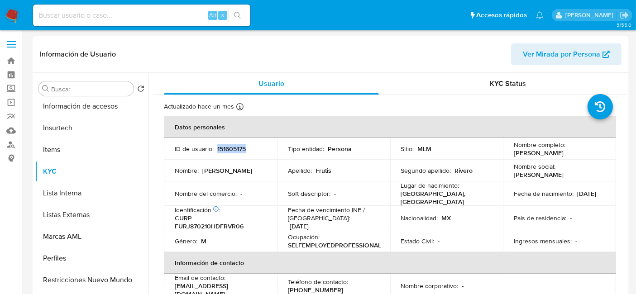
drag, startPoint x: 216, startPoint y: 148, endPoint x: 252, endPoint y: 151, distance: 36.3
click at [252, 151] on div "ID de usuario : 151605175" at bounding box center [220, 149] width 91 height 8
copy p "151605175"
drag, startPoint x: 512, startPoint y: 153, endPoint x: 602, endPoint y: 151, distance: 90.1
click at [602, 151] on td "Nombre completo : Jorge Alejandro Frutis Rivero" at bounding box center [559, 149] width 113 height 22
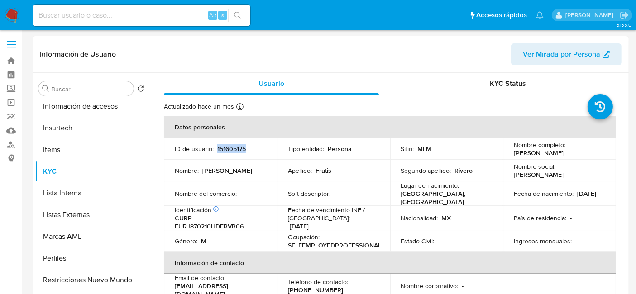
copy p "Jorge Alejandro Frutis Rivero"
drag, startPoint x: 174, startPoint y: 220, endPoint x: 245, endPoint y: 223, distance: 71.1
click at [245, 223] on p "CURP FURJ870210HDFRVR06" at bounding box center [219, 222] width 88 height 16
copy p "FURJ870210HDFRVR06"
drag, startPoint x: 511, startPoint y: 194, endPoint x: 549, endPoint y: 195, distance: 38.0
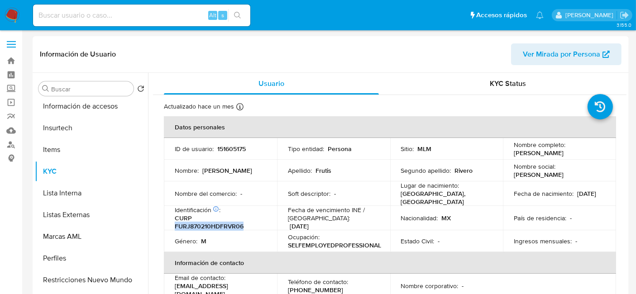
click at [549, 195] on div "Fecha de nacimiento : 10/02/1987" at bounding box center [559, 194] width 91 height 8
copy p "10/02/1987"
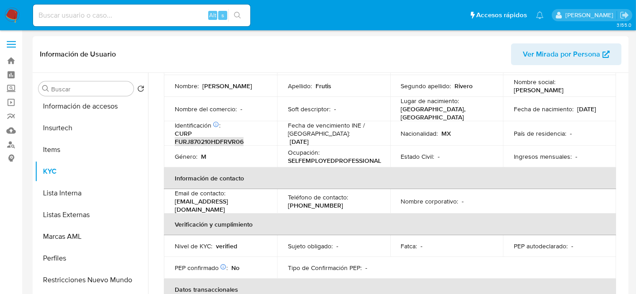
scroll to position [100, 0]
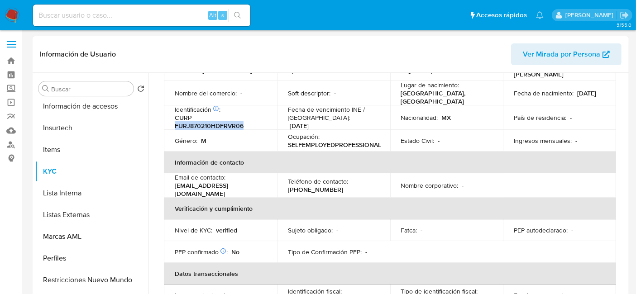
drag, startPoint x: 176, startPoint y: 122, endPoint x: 248, endPoint y: 123, distance: 72.0
click at [248, 123] on p "CURP FURJ870210HDFRVR06" at bounding box center [219, 122] width 88 height 16
copy p "FURJ870210HDFRVR06"
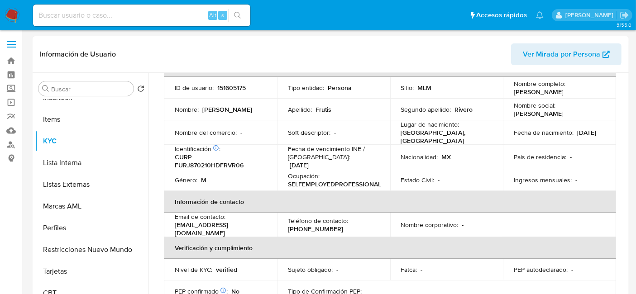
scroll to position [53, 0]
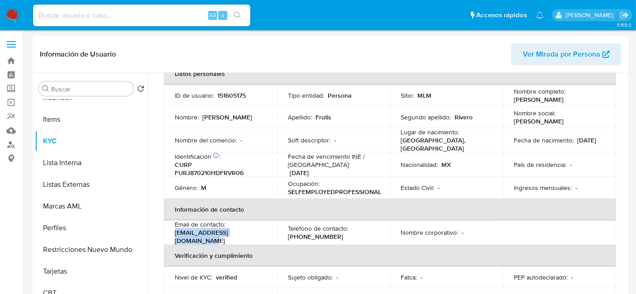
drag, startPoint x: 259, startPoint y: 234, endPoint x: 168, endPoint y: 235, distance: 91.4
click at [168, 235] on td "Email de contacto : jorgefrutis007@hotmail.com" at bounding box center [220, 232] width 113 height 24
copy p "jorgefrutis007@hotmail.com"
click at [286, 233] on td "Teléfono de contacto : (55) 86790565" at bounding box center [333, 232] width 113 height 24
drag, startPoint x: 286, startPoint y: 233, endPoint x: 353, endPoint y: 233, distance: 67.4
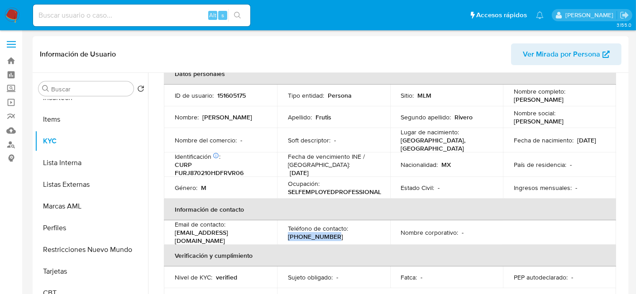
click at [353, 233] on td "Teléfono de contacto : (55) 86790565" at bounding box center [333, 232] width 113 height 24
copy p "(55) 86790565"
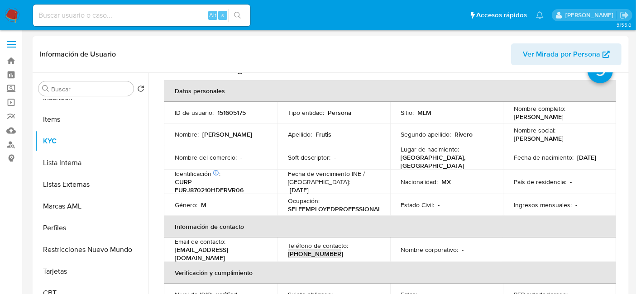
scroll to position [0, 0]
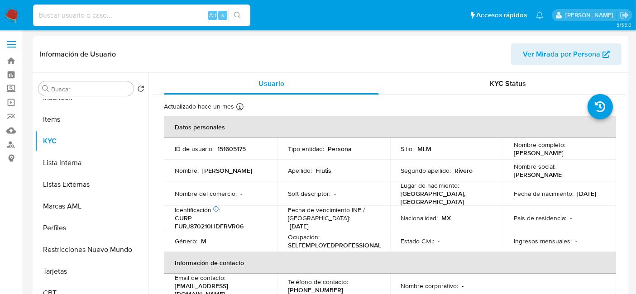
click at [170, 20] on input at bounding box center [141, 16] width 217 height 12
paste input "386082418"
type input "386082418"
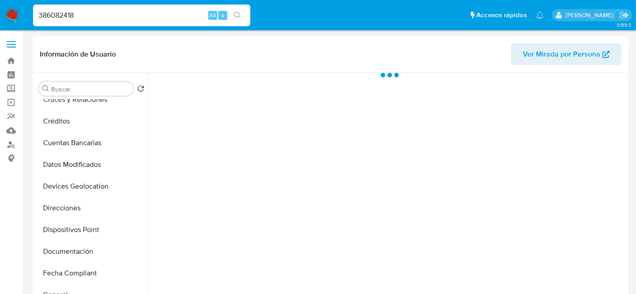
scroll to position [201, 0]
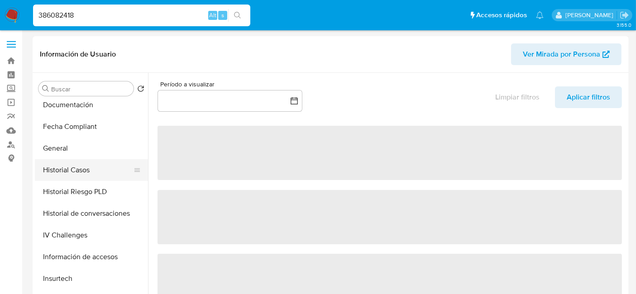
select select "10"
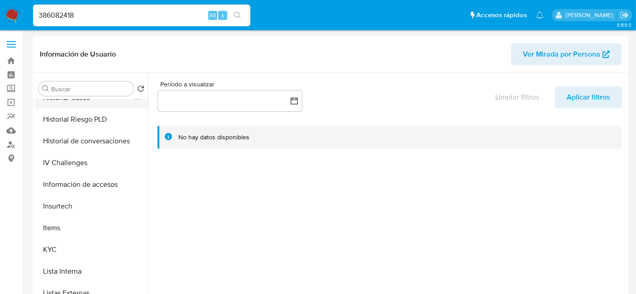
scroll to position [301, 0]
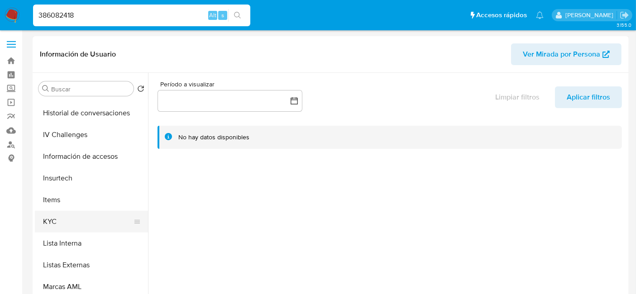
click at [63, 215] on button "KYC" at bounding box center [88, 222] width 106 height 22
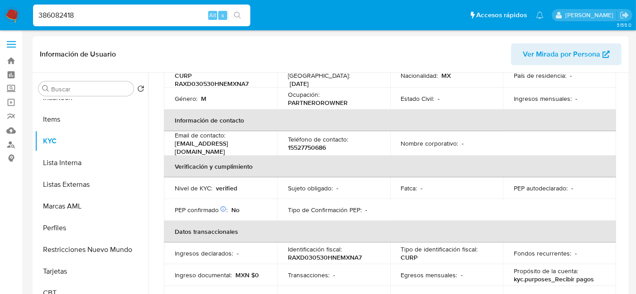
scroll to position [0, 0]
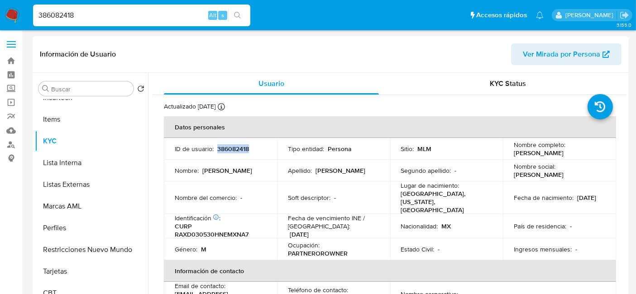
drag, startPoint x: 217, startPoint y: 149, endPoint x: 248, endPoint y: 153, distance: 31.0
click at [248, 153] on td "ID de usuario : 386082418" at bounding box center [220, 149] width 113 height 22
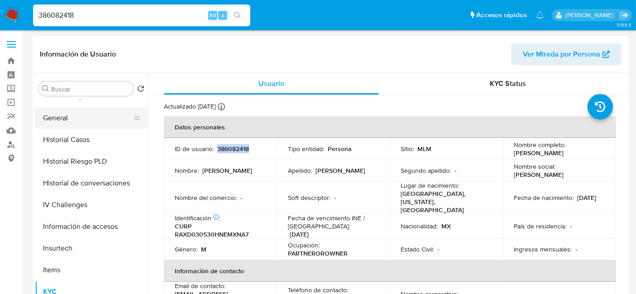
click at [74, 115] on button "General" at bounding box center [88, 118] width 106 height 22
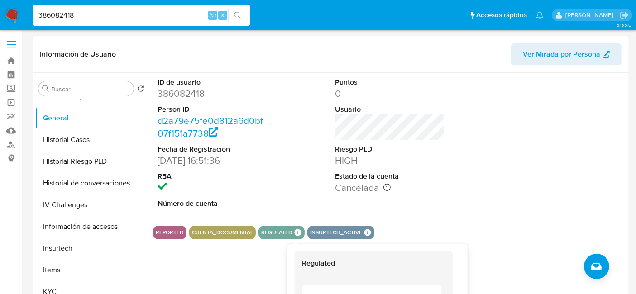
click at [296, 234] on icon at bounding box center [298, 232] width 7 height 7
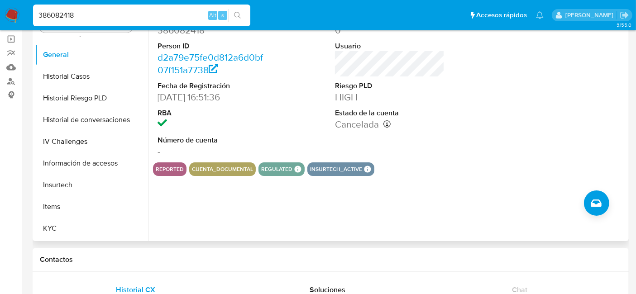
scroll to position [0, 0]
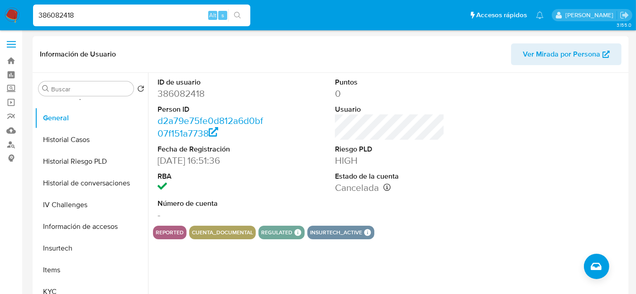
click at [153, 87] on div "ID de usuario 386082418 Person ID d2a79e75fe0d812a6d0bf07f151a7738 Fecha de Reg…" at bounding box center [212, 149] width 119 height 153
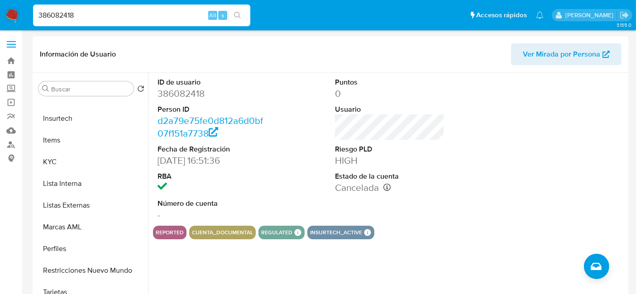
scroll to position [382, 0]
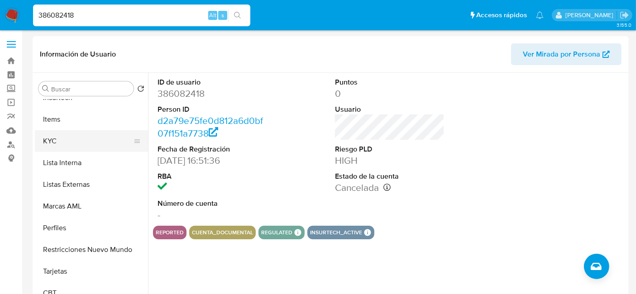
click at [60, 140] on button "KYC" at bounding box center [88, 141] width 106 height 22
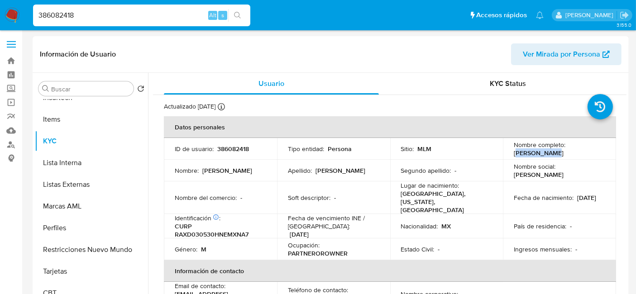
drag, startPoint x: 514, startPoint y: 154, endPoint x: 557, endPoint y: 156, distance: 42.6
click at [557, 156] on div "Nombre completo : Daniel Ramos" at bounding box center [559, 149] width 91 height 16
click at [515, 153] on p "Daniel Ramos" at bounding box center [539, 153] width 50 height 8
drag, startPoint x: 513, startPoint y: 153, endPoint x: 557, endPoint y: 152, distance: 43.9
click at [557, 152] on div "Nombre completo : Daniel Ramos" at bounding box center [559, 149] width 91 height 16
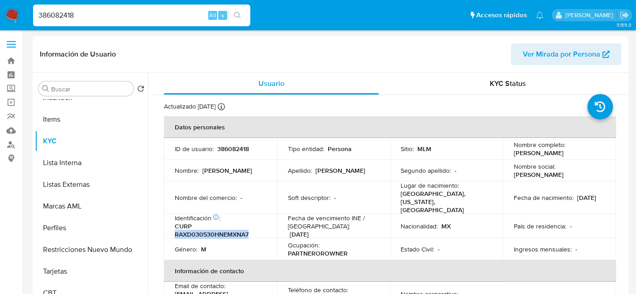
drag, startPoint x: 174, startPoint y: 227, endPoint x: 248, endPoint y: 223, distance: 73.9
click at [248, 223] on p "CURP RAXD030530HNEMXNA7" at bounding box center [219, 230] width 88 height 16
drag, startPoint x: 511, startPoint y: 197, endPoint x: 547, endPoint y: 198, distance: 35.8
click at [547, 198] on div "Fecha de nacimiento : 30/05/2003" at bounding box center [559, 198] width 91 height 8
drag, startPoint x: 398, startPoint y: 193, endPoint x: 442, endPoint y: 193, distance: 43.9
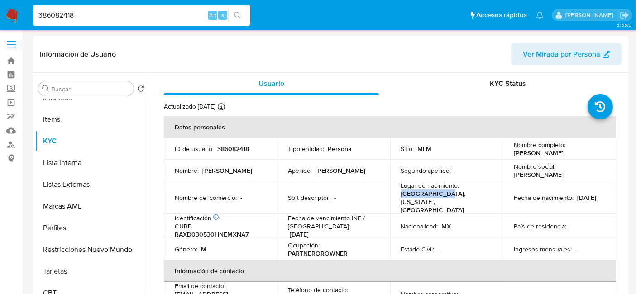
click at [442, 193] on td "Lugar de nacimiento : Estados Unidos, California, Pasadena" at bounding box center [446, 197] width 113 height 33
drag, startPoint x: 447, startPoint y: 194, endPoint x: 473, endPoint y: 193, distance: 25.3
click at [473, 193] on p "Estados Unidos, California, Pasadena" at bounding box center [445, 202] width 88 height 24
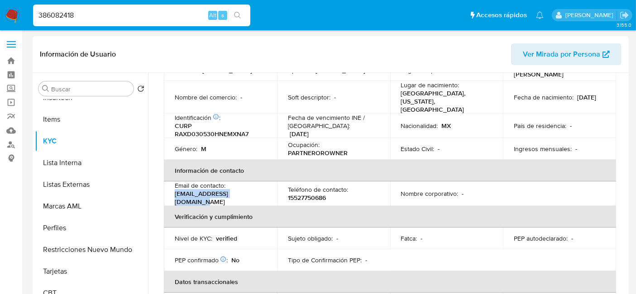
drag, startPoint x: 249, startPoint y: 186, endPoint x: 168, endPoint y: 190, distance: 81.5
click at [168, 190] on td "Email de contacto : danielralo3005@gmail.com" at bounding box center [220, 193] width 113 height 24
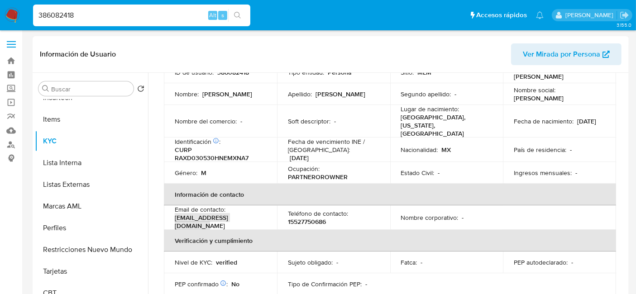
scroll to position [151, 0]
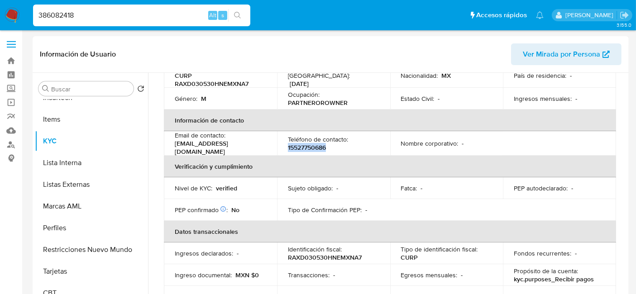
drag, startPoint x: 286, startPoint y: 138, endPoint x: 329, endPoint y: 137, distance: 43.5
click at [329, 137] on td "Teléfono de contacto : 15527750686" at bounding box center [333, 143] width 113 height 24
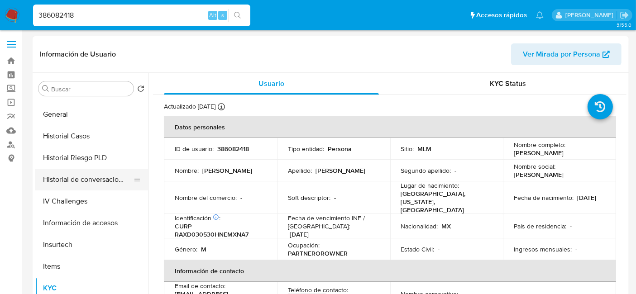
scroll to position [231, 0]
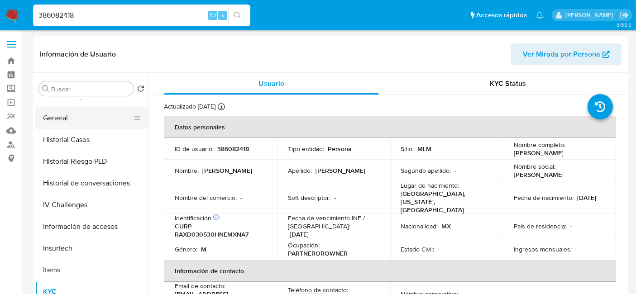
click at [64, 118] on button "General" at bounding box center [88, 118] width 106 height 22
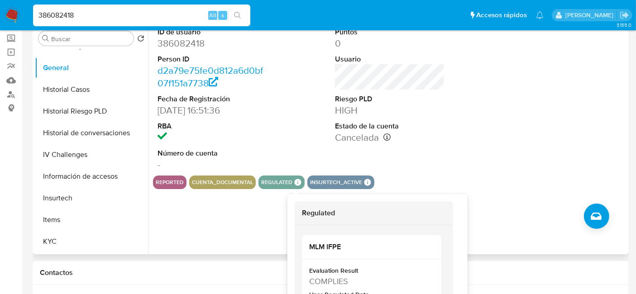
scroll to position [100, 0]
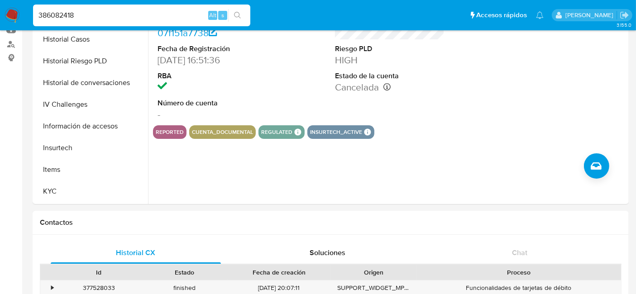
drag, startPoint x: 141, startPoint y: 11, endPoint x: 37, endPoint y: 14, distance: 104.6
click at [37, 14] on input "386082418" at bounding box center [141, 16] width 217 height 12
paste input "54641073"
type input "546410738"
click at [234, 15] on icon "search-icon" at bounding box center [237, 15] width 7 height 7
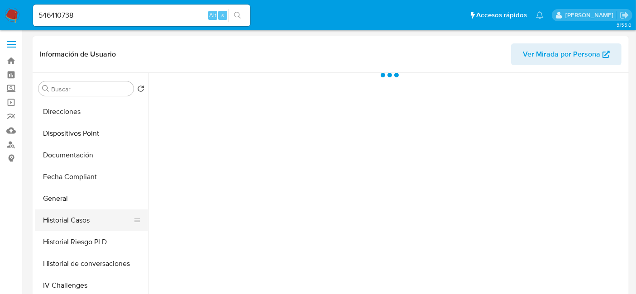
scroll to position [251, 0]
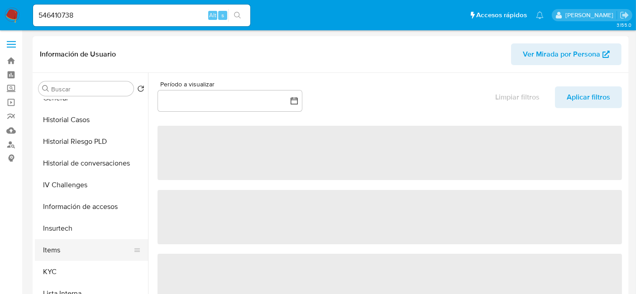
select select "10"
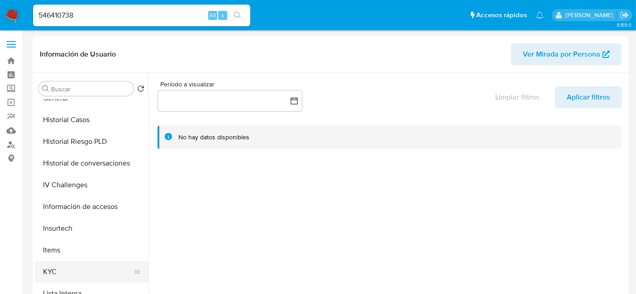
click at [58, 267] on button "KYC" at bounding box center [88, 272] width 106 height 22
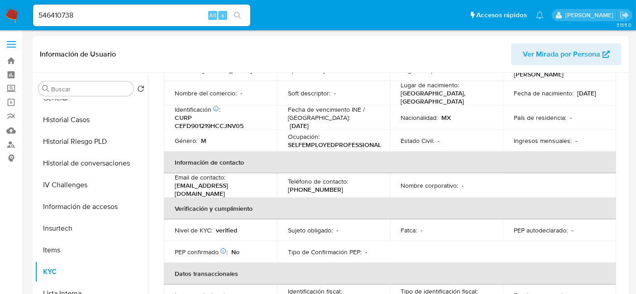
scroll to position [0, 0]
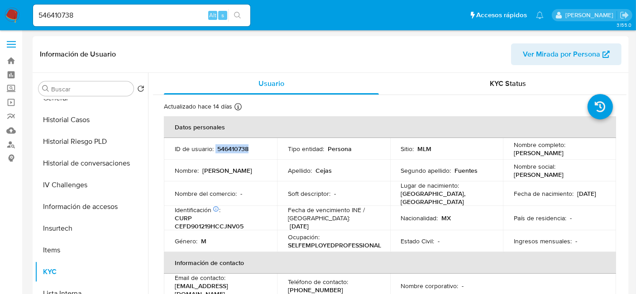
drag, startPoint x: 214, startPoint y: 147, endPoint x: 250, endPoint y: 149, distance: 36.7
click at [250, 149] on div "ID de usuario : 546410738" at bounding box center [220, 149] width 91 height 8
click at [220, 148] on p "546410738" at bounding box center [232, 149] width 31 height 8
click at [217, 147] on p "546410738" at bounding box center [232, 149] width 31 height 8
drag, startPoint x: 217, startPoint y: 147, endPoint x: 234, endPoint y: 146, distance: 17.7
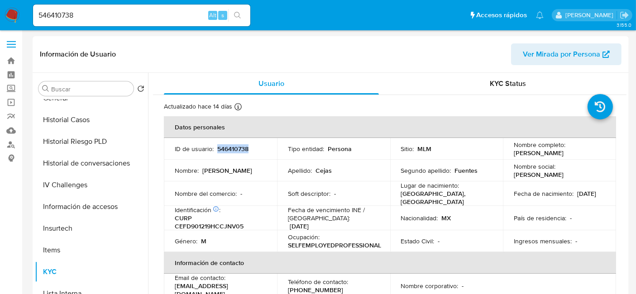
click at [234, 146] on p "546410738" at bounding box center [232, 149] width 31 height 8
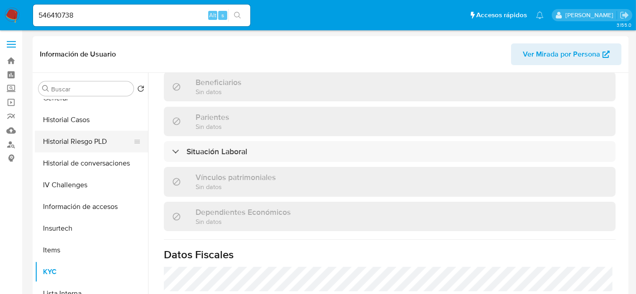
scroll to position [201, 0]
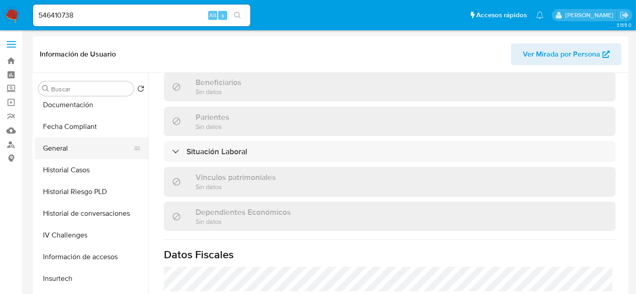
click at [75, 153] on button "General" at bounding box center [88, 149] width 106 height 22
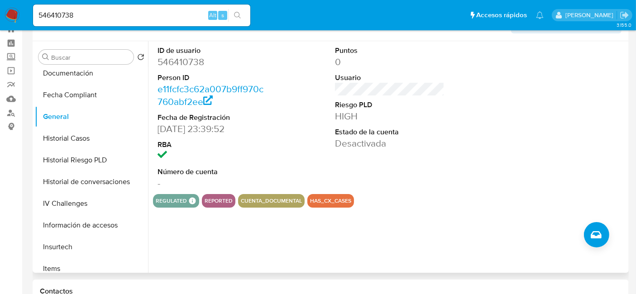
scroll to position [0, 0]
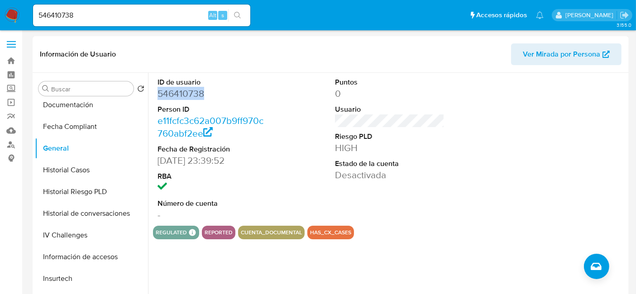
drag, startPoint x: 156, startPoint y: 94, endPoint x: 211, endPoint y: 91, distance: 54.8
click at [211, 91] on div "ID de usuario 546410738 Person ID e11fcfc3c62a007b9ff970c760abf2ee Fecha de Reg…" at bounding box center [212, 149] width 119 height 153
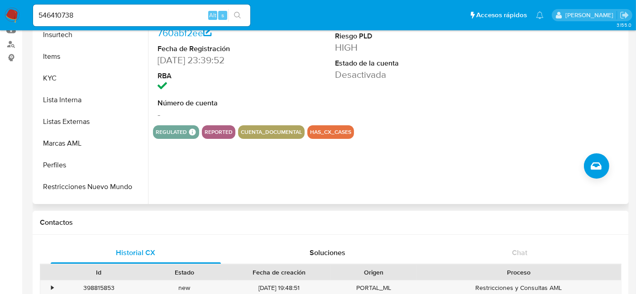
scroll to position [352, 0]
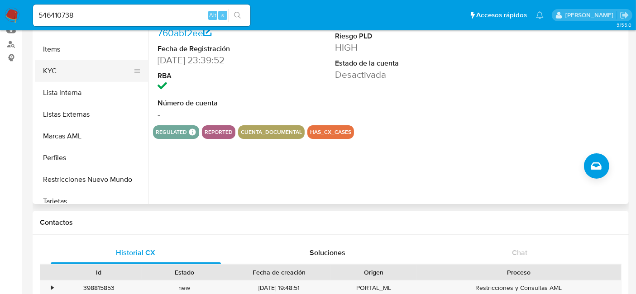
click at [62, 72] on button "KYC" at bounding box center [88, 71] width 106 height 22
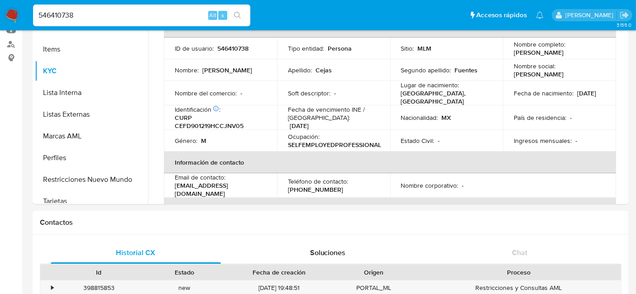
drag, startPoint x: 95, startPoint y: 14, endPoint x: 0, endPoint y: 5, distance: 95.4
click at [0, 5] on nav "Pausado Ver notificaciones 546410738 Alt s Accesos rápidos Presiona las siguien…" at bounding box center [318, 15] width 636 height 30
paste input "38608241"
type input "386082418"
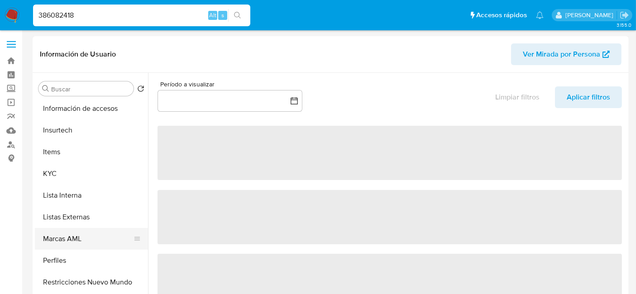
select select "10"
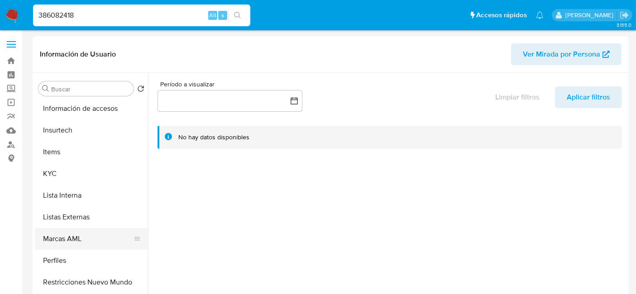
scroll to position [352, 0]
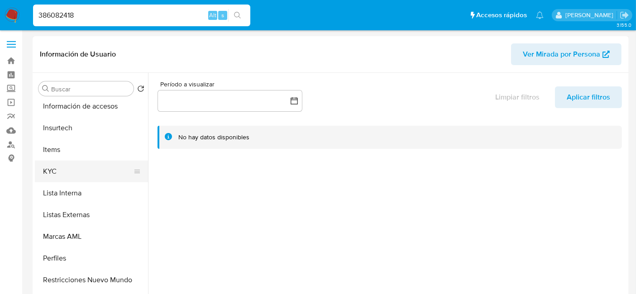
click at [63, 169] on button "KYC" at bounding box center [88, 172] width 106 height 22
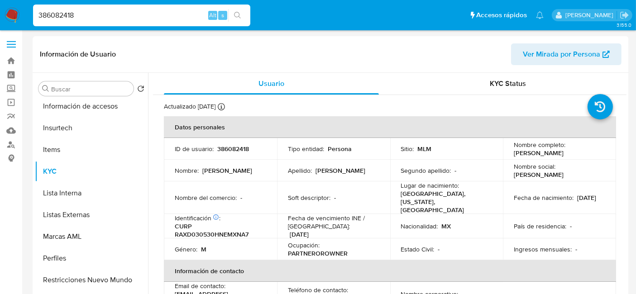
drag, startPoint x: 110, startPoint y: 17, endPoint x: 0, endPoint y: 15, distance: 109.5
click at [0, 15] on nav "Pausado Ver notificaciones 386082418 Alt s Accesos rápidos Presiona las siguien…" at bounding box center [318, 15] width 636 height 30
paste input "54641073"
type input "546410738"
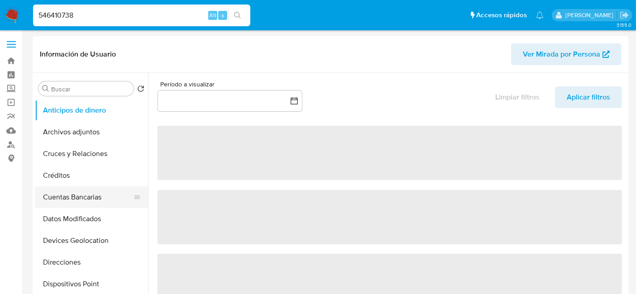
select select "10"
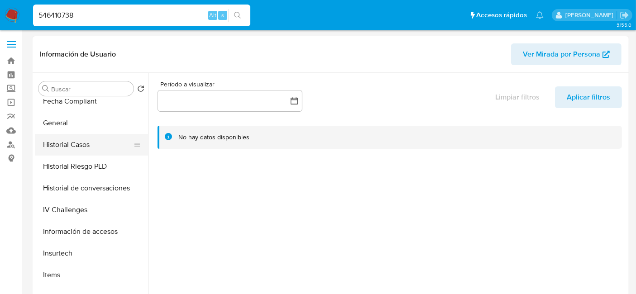
scroll to position [301, 0]
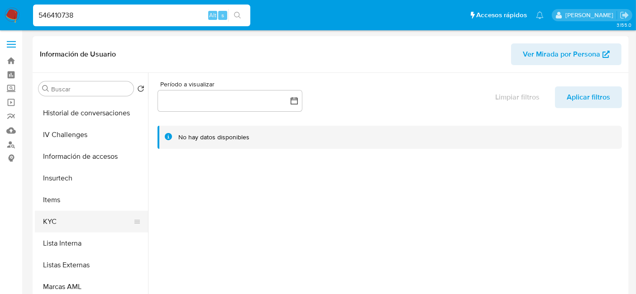
click at [67, 217] on button "KYC" at bounding box center [88, 222] width 106 height 22
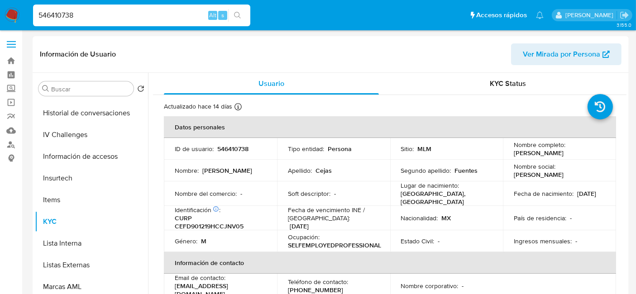
drag, startPoint x: 513, startPoint y: 150, endPoint x: 586, endPoint y: 158, distance: 72.8
click at [586, 158] on td "Nombre completo : David Issacc Cejas Fuentes" at bounding box center [559, 149] width 113 height 22
click at [514, 150] on p "David Issacc Cejas Fuentes" at bounding box center [539, 153] width 50 height 8
click at [510, 154] on td "Nombre completo : David Issacc Cejas Fuentes" at bounding box center [559, 149] width 113 height 22
drag, startPoint x: 513, startPoint y: 153, endPoint x: 595, endPoint y: 153, distance: 81.9
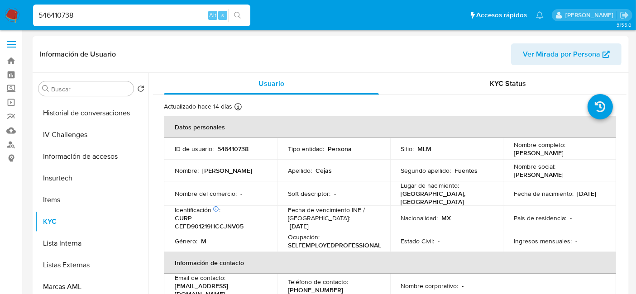
click at [595, 153] on div "Nombre completo : David Issacc Cejas Fuentes" at bounding box center [559, 149] width 91 height 16
drag, startPoint x: 176, startPoint y: 221, endPoint x: 254, endPoint y: 222, distance: 78.3
click at [254, 222] on p "CURP CEFD901219HCCJNV05" at bounding box center [219, 222] width 88 height 16
drag, startPoint x: 511, startPoint y: 196, endPoint x: 540, endPoint y: 197, distance: 28.5
click at [577, 197] on p "19/12/1990" at bounding box center [586, 194] width 19 height 8
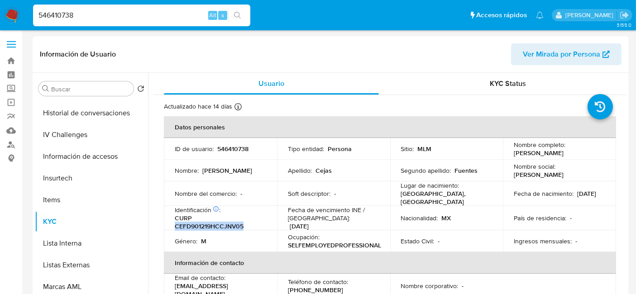
click at [577, 197] on p "19/12/1990" at bounding box center [586, 194] width 19 height 8
drag, startPoint x: 511, startPoint y: 195, endPoint x: 543, endPoint y: 196, distance: 32.1
click at [543, 196] on div "Fecha de nacimiento : 19/12/1990" at bounding box center [559, 194] width 91 height 8
drag, startPoint x: 401, startPoint y: 197, endPoint x: 422, endPoint y: 196, distance: 21.3
click at [422, 196] on p "MEXICO, CAMPECHE" at bounding box center [445, 198] width 88 height 16
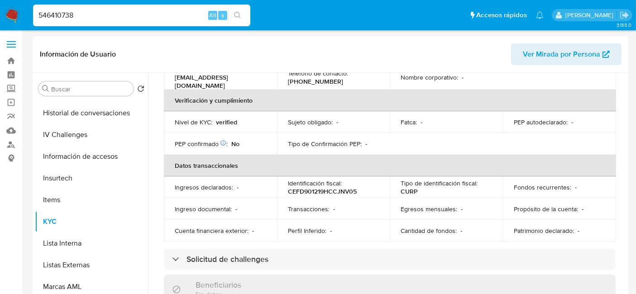
scroll to position [160, 0]
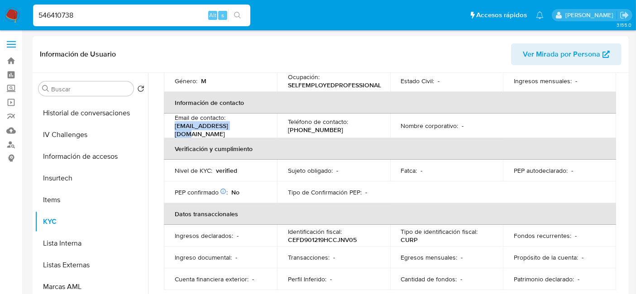
drag, startPoint x: 174, startPoint y: 124, endPoint x: 240, endPoint y: 126, distance: 65.6
click at [240, 126] on p "davo191290@gmail.com" at bounding box center [219, 130] width 88 height 16
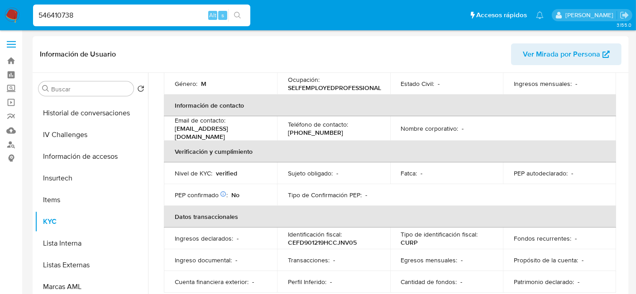
click at [240, 126] on p "davo191290@gmail.com" at bounding box center [219, 130] width 88 height 16
click at [219, 129] on p "davo191290@gmail.com" at bounding box center [219, 130] width 88 height 16
drag, startPoint x: 174, startPoint y: 126, endPoint x: 256, endPoint y: 125, distance: 81.5
click at [256, 125] on div "Email de contacto : davo191290@gmail.com" at bounding box center [220, 126] width 91 height 24
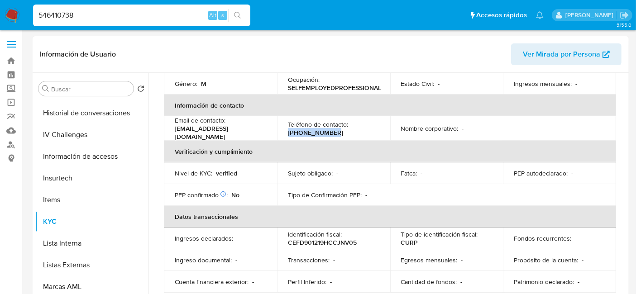
drag, startPoint x: 286, startPoint y: 125, endPoint x: 333, endPoint y: 130, distance: 47.7
click at [333, 130] on td "Teléfono de contacto : (999) 9962929" at bounding box center [333, 126] width 113 height 24
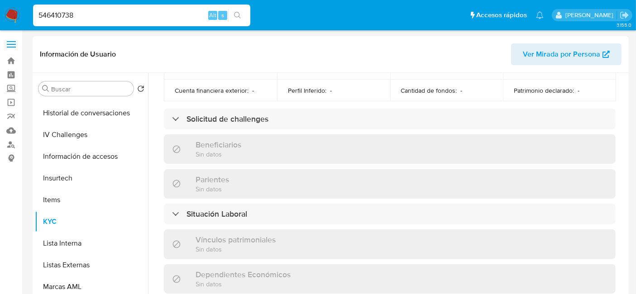
scroll to position [402, 0]
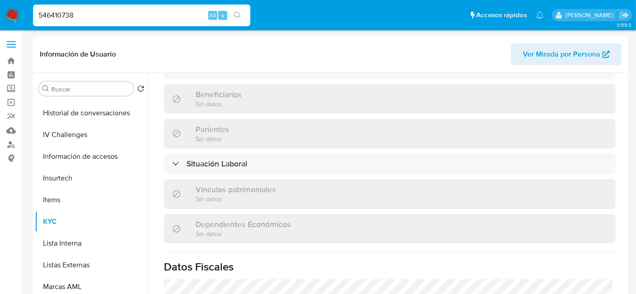
drag, startPoint x: 147, startPoint y: 13, endPoint x: 24, endPoint y: 12, distance: 122.7
click at [24, 12] on nav "Pausado Ver notificaciones 546410738 Alt s Accesos rápidos Presiona las siguien…" at bounding box center [318, 15] width 636 height 30
drag, startPoint x: 84, startPoint y: 12, endPoint x: 30, endPoint y: 12, distance: 53.9
click at [30, 12] on ul "Pausado Ver notificaciones 546410738 Alt s Accesos rápidos Presiona las siguien…" at bounding box center [289, 15] width 520 height 23
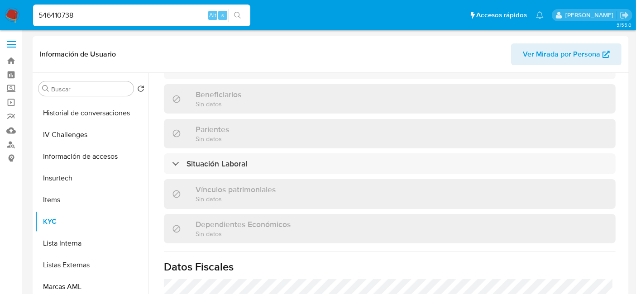
paste input "398098225"
type input "398098225"
click at [246, 14] on button "search-icon" at bounding box center [237, 15] width 19 height 13
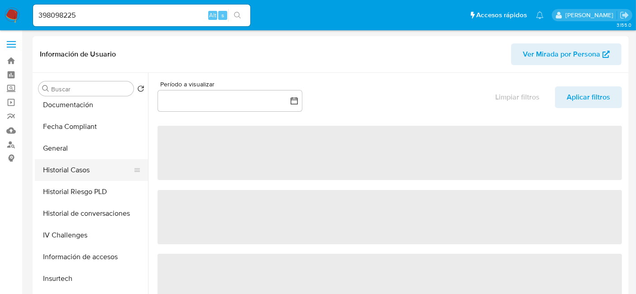
select select "10"
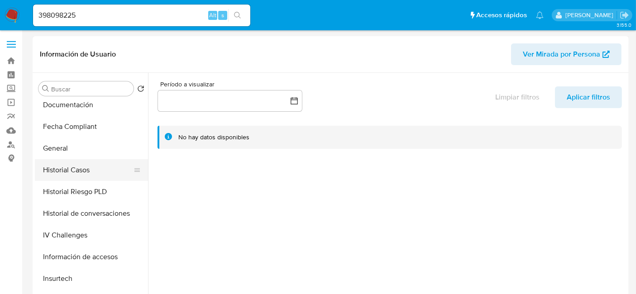
scroll to position [100, 0]
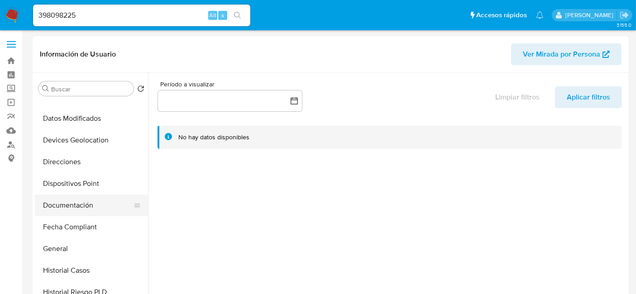
click at [73, 207] on button "Documentación" at bounding box center [88, 206] width 106 height 22
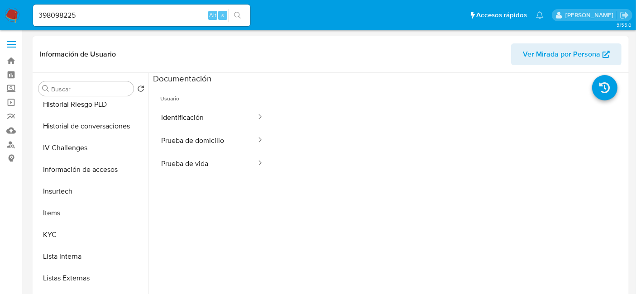
scroll to position [301, 0]
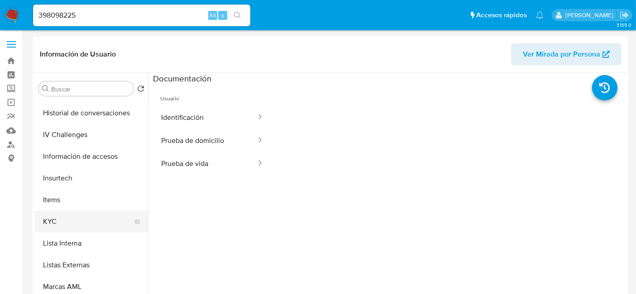
click at [67, 226] on button "KYC" at bounding box center [88, 222] width 106 height 22
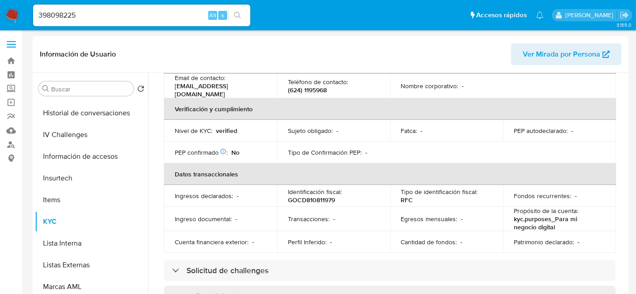
scroll to position [65, 0]
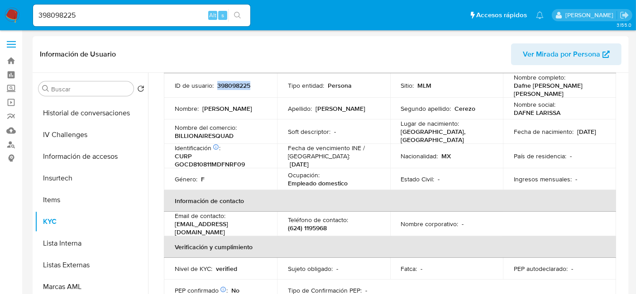
drag, startPoint x: 217, startPoint y: 85, endPoint x: 286, endPoint y: 91, distance: 68.6
click at [286, 91] on tr "ID de usuario : 398098225 Tipo entidad : Persona Sitio : MLM Nombre completo : …" at bounding box center [390, 84] width 452 height 22
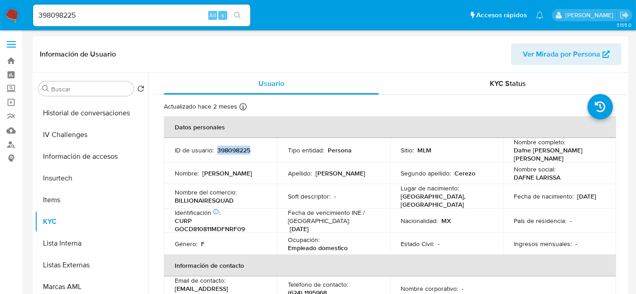
click at [187, 246] on tbody "ID de usuario : 398098225 Tipo entidad : Persona Sitio : MLM Nombre completo : …" at bounding box center [390, 195] width 452 height 114
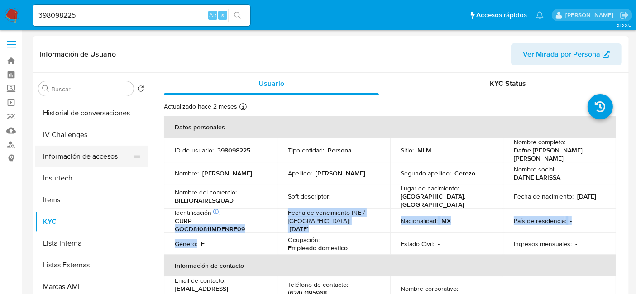
scroll to position [151, 0]
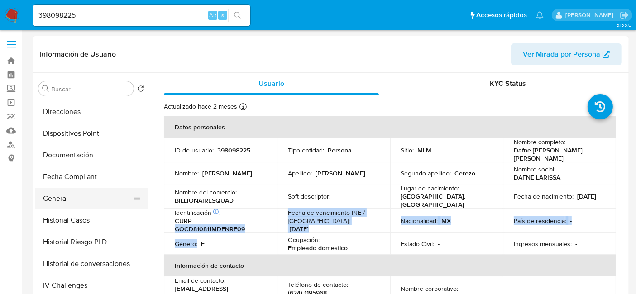
click at [69, 197] on button "General" at bounding box center [88, 199] width 106 height 22
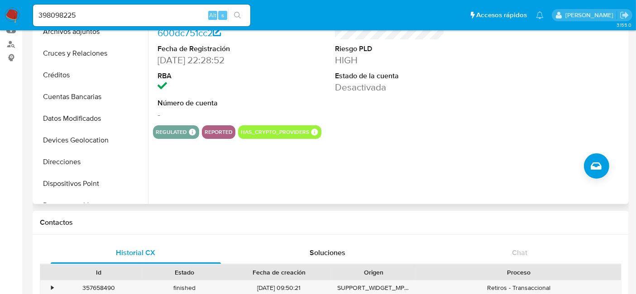
scroll to position [0, 0]
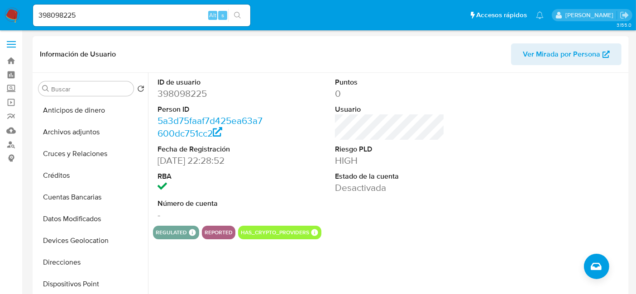
click at [160, 96] on dd "398098225" at bounding box center [213, 93] width 110 height 13
click at [159, 93] on div "ID de usuario 398098225 Person ID 5a3d75faaf7d425ea63a7600dc751cc2 Fecha de Reg…" at bounding box center [212, 149] width 119 height 153
drag, startPoint x: 158, startPoint y: 93, endPoint x: 215, endPoint y: 93, distance: 56.1
click at [215, 93] on dd "398098225" at bounding box center [213, 93] width 110 height 13
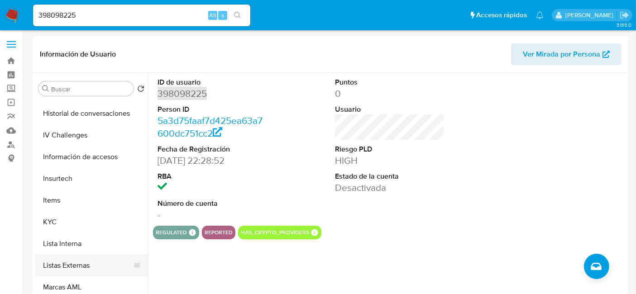
scroll to position [352, 0]
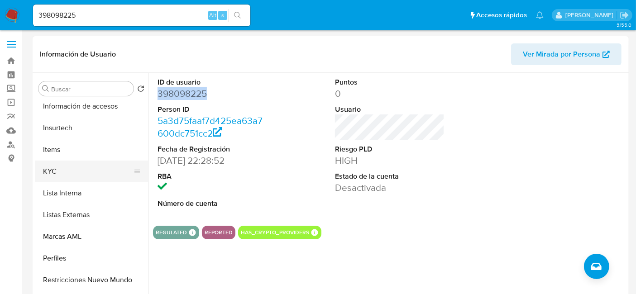
click at [60, 175] on button "KYC" at bounding box center [88, 172] width 106 height 22
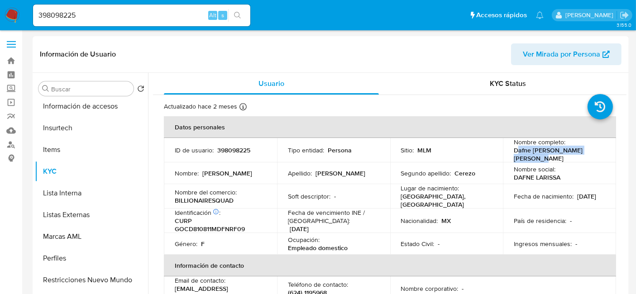
drag, startPoint x: 514, startPoint y: 150, endPoint x: 561, endPoint y: 157, distance: 47.9
click at [561, 157] on p "Dafne Larissa Gonzalez Cerezo" at bounding box center [539, 153] width 50 height 8
click at [522, 149] on p "Dafne Larissa Gonzalez Cerezo" at bounding box center [539, 153] width 50 height 8
drag, startPoint x: 511, startPoint y: 148, endPoint x: 533, endPoint y: 161, distance: 25.5
click at [533, 160] on td "Nombre completo : Dafne Larissa Gonzalez Cerezo" at bounding box center [559, 149] width 113 height 22
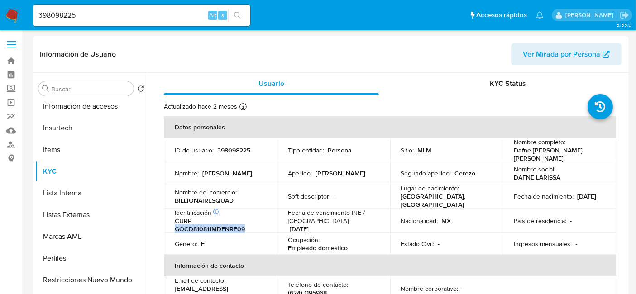
drag, startPoint x: 175, startPoint y: 225, endPoint x: 243, endPoint y: 225, distance: 67.4
click at [243, 225] on p "CURP GOCD810811MDFNRF09" at bounding box center [219, 222] width 88 height 16
drag, startPoint x: 511, startPoint y: 200, endPoint x: 556, endPoint y: 198, distance: 45.3
click at [556, 198] on div "Fecha de nacimiento : 11/08/1981" at bounding box center [559, 194] width 91 height 8
drag, startPoint x: 288, startPoint y: 244, endPoint x: 348, endPoint y: 247, distance: 59.8
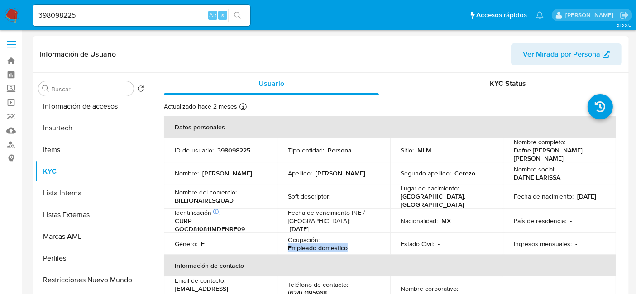
click at [348, 247] on div "Ocupación : Empleado domestico" at bounding box center [333, 241] width 91 height 16
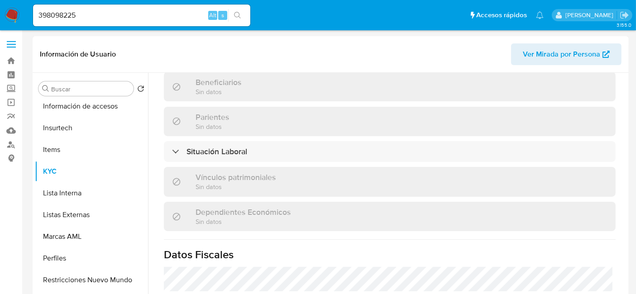
scroll to position [316, 0]
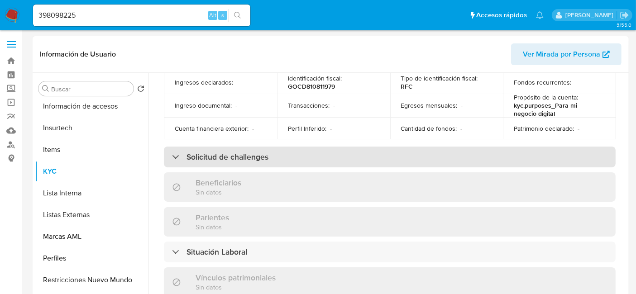
click at [224, 152] on h3 "Solicitud de challenges" at bounding box center [227, 154] width 82 height 10
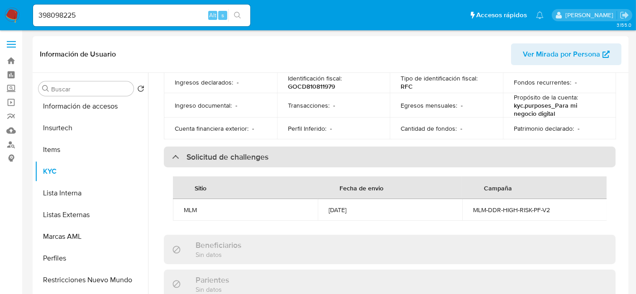
click at [224, 152] on h3 "Solicitud de challenges" at bounding box center [227, 154] width 82 height 10
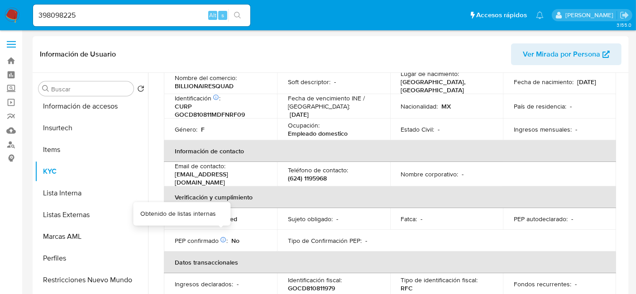
scroll to position [115, 0]
drag, startPoint x: 174, startPoint y: 173, endPoint x: 249, endPoint y: 174, distance: 75.1
click at [249, 174] on div "Email de contacto : dafnelarissa@gmail.com" at bounding box center [220, 171] width 91 height 24
drag, startPoint x: 287, startPoint y: 171, endPoint x: 343, endPoint y: 175, distance: 55.8
click at [343, 175] on div "Teléfono de contacto : (624) 1195968" at bounding box center [333, 171] width 91 height 16
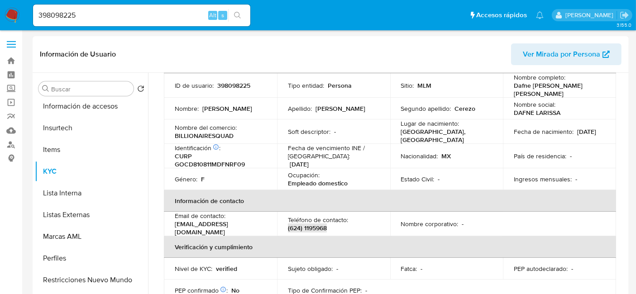
scroll to position [0, 0]
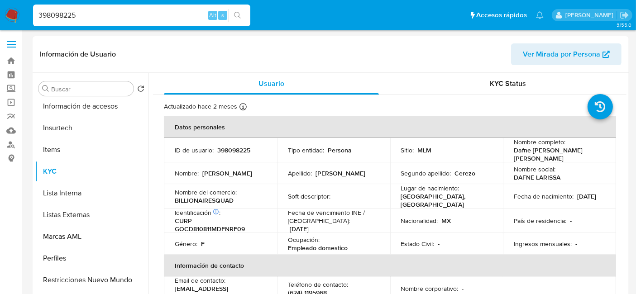
drag, startPoint x: 86, startPoint y: 16, endPoint x: 34, endPoint y: 14, distance: 52.1
click at [34, 14] on input "398098225" at bounding box center [141, 16] width 217 height 12
paste input "1350454192"
type input "1350454192"
click at [234, 16] on icon "search-icon" at bounding box center [237, 15] width 7 height 7
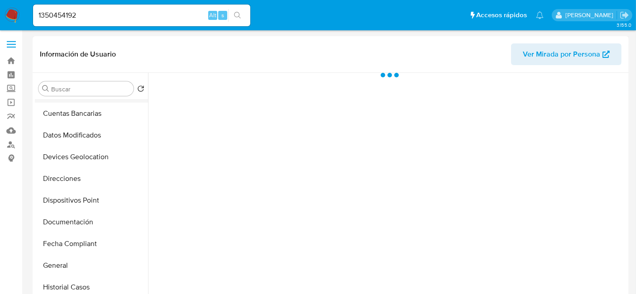
scroll to position [151, 0]
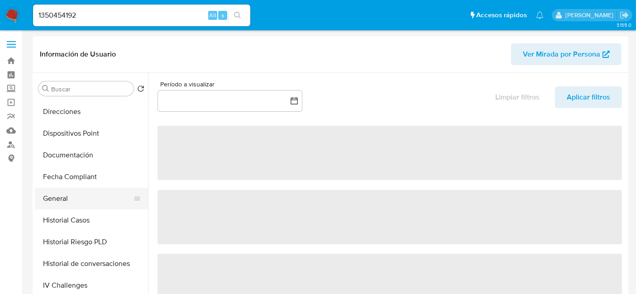
click at [73, 200] on button "General" at bounding box center [88, 199] width 106 height 22
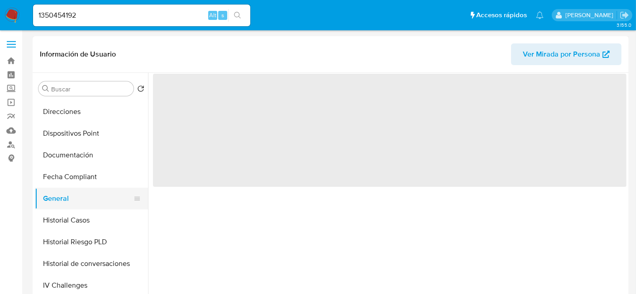
select select "10"
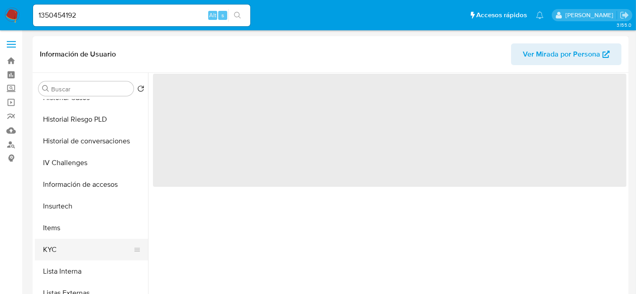
scroll to position [301, 0]
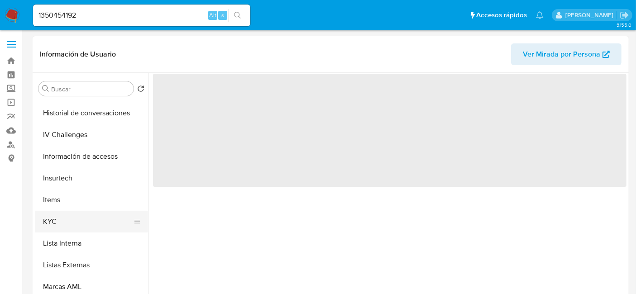
click at [69, 220] on button "KYC" at bounding box center [88, 222] width 106 height 22
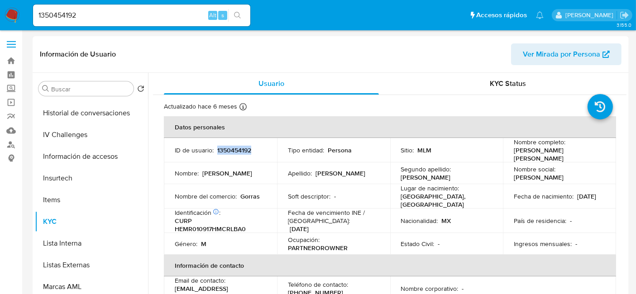
drag, startPoint x: 216, startPoint y: 150, endPoint x: 257, endPoint y: 153, distance: 40.9
click at [257, 153] on div "ID de usuario : 1350454192" at bounding box center [220, 149] width 91 height 8
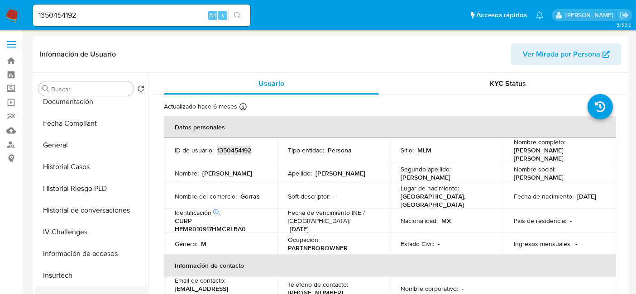
scroll to position [201, 0]
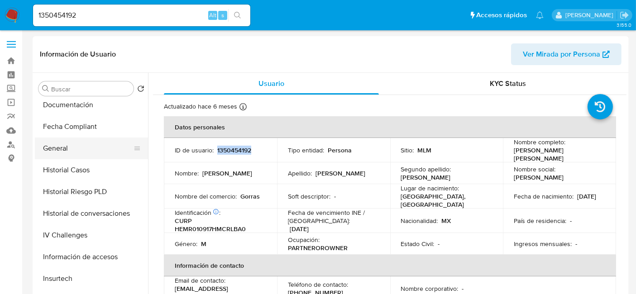
click at [79, 154] on button "General" at bounding box center [88, 149] width 106 height 22
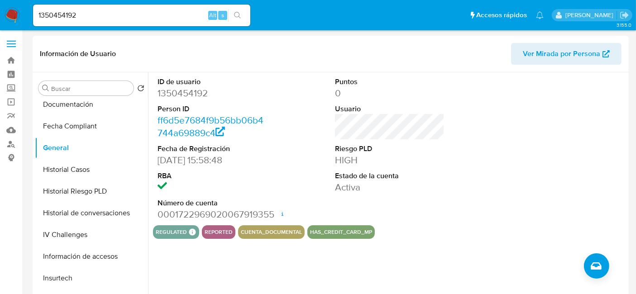
scroll to position [0, 0]
drag, startPoint x: 159, startPoint y: 94, endPoint x: 224, endPoint y: 94, distance: 64.7
click at [224, 94] on dd "1350454192" at bounding box center [213, 93] width 110 height 13
click at [182, 95] on dd "1350454192" at bounding box center [213, 93] width 110 height 13
drag, startPoint x: 156, startPoint y: 91, endPoint x: 219, endPoint y: 92, distance: 62.5
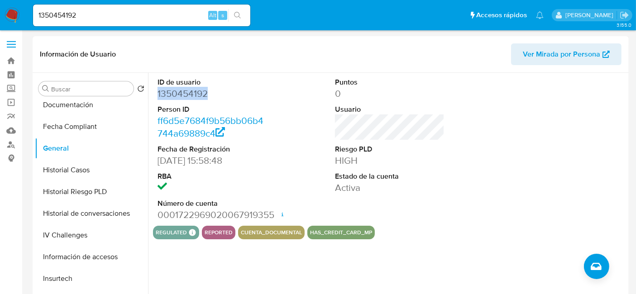
click at [219, 92] on div "ID de usuario 1350454192 Person ID ff6d5e7684f9b56bb06b4744a69889c4 Fecha de Re…" at bounding box center [212, 149] width 119 height 153
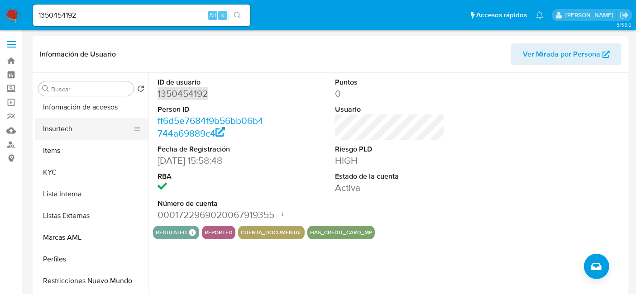
scroll to position [352, 0]
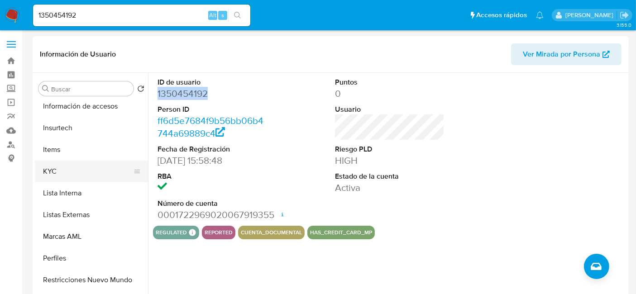
click at [66, 162] on button "KYC" at bounding box center [88, 172] width 106 height 22
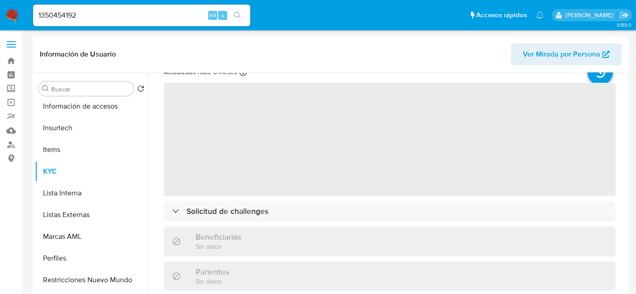
scroll to position [50, 0]
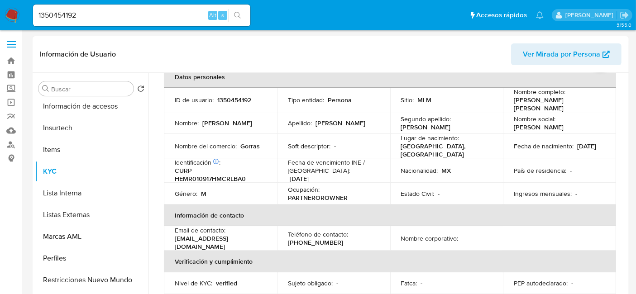
drag, startPoint x: 511, startPoint y: 98, endPoint x: 534, endPoint y: 108, distance: 24.5
click at [534, 107] on p "Roberto Brayan Hernandez Molina" at bounding box center [539, 103] width 50 height 8
drag, startPoint x: 175, startPoint y: 174, endPoint x: 263, endPoint y: 174, distance: 88.3
click at [263, 174] on div "Identificación CIC: 211330513 : CURP HEMR010917HMCRLBA0" at bounding box center [220, 168] width 91 height 24
drag, startPoint x: 511, startPoint y: 148, endPoint x: 559, endPoint y: 149, distance: 47.1
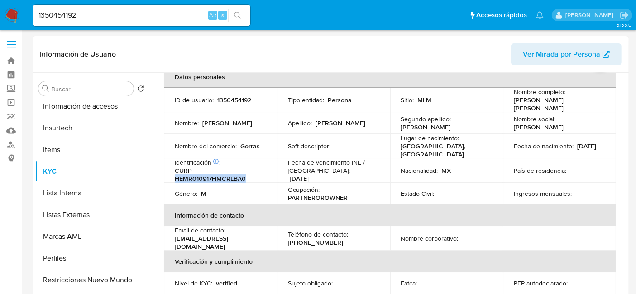
click at [559, 148] on div "Fecha de nacimiento : 17/09/2001" at bounding box center [559, 143] width 91 height 8
drag, startPoint x: 176, startPoint y: 174, endPoint x: 251, endPoint y: 172, distance: 75.2
click at [251, 172] on p "CURP HEMR010917HMCRLBA0" at bounding box center [219, 172] width 88 height 16
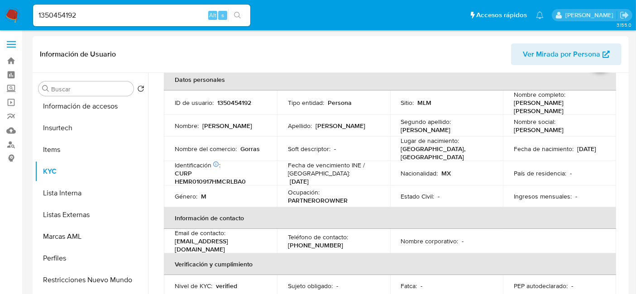
scroll to position [100, 0]
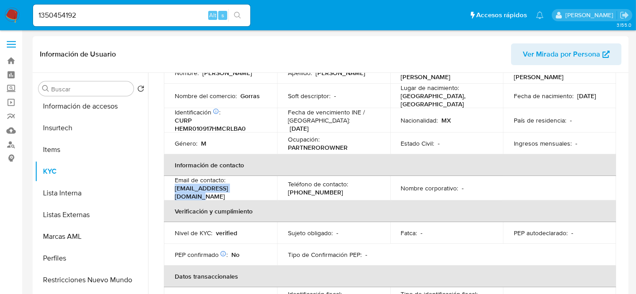
drag, startPoint x: 174, startPoint y: 186, endPoint x: 248, endPoint y: 187, distance: 73.8
click at [248, 187] on td "Email de contacto : rbrayanhdz171@gmail.com" at bounding box center [220, 185] width 113 height 24
drag, startPoint x: 287, startPoint y: 187, endPoint x: 339, endPoint y: 191, distance: 51.8
click at [339, 191] on div "Teléfono de contacto : (55) 44211443" at bounding box center [333, 185] width 91 height 16
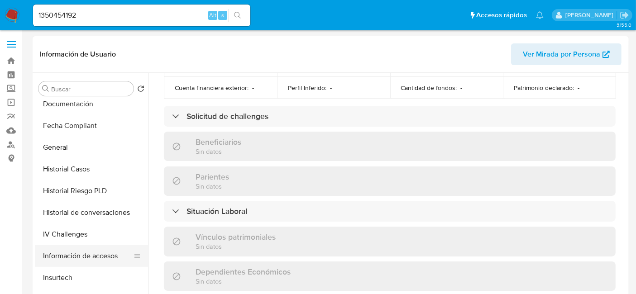
scroll to position [201, 0]
click at [68, 150] on button "General" at bounding box center [88, 149] width 106 height 22
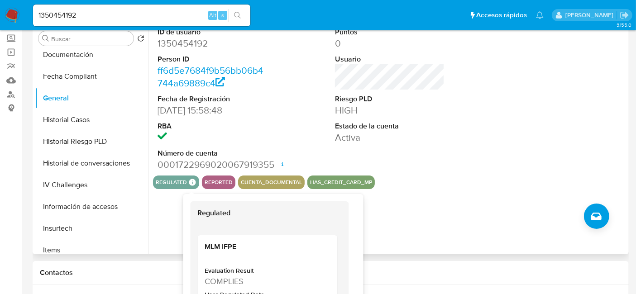
scroll to position [100, 0]
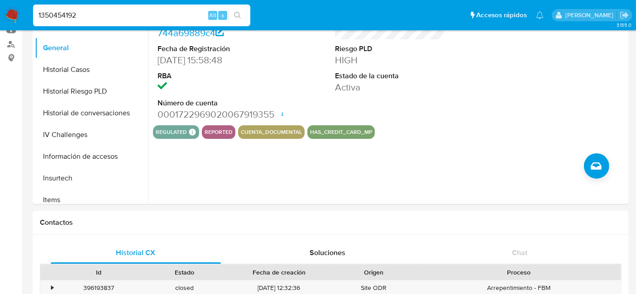
drag, startPoint x: 138, startPoint y: 14, endPoint x: 32, endPoint y: 12, distance: 105.9
click at [32, 12] on li "1350454192 Alt s" at bounding box center [142, 15] width 222 height 23
paste input "68404821"
type input "168404821"
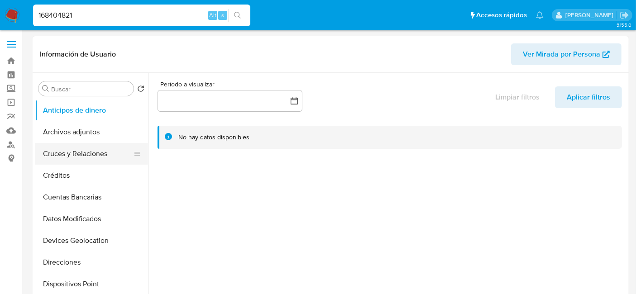
select select "10"
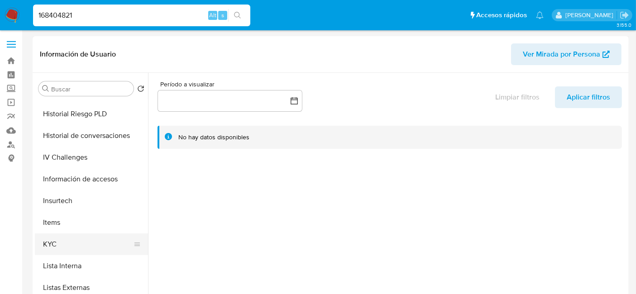
scroll to position [301, 0]
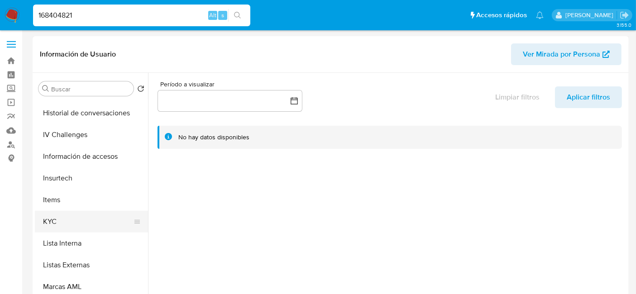
click at [53, 227] on button "KYC" at bounding box center [88, 222] width 106 height 22
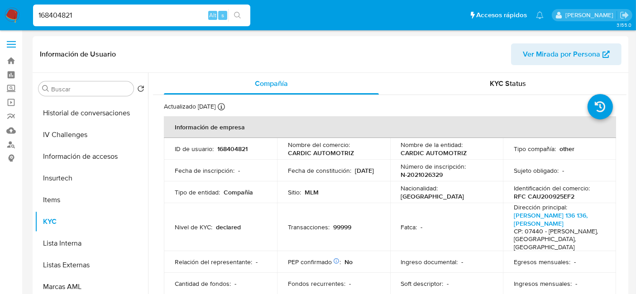
drag, startPoint x: 88, startPoint y: 17, endPoint x: 0, endPoint y: 10, distance: 88.1
click at [0, 10] on nav "Pausado Ver notificaciones 168404821 Alt s Accesos rápidos Presiona las siguien…" at bounding box center [318, 15] width 636 height 30
paste input "986166385"
type input "1986166385"
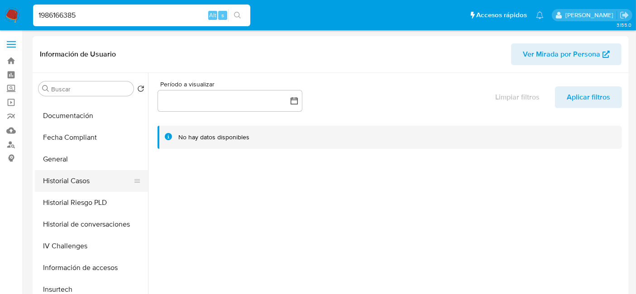
scroll to position [251, 0]
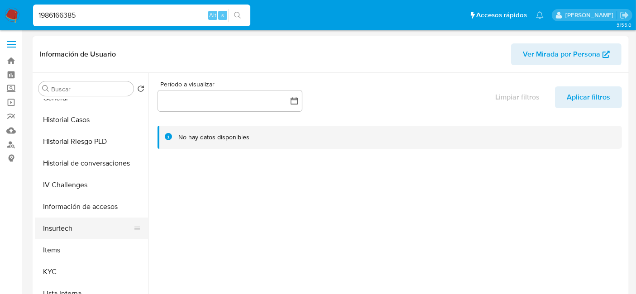
select select "10"
click at [45, 269] on button "KYC" at bounding box center [88, 272] width 106 height 22
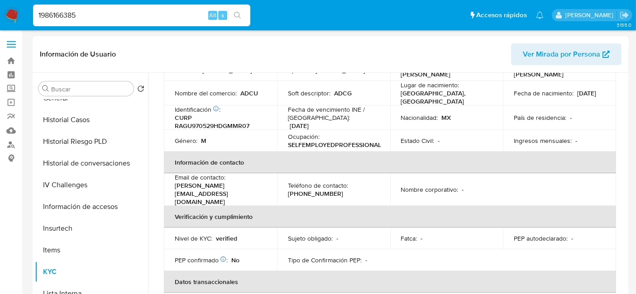
scroll to position [0, 0]
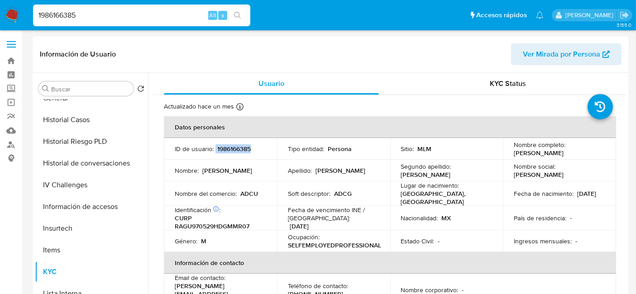
drag, startPoint x: 215, startPoint y: 148, endPoint x: 255, endPoint y: 149, distance: 39.4
click at [255, 149] on div "ID de usuario : 1986166385" at bounding box center [220, 149] width 91 height 8
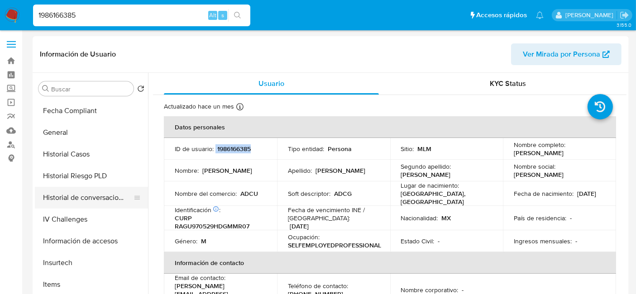
scroll to position [201, 0]
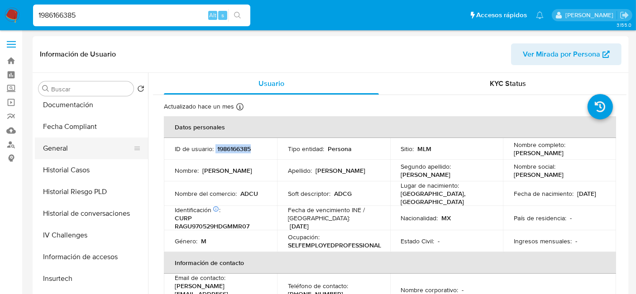
click at [78, 152] on button "General" at bounding box center [88, 149] width 106 height 22
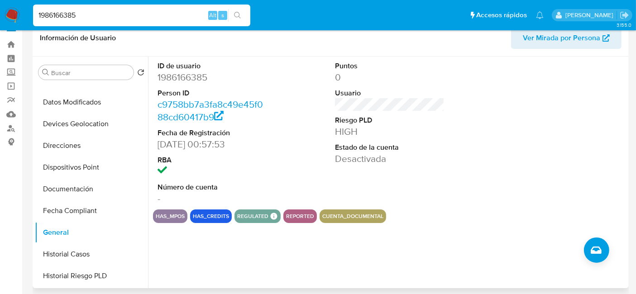
scroll to position [0, 0]
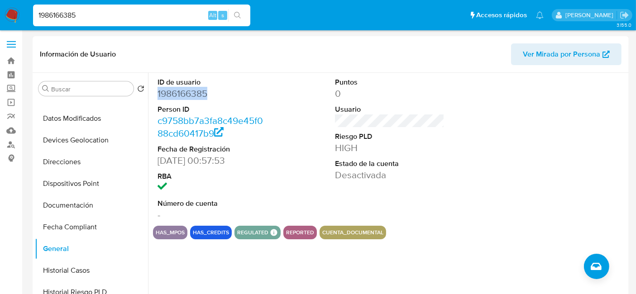
drag, startPoint x: 157, startPoint y: 96, endPoint x: 218, endPoint y: 89, distance: 61.6
click at [218, 89] on div "ID de usuario 1986166385 Person ID c9758bb7a3fa8c49e45f088cd60417b9 Fecha de Re…" at bounding box center [212, 149] width 119 height 153
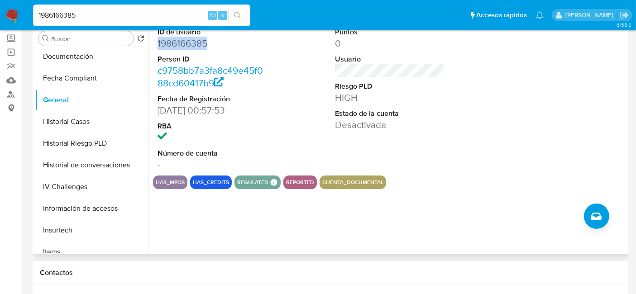
scroll to position [251, 0]
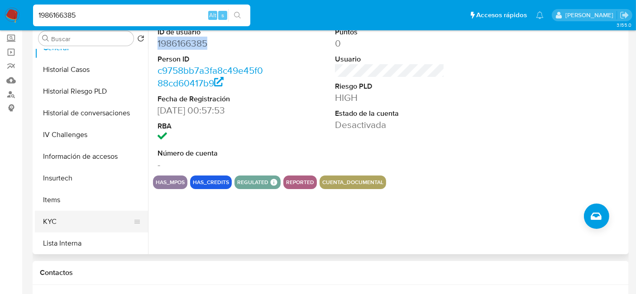
click at [64, 218] on button "KYC" at bounding box center [88, 222] width 106 height 22
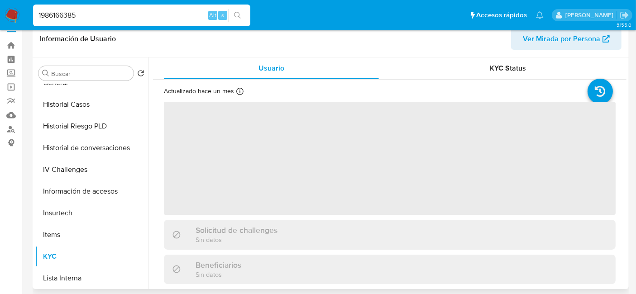
scroll to position [0, 0]
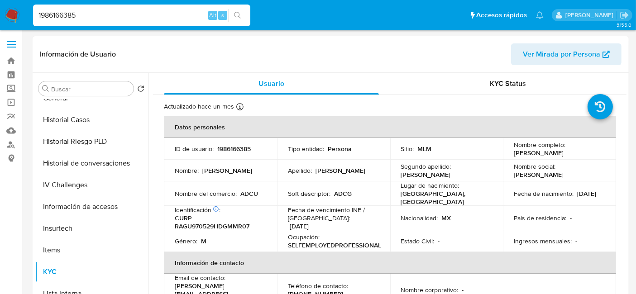
drag, startPoint x: 511, startPoint y: 150, endPoint x: 587, endPoint y: 156, distance: 75.8
click at [608, 151] on td "Nombre completo : Uriel Ramirez Gomez" at bounding box center [559, 149] width 113 height 22
drag, startPoint x: 176, startPoint y: 222, endPoint x: 251, endPoint y: 222, distance: 75.6
click at [251, 222] on p "CURP RAGU970529HDGMMR07" at bounding box center [219, 222] width 88 height 16
drag, startPoint x: 512, startPoint y: 195, endPoint x: 544, endPoint y: 196, distance: 32.2
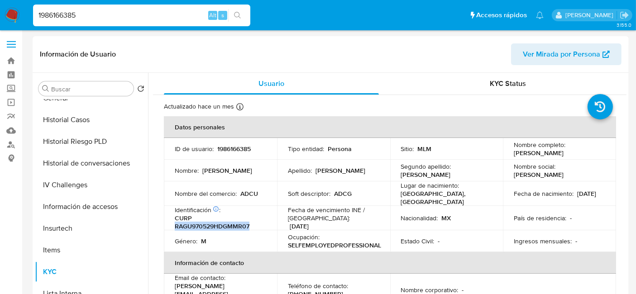
click at [544, 196] on div "Fecha de nacimiento : 29/05/1997" at bounding box center [559, 194] width 91 height 8
drag, startPoint x: 174, startPoint y: 222, endPoint x: 263, endPoint y: 218, distance: 88.3
click at [263, 218] on div "Identificación CIC: 263573155 : CURP RAGU970529HDGMMR07" at bounding box center [220, 218] width 91 height 24
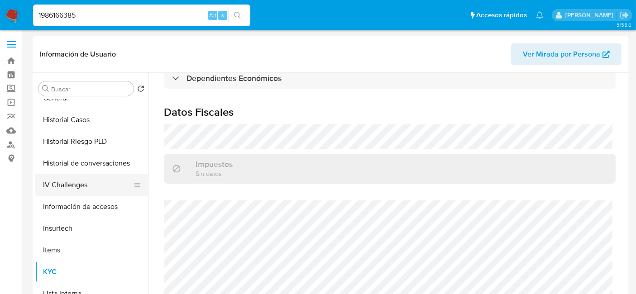
scroll to position [151, 0]
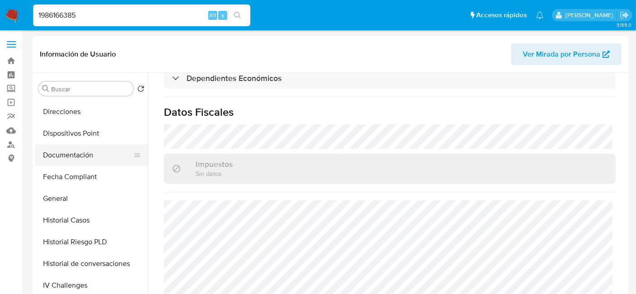
click at [66, 149] on button "Documentación" at bounding box center [88, 155] width 106 height 22
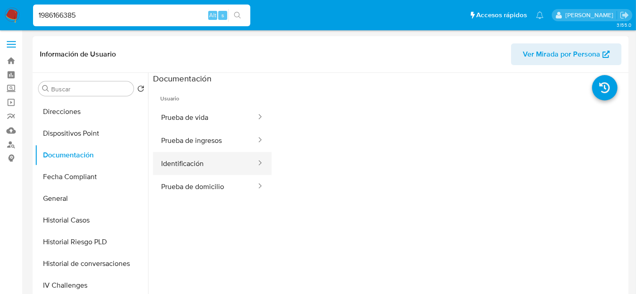
click at [204, 164] on button "Identificación" at bounding box center [205, 163] width 104 height 23
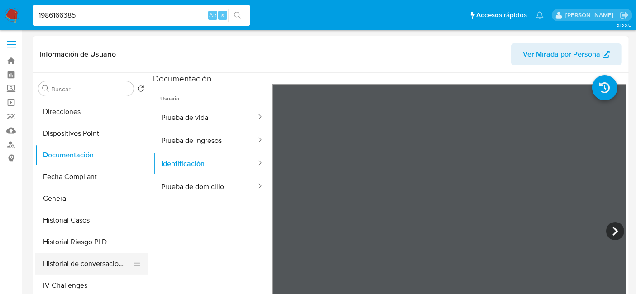
scroll to position [301, 0]
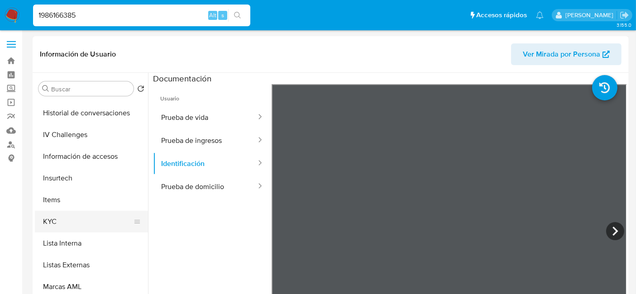
click at [57, 218] on button "KYC" at bounding box center [88, 222] width 106 height 22
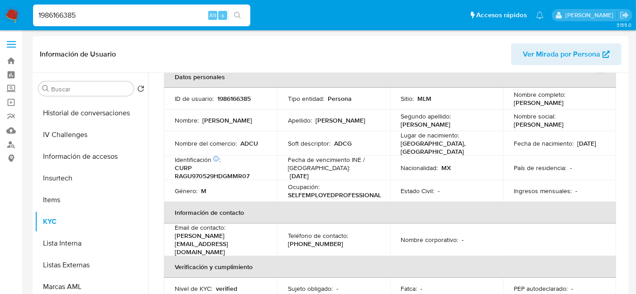
scroll to position [151, 0]
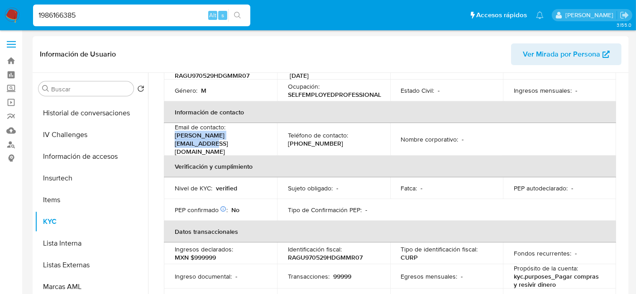
drag, startPoint x: 258, startPoint y: 132, endPoint x: 167, endPoint y: 137, distance: 90.2
click at [167, 137] on td "Email de contacto : uriel.rmz140127@gmail.com" at bounding box center [220, 139] width 113 height 33
drag, startPoint x: 286, startPoint y: 134, endPoint x: 326, endPoint y: 133, distance: 39.9
click at [326, 133] on td "Teléfono de contacto : (871) 3787838" at bounding box center [333, 139] width 113 height 33
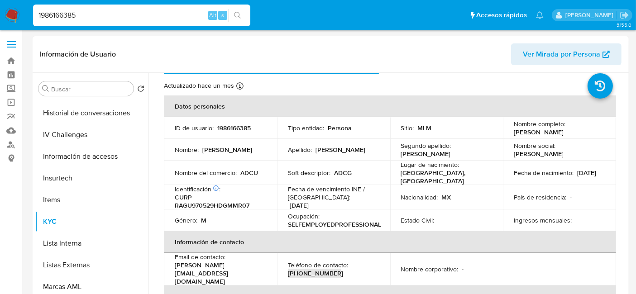
scroll to position [0, 0]
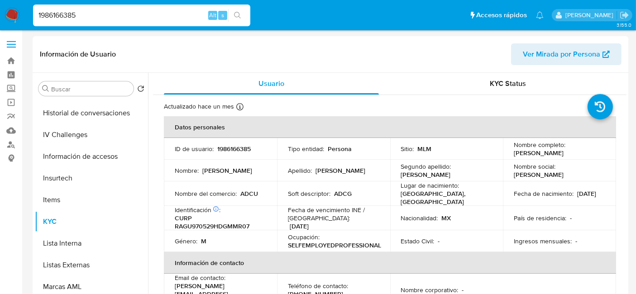
drag, startPoint x: 103, startPoint y: 19, endPoint x: 0, endPoint y: 10, distance: 103.6
click at [0, 10] on nav "Pausado Ver notificaciones 1986166385 Alt s Accesos rápidos Presiona las siguie…" at bounding box center [318, 15] width 636 height 30
paste input "68404821"
type input "168404821"
click button "search-icon"
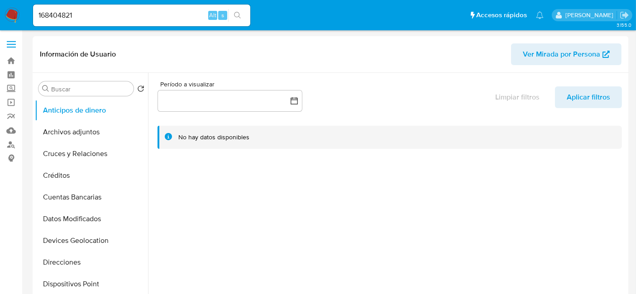
select select "10"
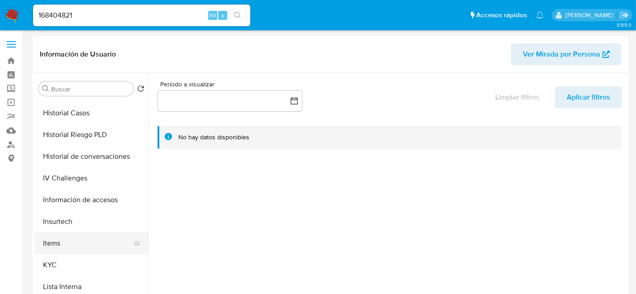
scroll to position [352, 0]
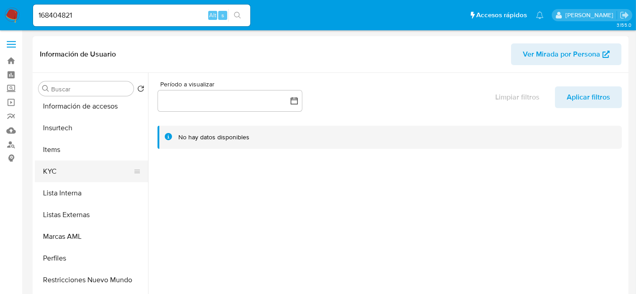
click at [56, 175] on button "KYC" at bounding box center [88, 172] width 106 height 22
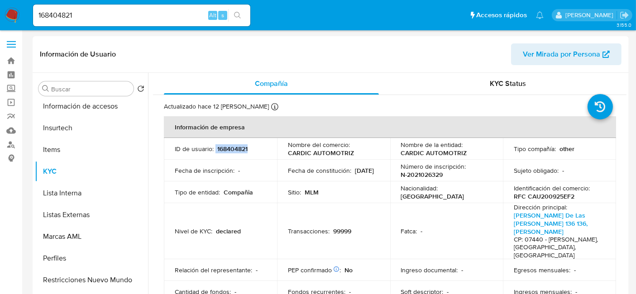
drag, startPoint x: 215, startPoint y: 149, endPoint x: 248, endPoint y: 148, distance: 33.1
click at [248, 148] on div "ID de usuario : 168404821" at bounding box center [220, 149] width 91 height 8
copy div "168404821"
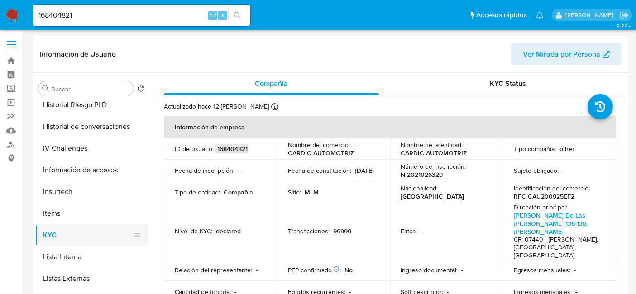
scroll to position [201, 0]
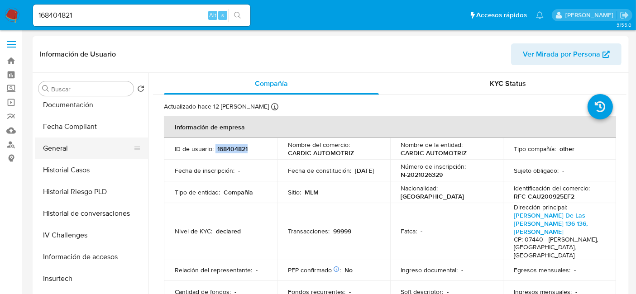
click at [81, 150] on button "General" at bounding box center [88, 149] width 106 height 22
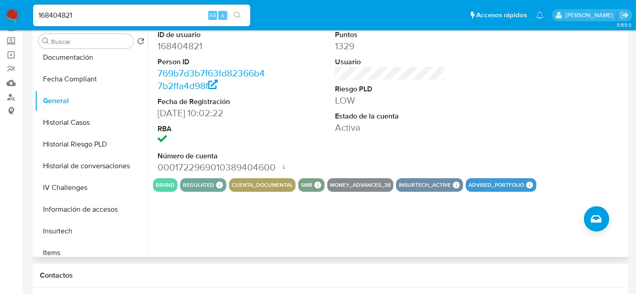
scroll to position [0, 0]
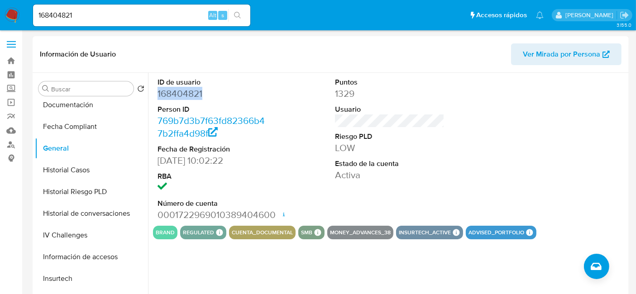
drag, startPoint x: 157, startPoint y: 92, endPoint x: 225, endPoint y: 94, distance: 67.9
click at [235, 94] on dd "168404821" at bounding box center [213, 93] width 110 height 13
copy dd "168404821"
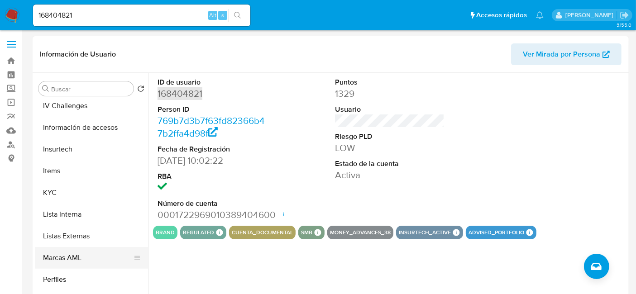
scroll to position [352, 0]
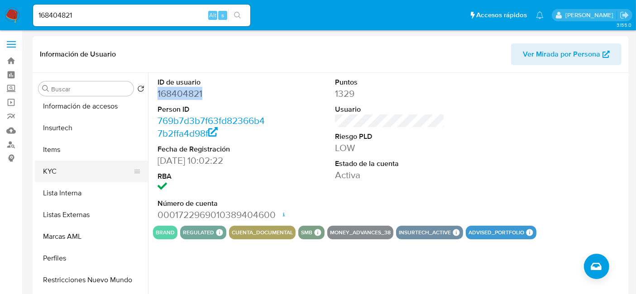
click at [72, 175] on button "KYC" at bounding box center [88, 172] width 106 height 22
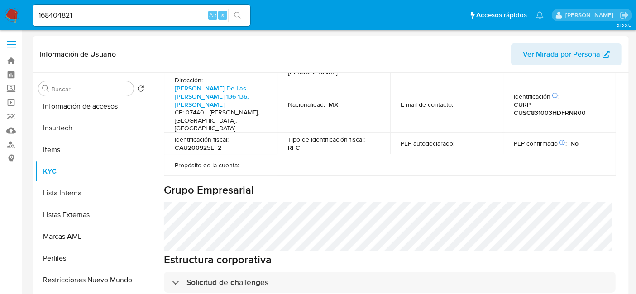
scroll to position [301, 0]
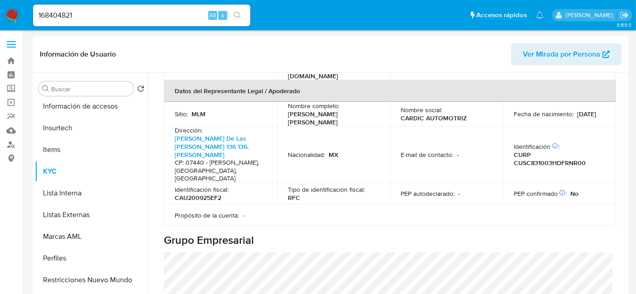
drag, startPoint x: 286, startPoint y: 105, endPoint x: 366, endPoint y: 111, distance: 80.8
click at [366, 111] on td "Nombre completo : [PERSON_NAME] [PERSON_NAME]" at bounding box center [333, 114] width 113 height 24
copy p "[PERSON_NAME] [PERSON_NAME]"
drag, startPoint x: 512, startPoint y: 144, endPoint x: 583, endPoint y: 141, distance: 71.6
click at [583, 151] on p "CURP CUSC831003HDFRNR00" at bounding box center [558, 159] width 88 height 16
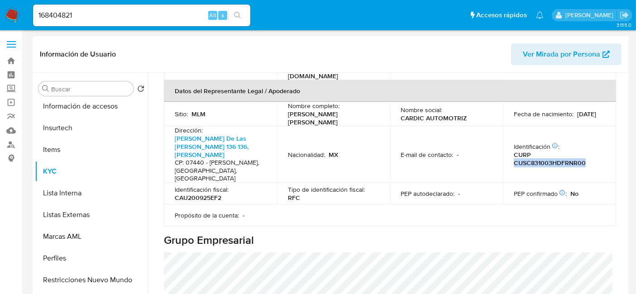
copy p "CUSC831003HDFRNR00"
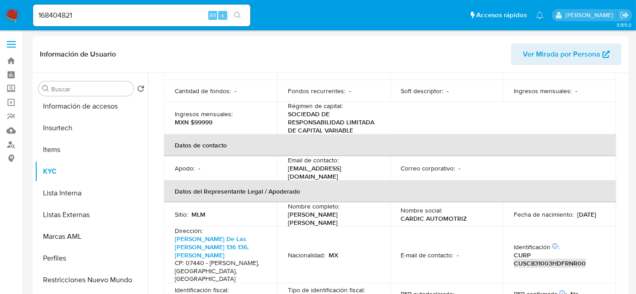
scroll to position [251, 0]
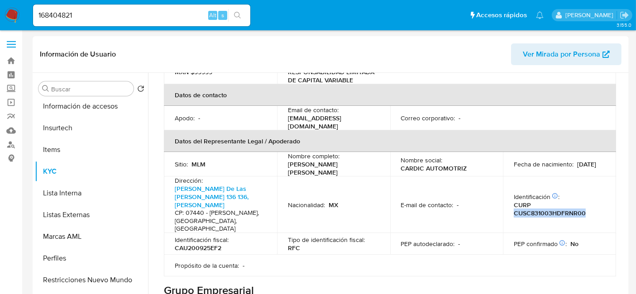
drag, startPoint x: 513, startPoint y: 158, endPoint x: 549, endPoint y: 157, distance: 36.2
click at [549, 160] on div "Fecha de nacimiento : [DEMOGRAPHIC_DATA]" at bounding box center [559, 164] width 91 height 8
copy p "[DATE]"
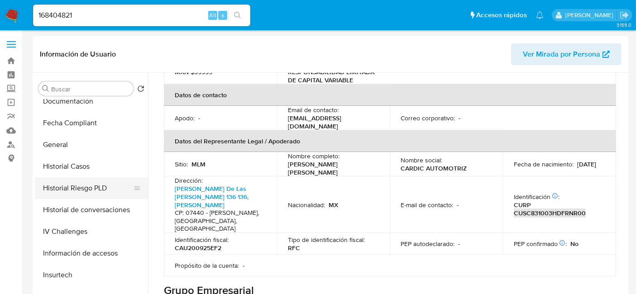
scroll to position [201, 0]
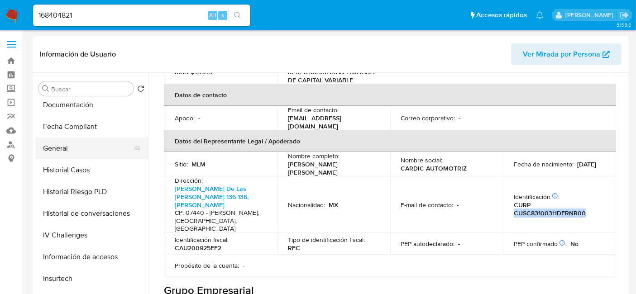
click at [64, 153] on button "General" at bounding box center [88, 149] width 106 height 22
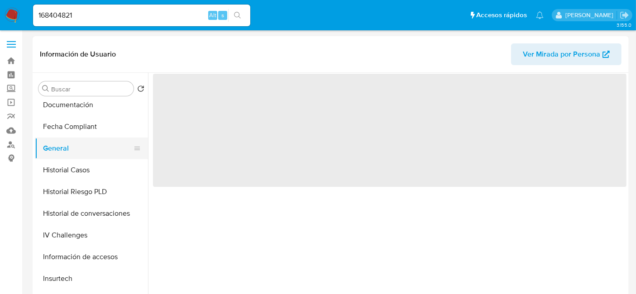
scroll to position [0, 0]
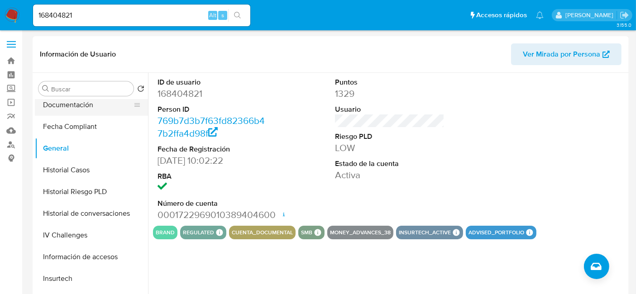
click at [90, 111] on button "Documentación" at bounding box center [88, 105] width 106 height 22
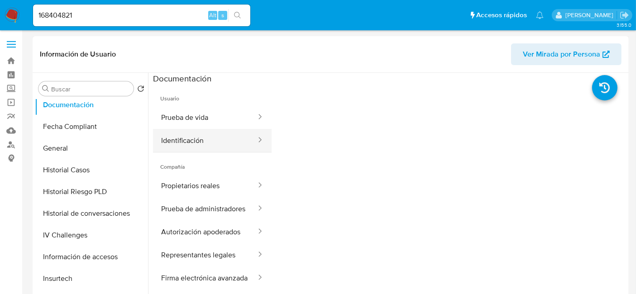
click at [200, 131] on button "Identificación" at bounding box center [205, 140] width 104 height 23
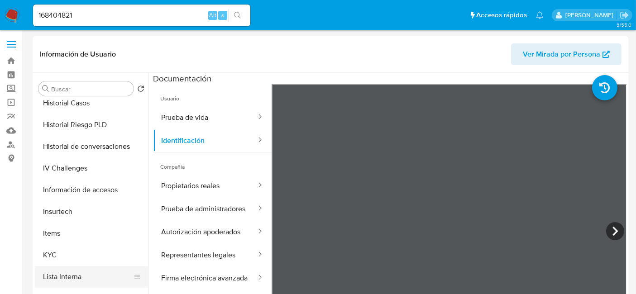
scroll to position [352, 0]
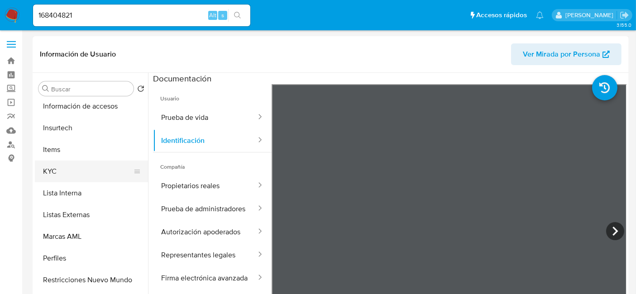
click at [61, 171] on button "KYC" at bounding box center [88, 172] width 106 height 22
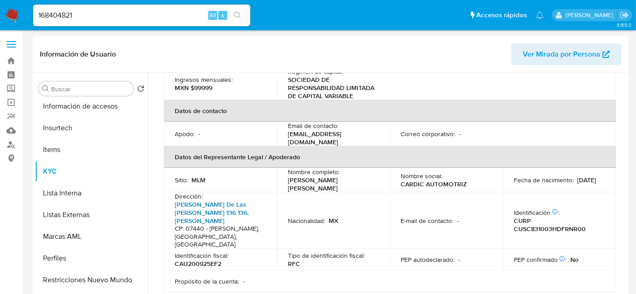
scroll to position [251, 0]
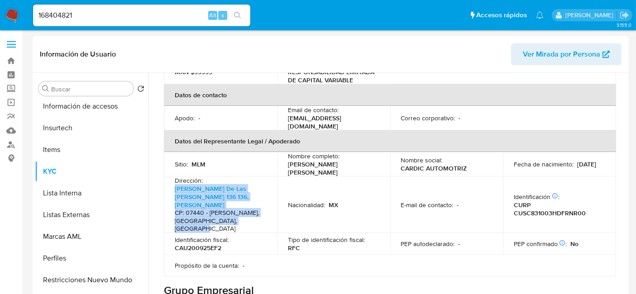
drag, startPoint x: 201, startPoint y: 208, endPoint x: 172, endPoint y: 174, distance: 44.9
click at [172, 177] on td "Dirección : [PERSON_NAME][STREET_ADDRESS][PERSON_NAME][PERSON_NAME][PERSON_NAME]" at bounding box center [220, 205] width 113 height 57
copy p "[PERSON_NAME][STREET_ADDRESS][PERSON_NAME][PERSON_NAME][PERSON_NAME]"
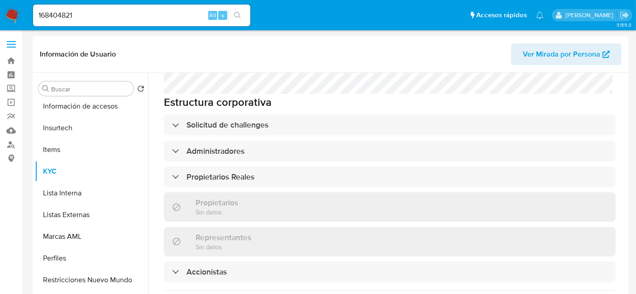
scroll to position [553, 0]
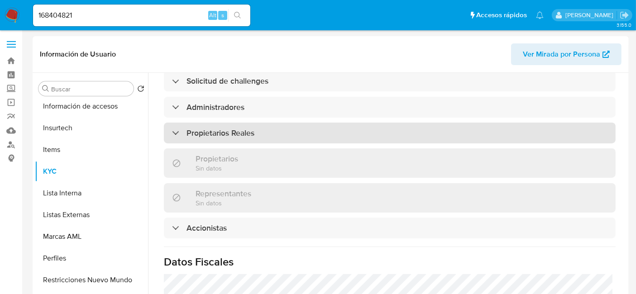
click at [277, 123] on div "Propietarios Reales" at bounding box center [390, 133] width 452 height 21
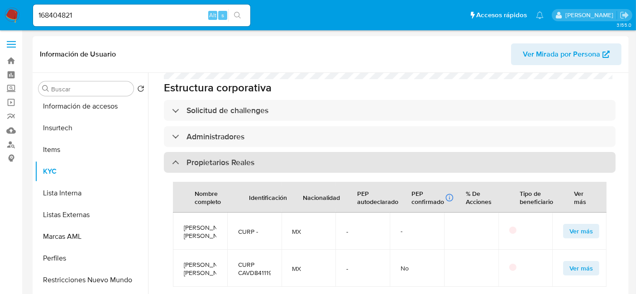
scroll to position [503, 0]
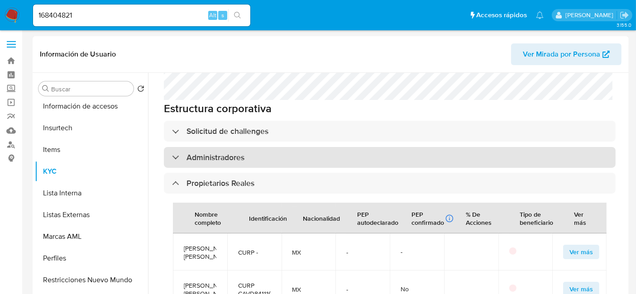
click at [247, 147] on div "Administradores" at bounding box center [390, 157] width 452 height 21
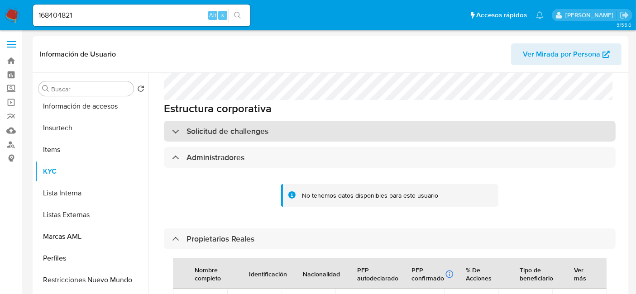
click at [283, 121] on div "Solicitud de challenges" at bounding box center [390, 131] width 452 height 21
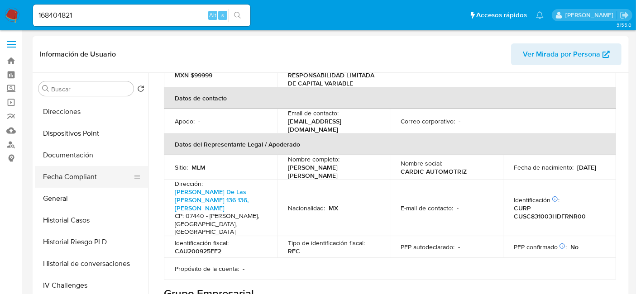
scroll to position [50, 0]
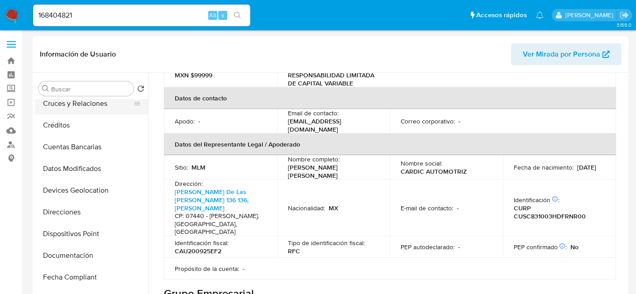
click at [86, 105] on button "Cruces y Relaciones" at bounding box center [88, 104] width 106 height 22
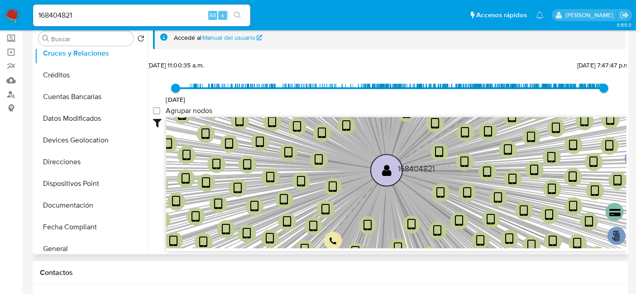
click at [382, 163] on circle at bounding box center [387, 171] width 32 height 32
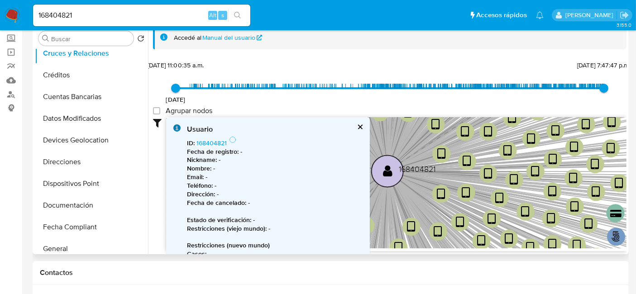
click at [382, 163] on circle at bounding box center [388, 172] width 32 height 32
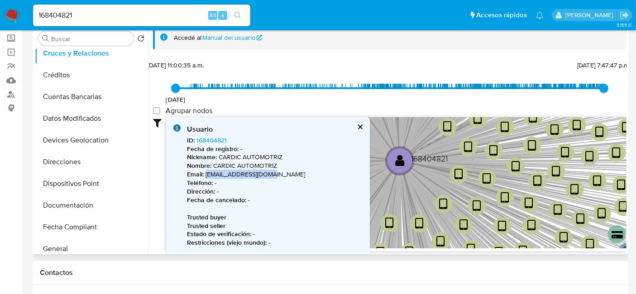
drag, startPoint x: 205, startPoint y: 174, endPoint x: 274, endPoint y: 172, distance: 68.4
click at [274, 172] on p "Email : cardicsa@hotmail.com" at bounding box center [275, 174] width 176 height 9
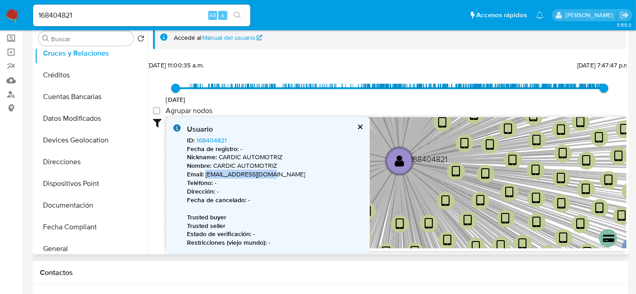
copy p "[EMAIL_ADDRESS][DOMAIN_NAME]"
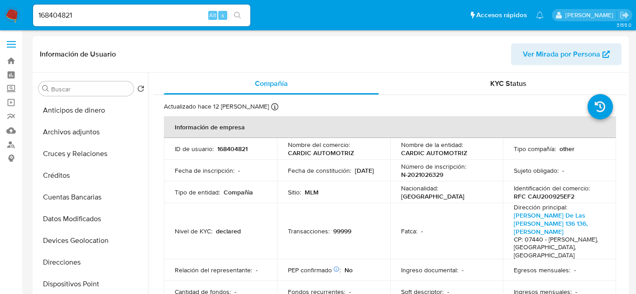
select select "10"
